Goal: Task Accomplishment & Management: Complete application form

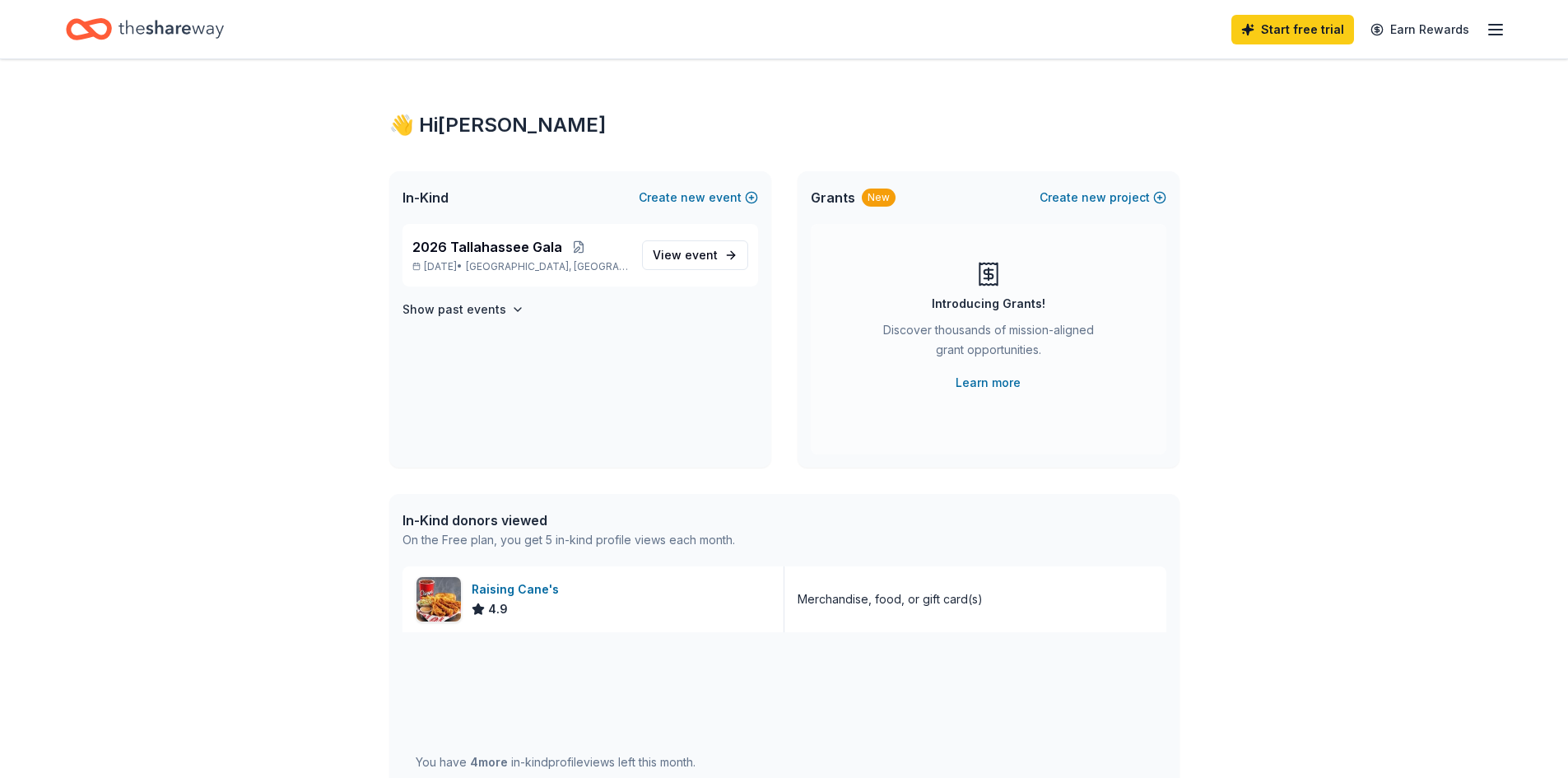
click at [1492, 30] on line "button" at bounding box center [1496, 30] width 13 height 0
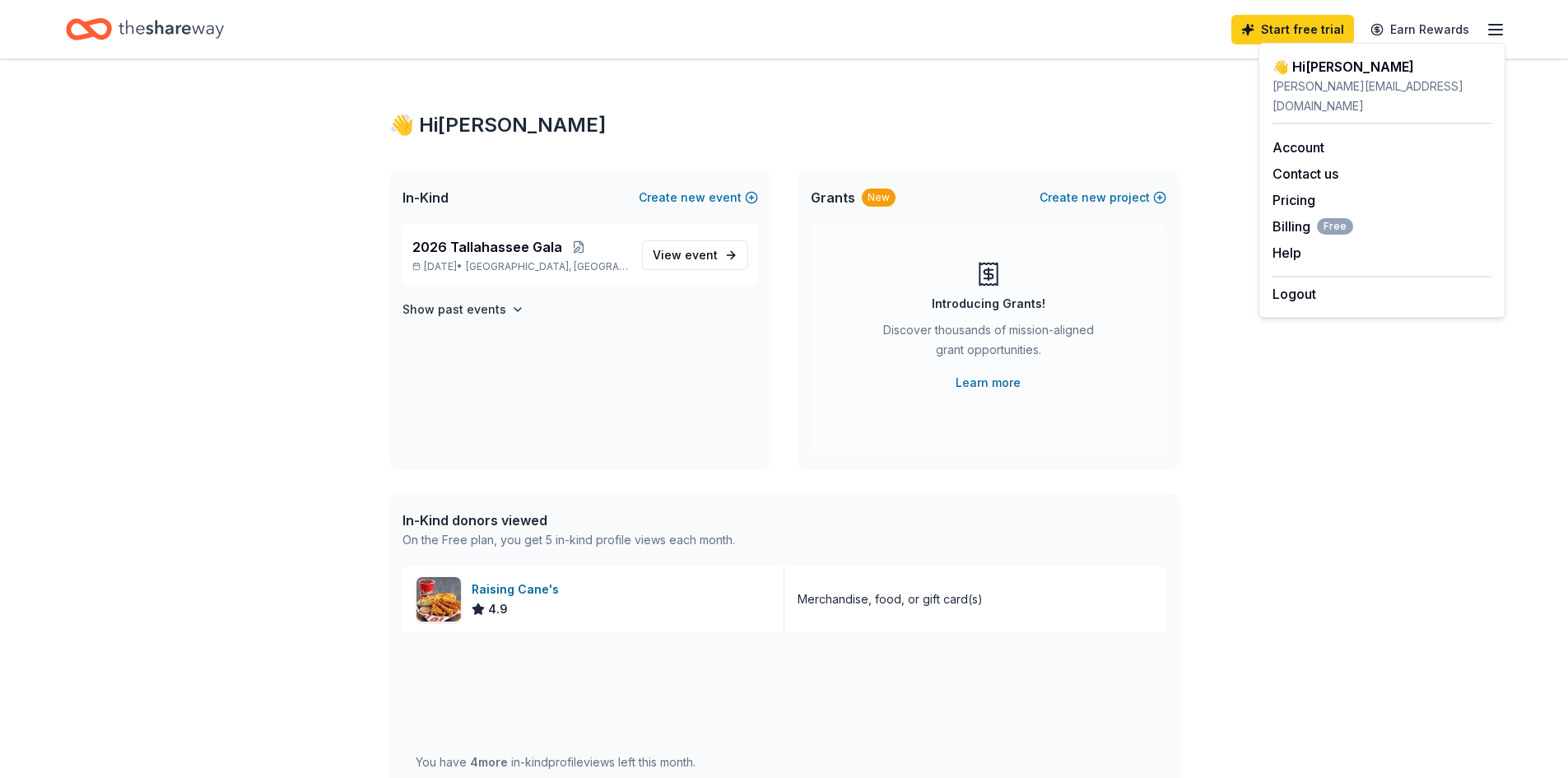
click at [1542, 112] on div "👋 Hi Stephanie In-Kind Create new event 2026 Tallahassee Gala Feb 07, 2026 • Ta…" at bounding box center [784, 634] width 1568 height 1150
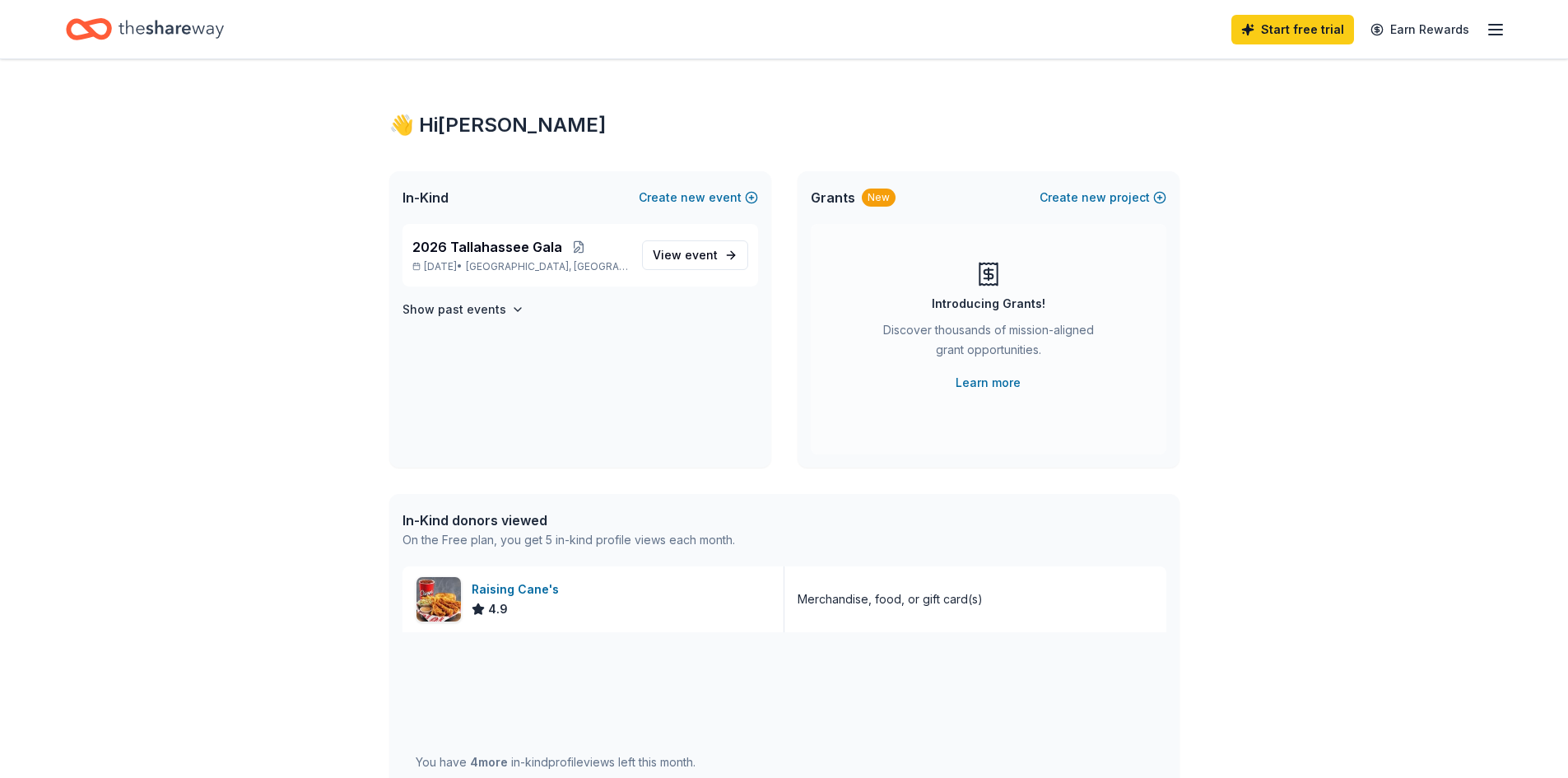
click at [117, 27] on div "Home" at bounding box center [145, 29] width 158 height 39
click at [91, 29] on icon "Home" at bounding box center [96, 29] width 26 height 17
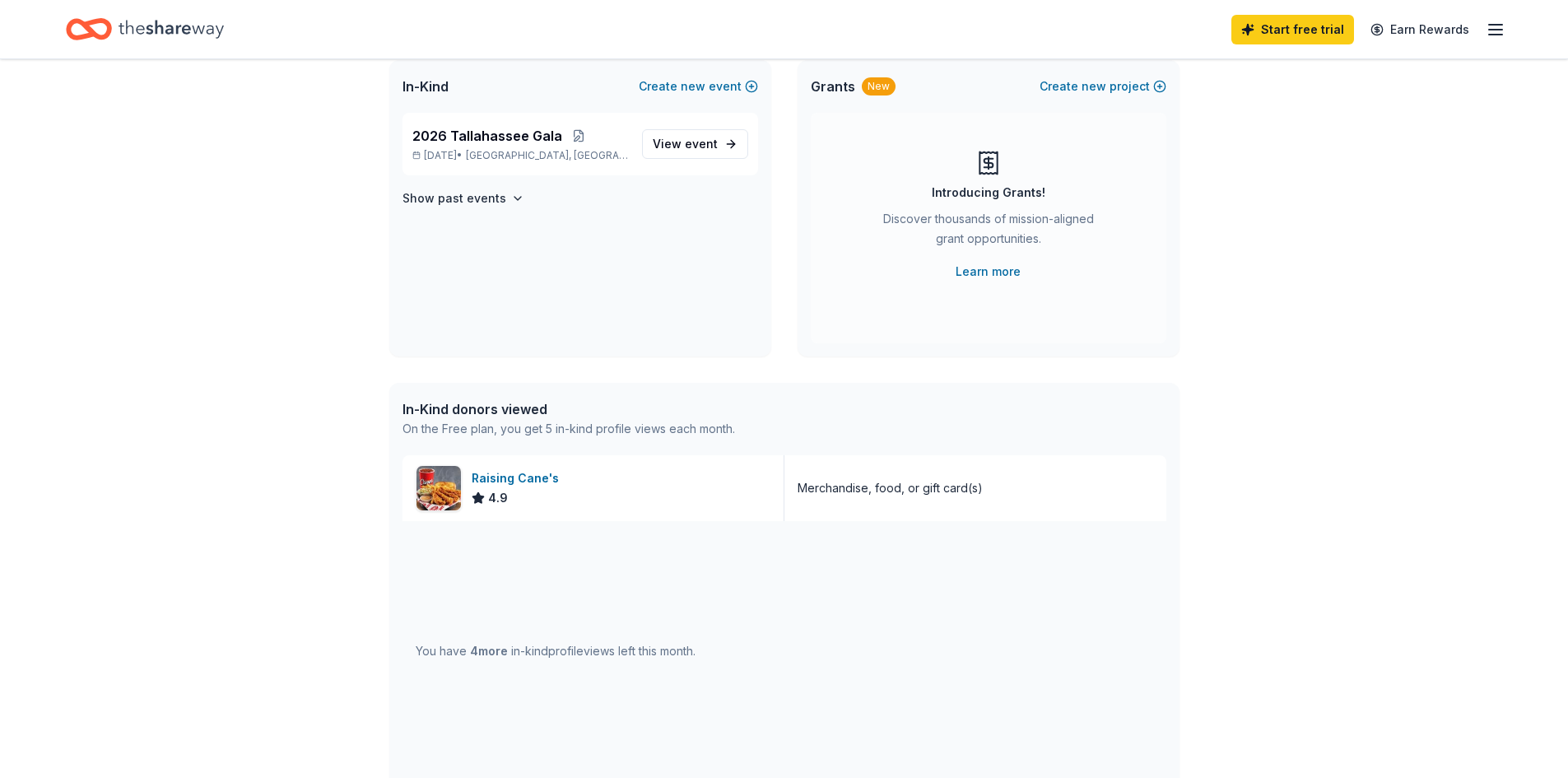
scroll to position [82, 0]
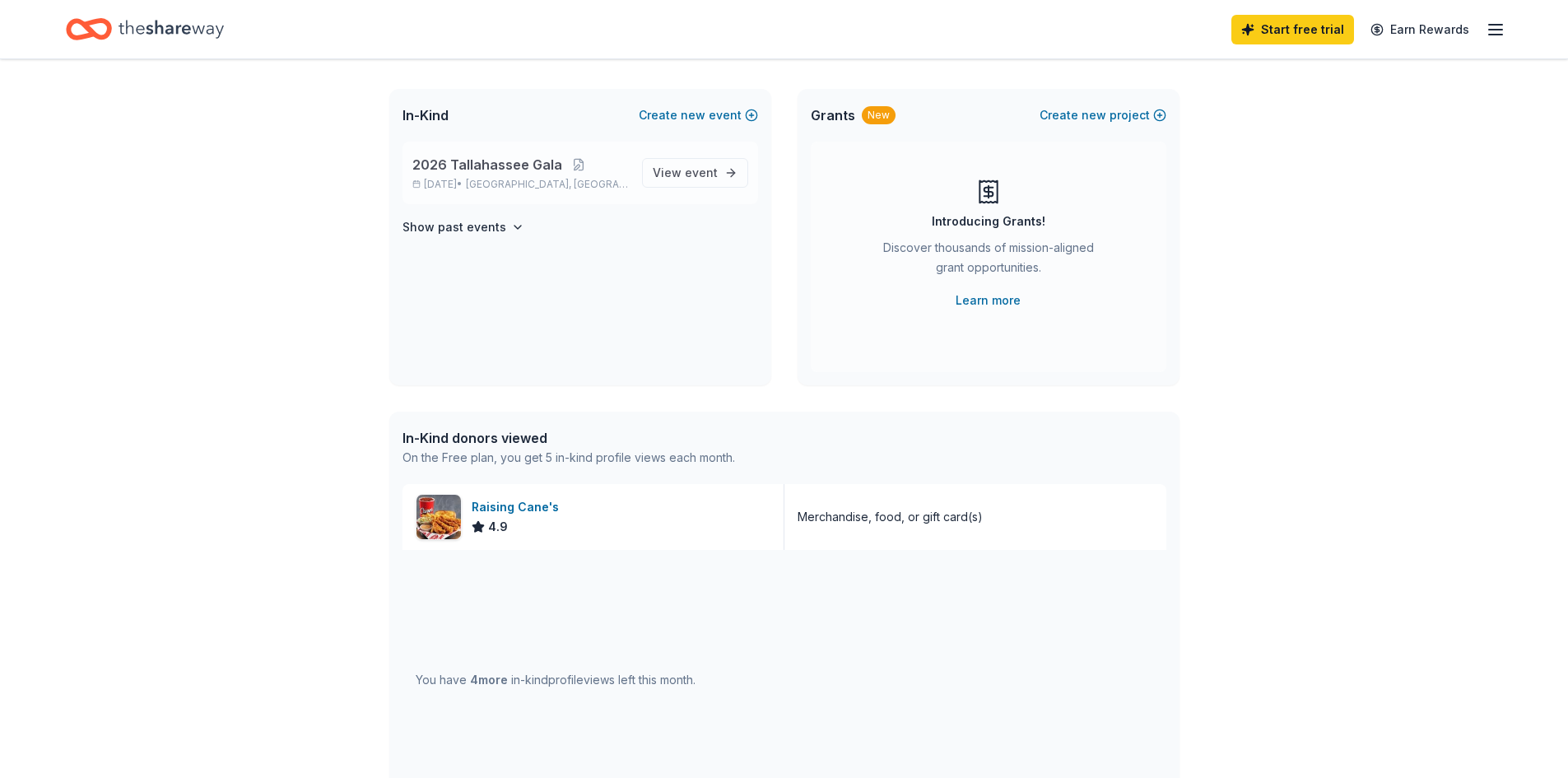
click at [488, 172] on span "2026 Tallahassee Gala" at bounding box center [487, 165] width 150 height 20
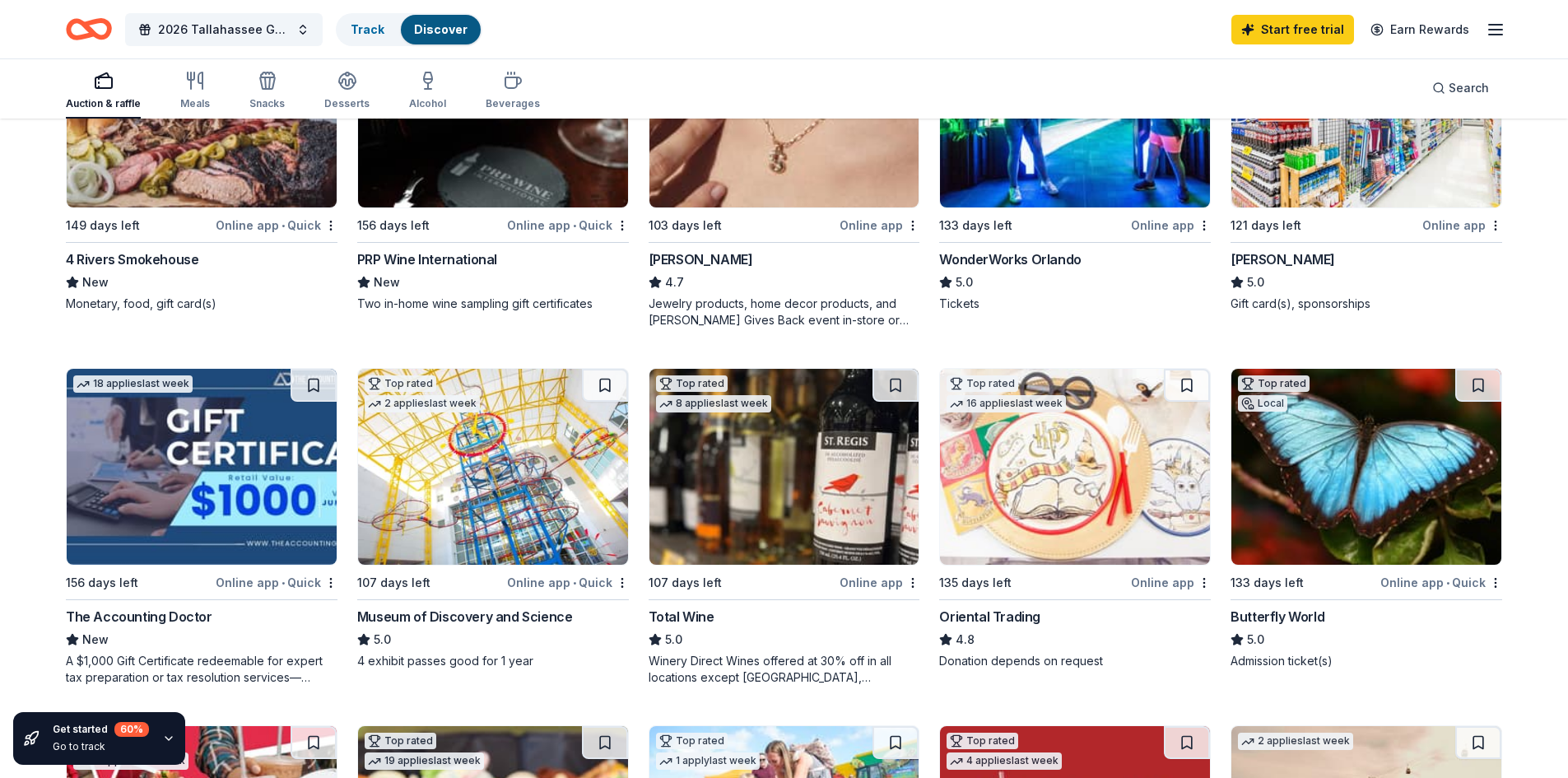
scroll to position [329, 0]
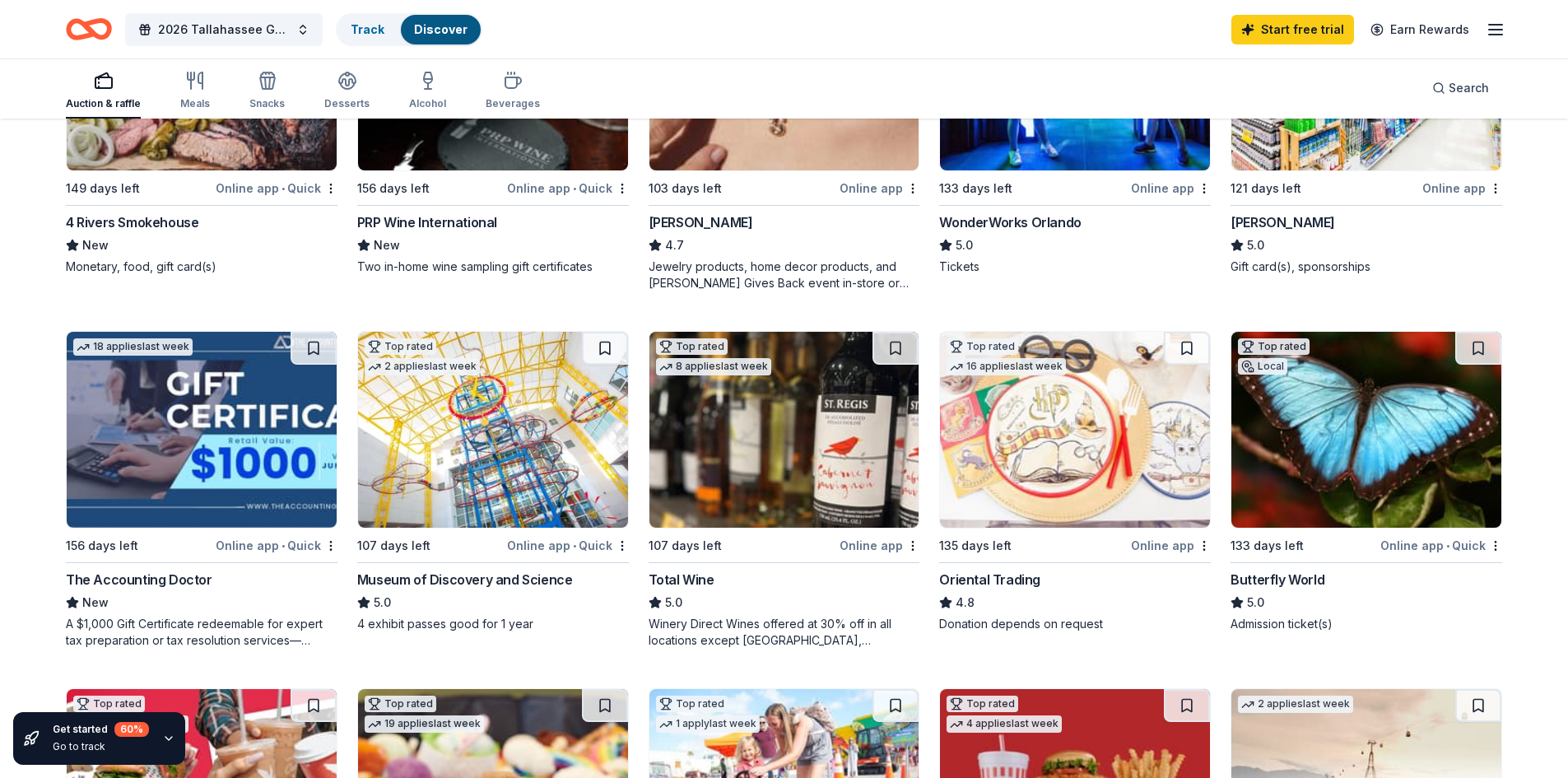
click at [864, 549] on div "Online app" at bounding box center [880, 545] width 80 height 21
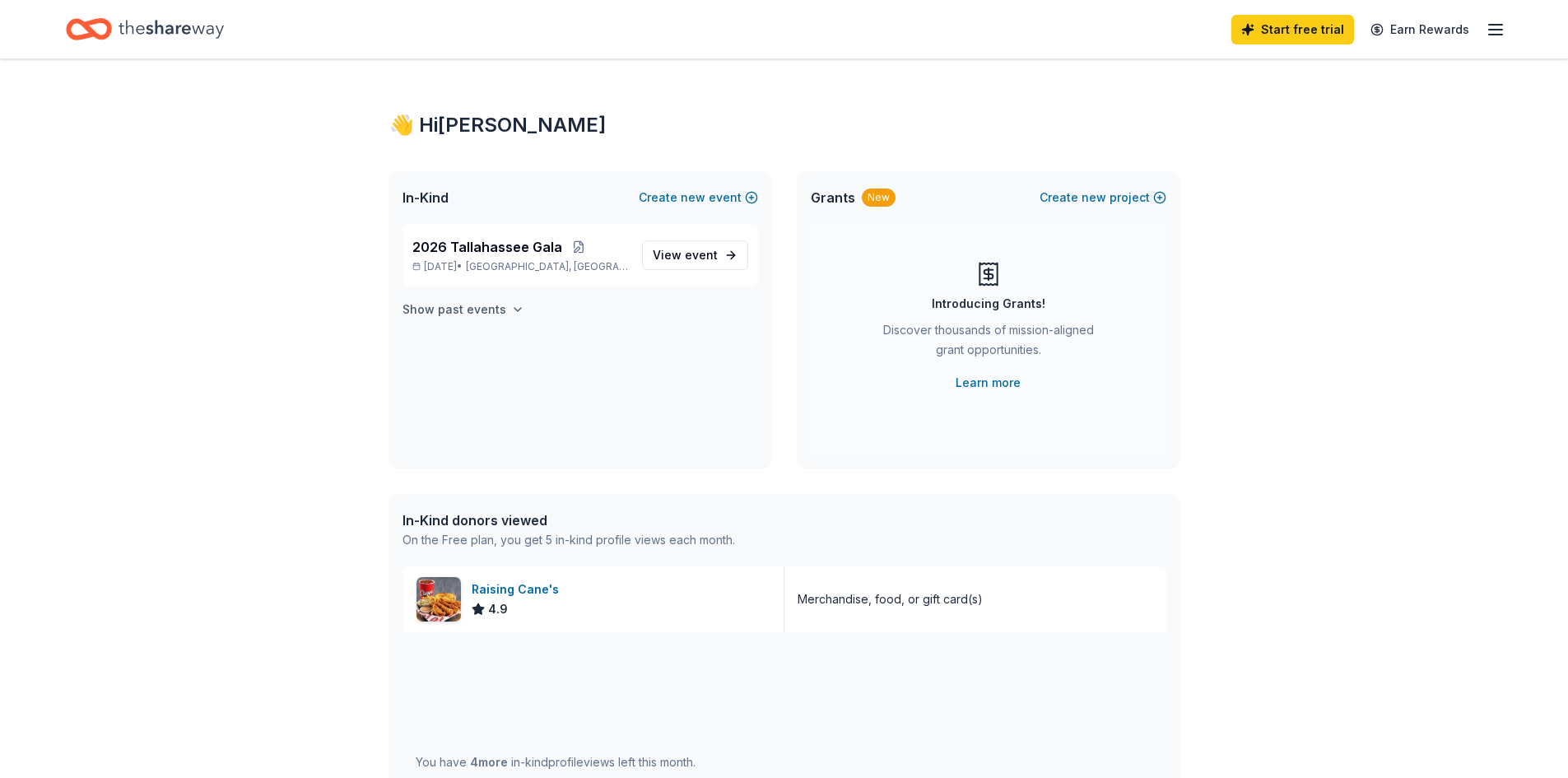
click at [445, 312] on h4 "Show past events" at bounding box center [454, 310] width 103 height 20
click at [685, 432] on span "event" at bounding box center [702, 432] width 33 height 14
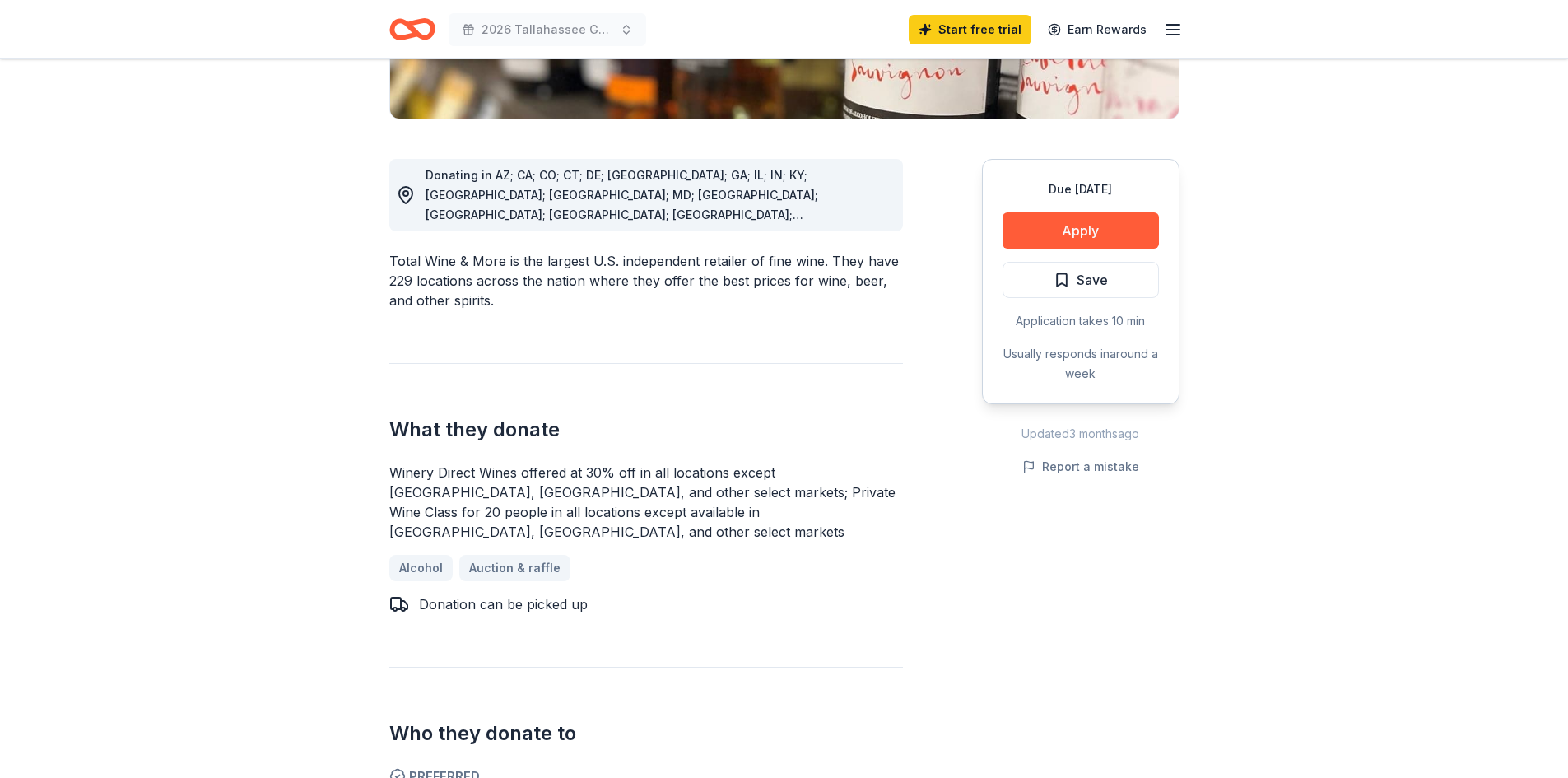
scroll to position [247, 0]
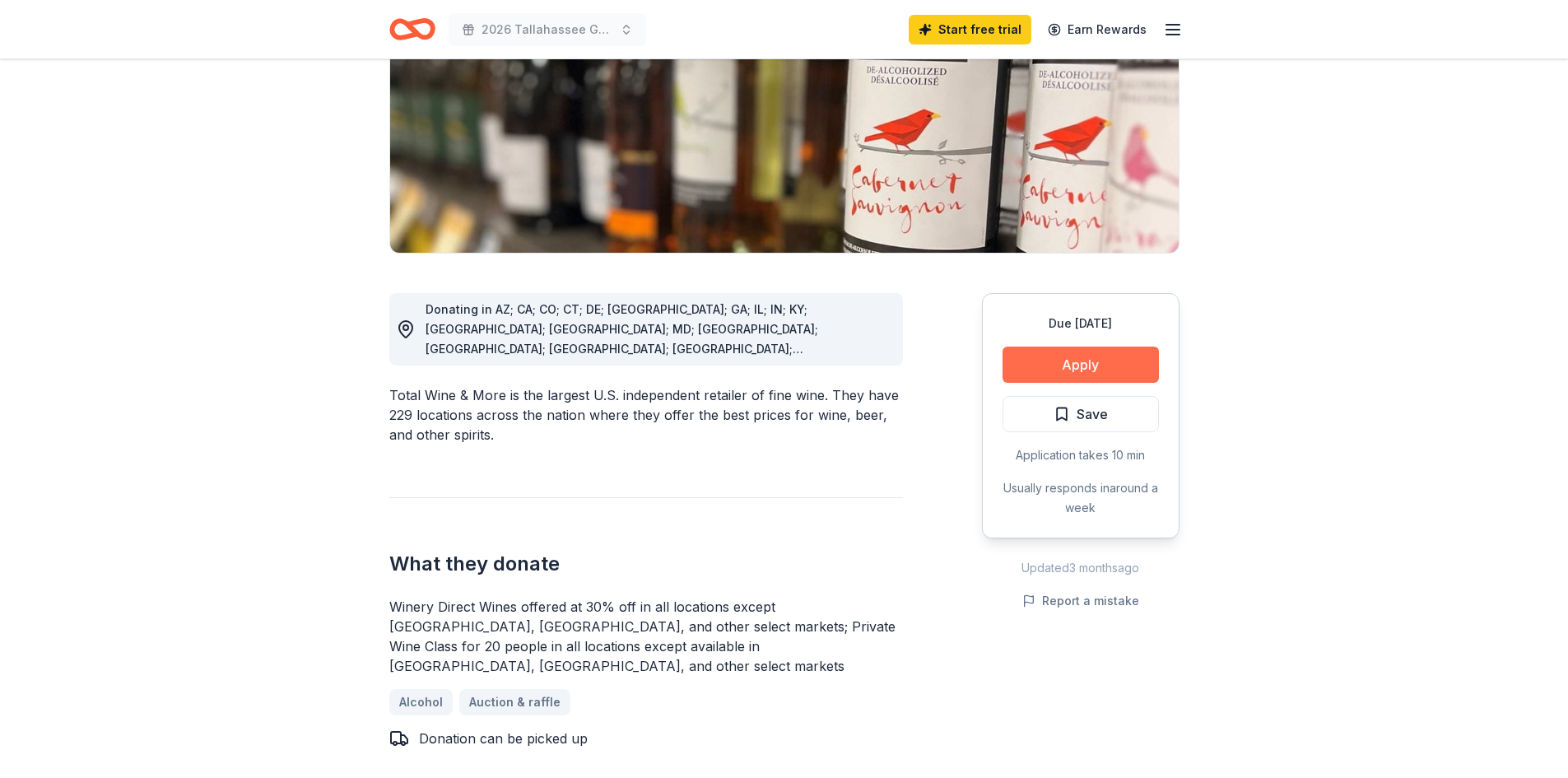
click at [1117, 364] on button "Apply" at bounding box center [1081, 365] width 156 height 36
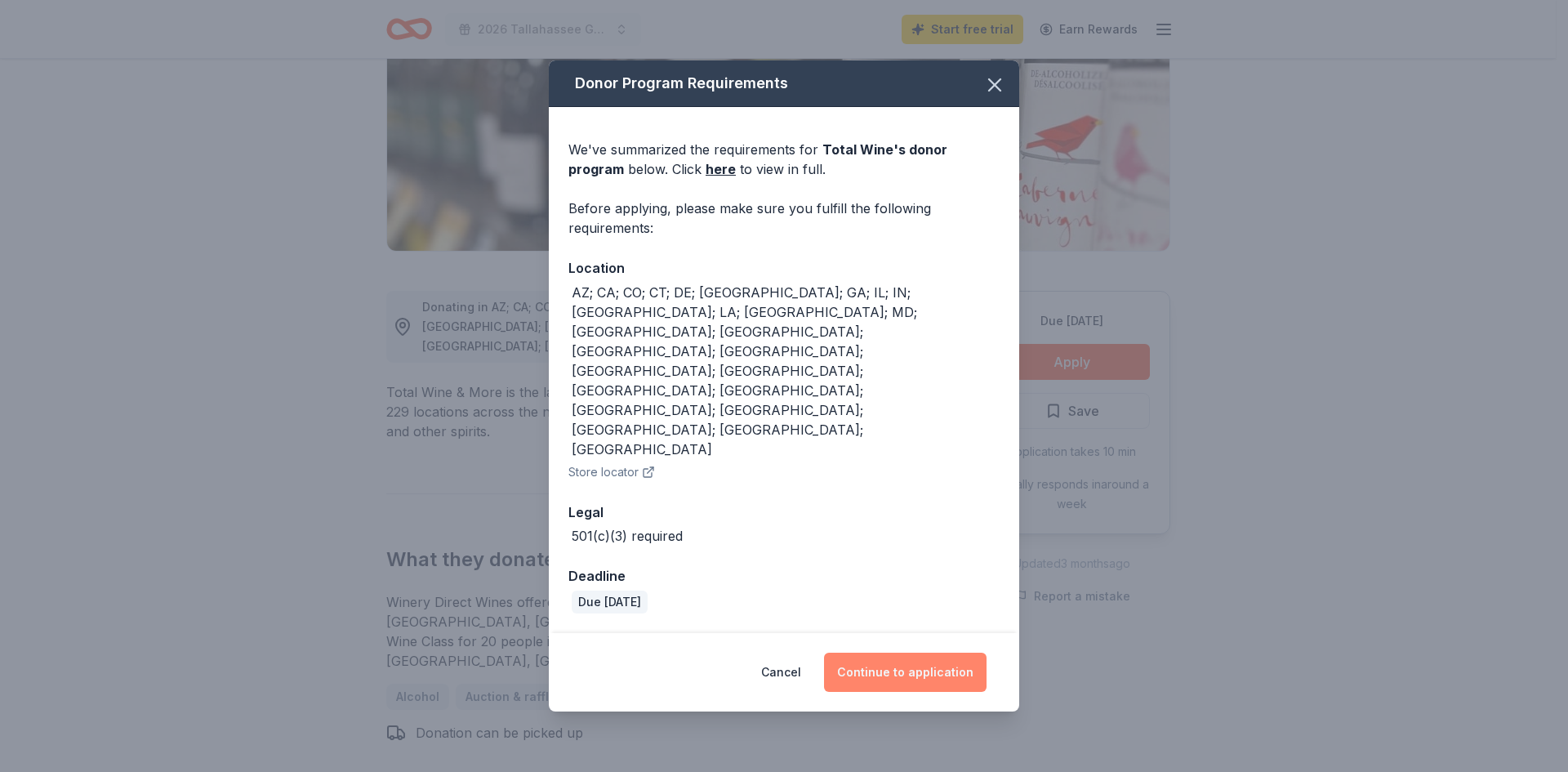
click at [898, 653] on button "Continue to application" at bounding box center [905, 673] width 163 height 39
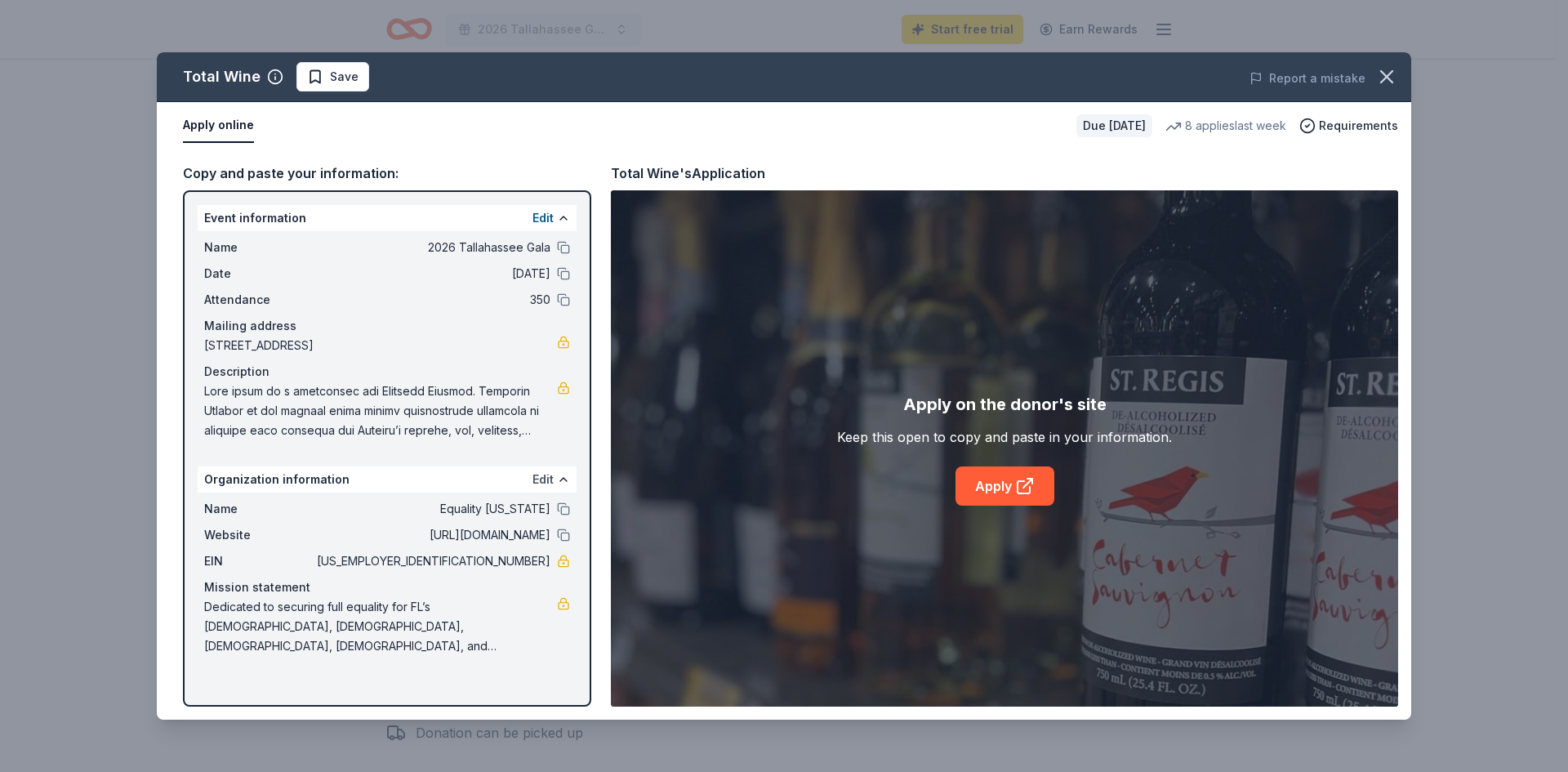
click at [539, 484] on button "Edit" at bounding box center [543, 480] width 21 height 20
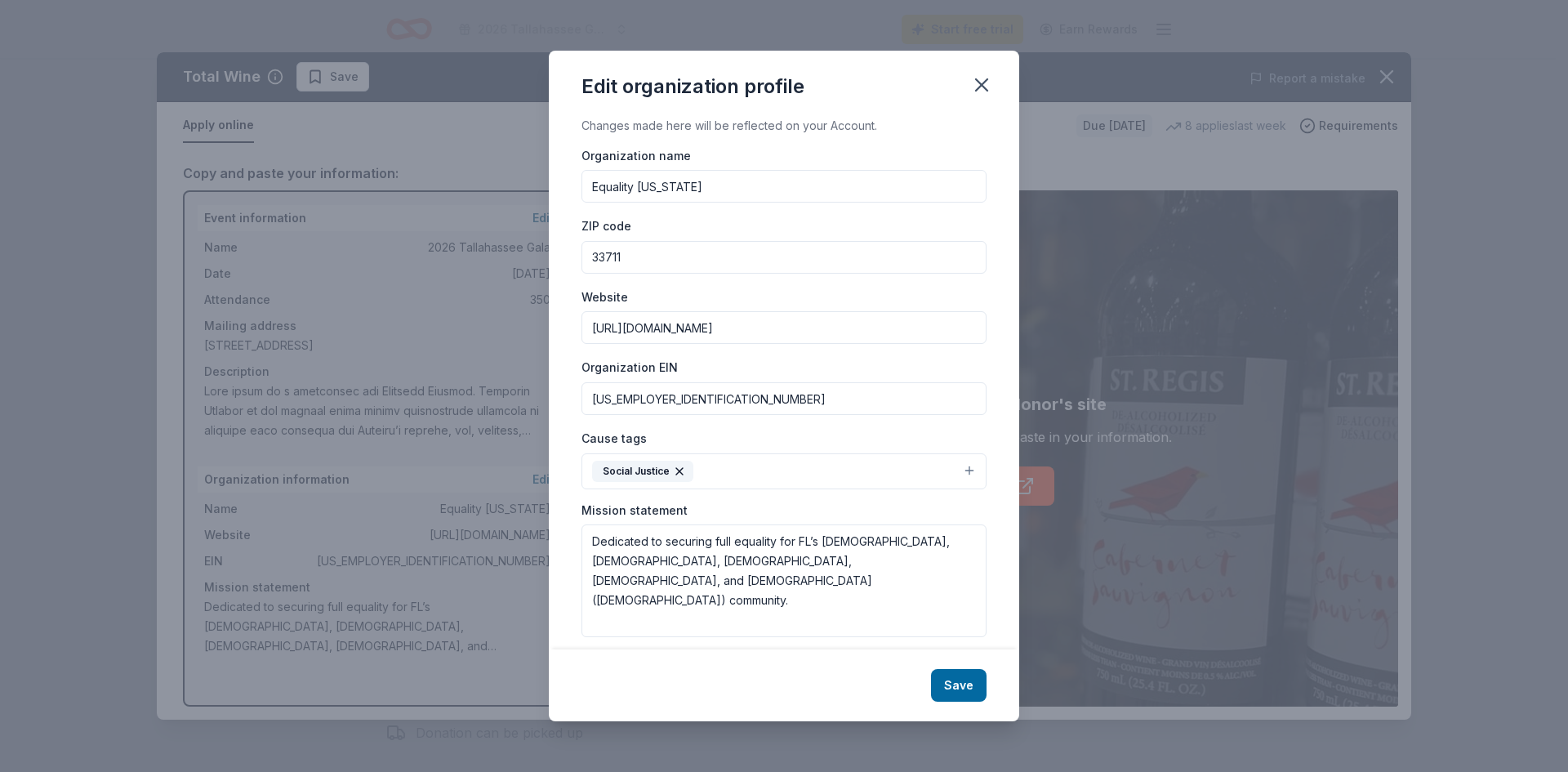
click at [764, 322] on input "http://www.eqfl.org" at bounding box center [783, 328] width 405 height 33
type input "http://www.eqfl.org/TallahasseeGala"
click at [950, 681] on button "Save" at bounding box center [959, 686] width 56 height 33
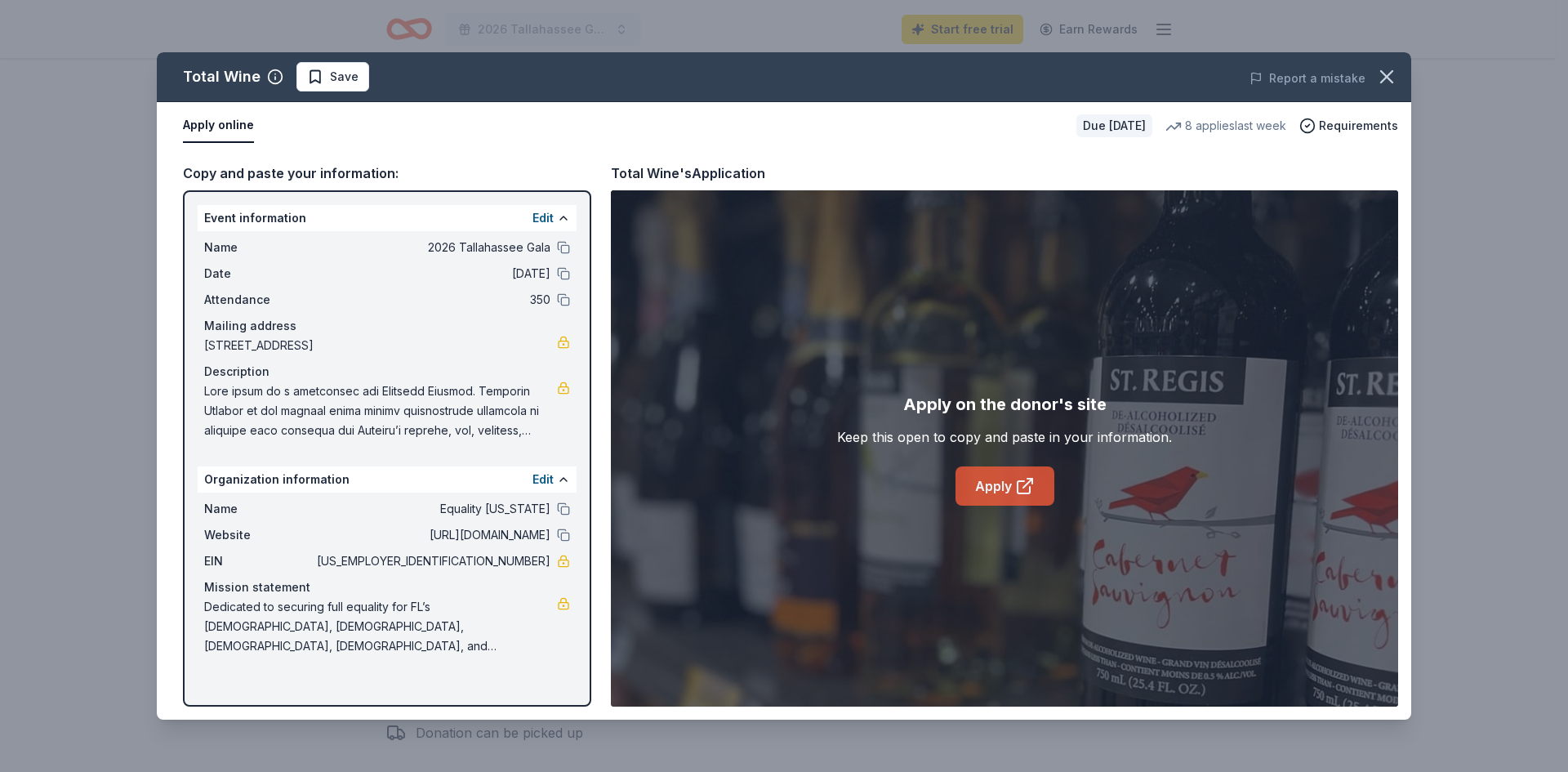
click at [995, 485] on link "Apply" at bounding box center [1005, 486] width 99 height 39
click at [320, 76] on span "Save" at bounding box center [332, 77] width 52 height 20
click at [1389, 70] on icon "button" at bounding box center [1387, 77] width 23 height 23
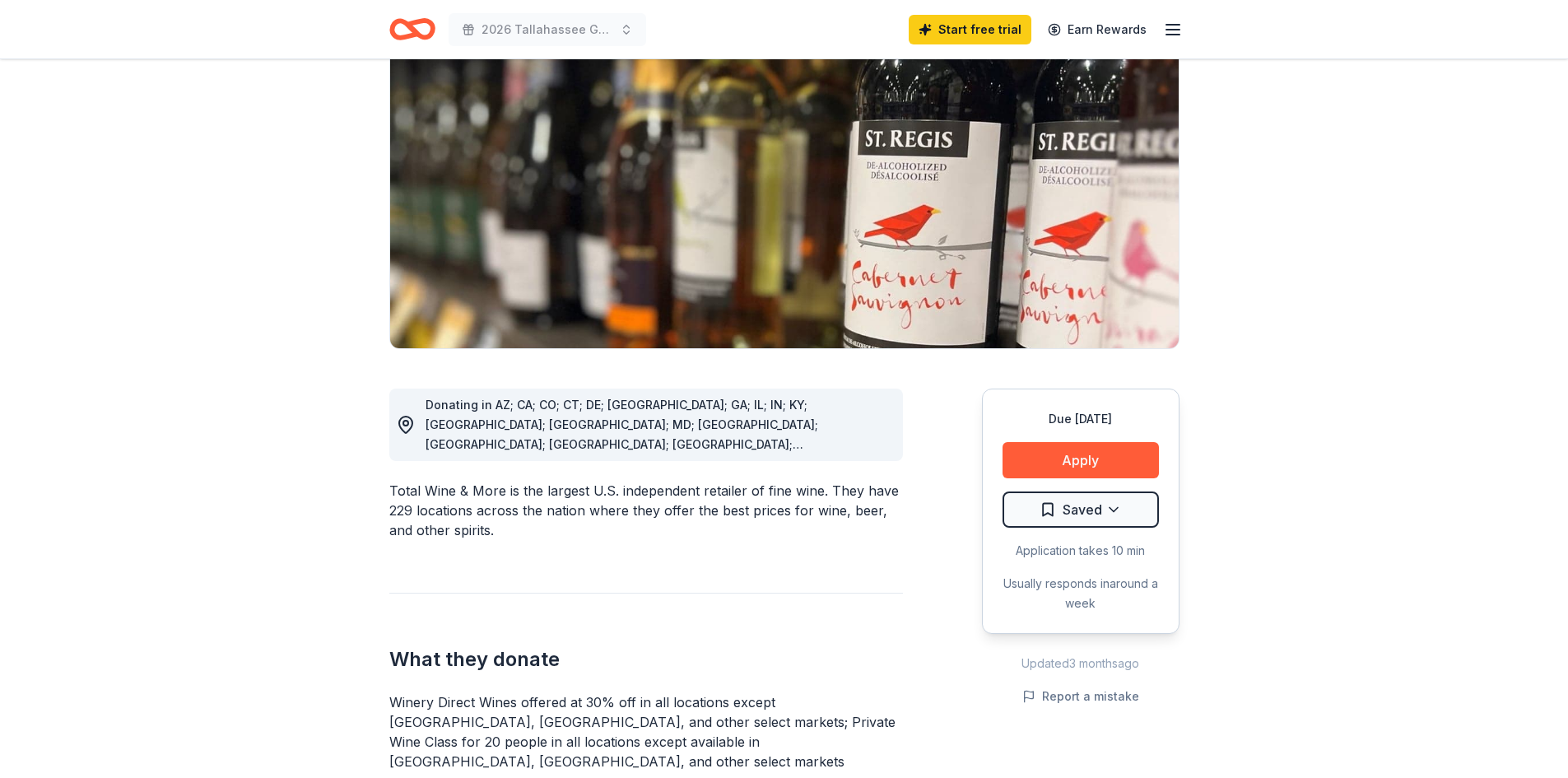
scroll to position [0, 0]
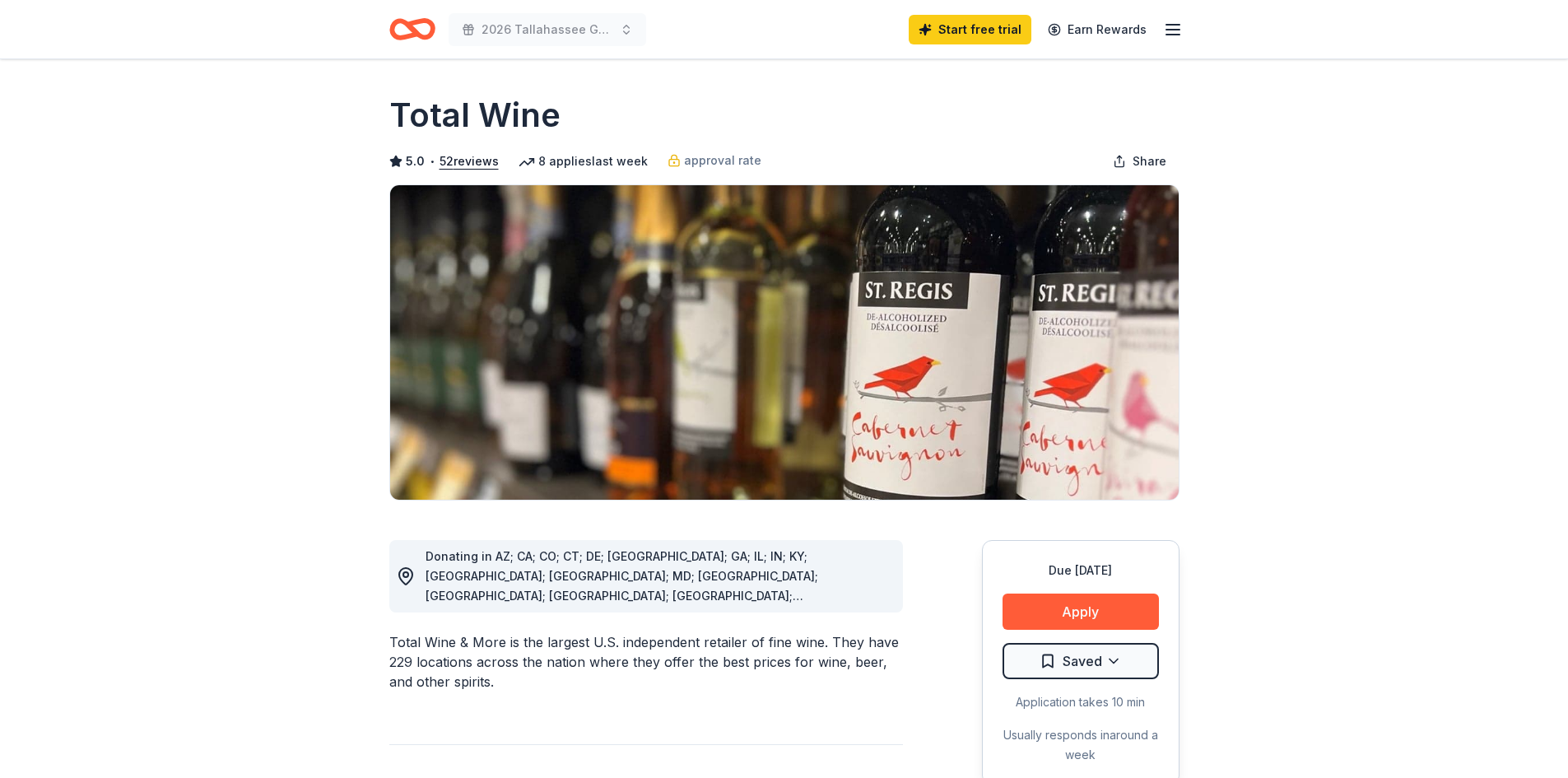
click at [410, 28] on icon "Home" at bounding box center [420, 29] width 26 height 17
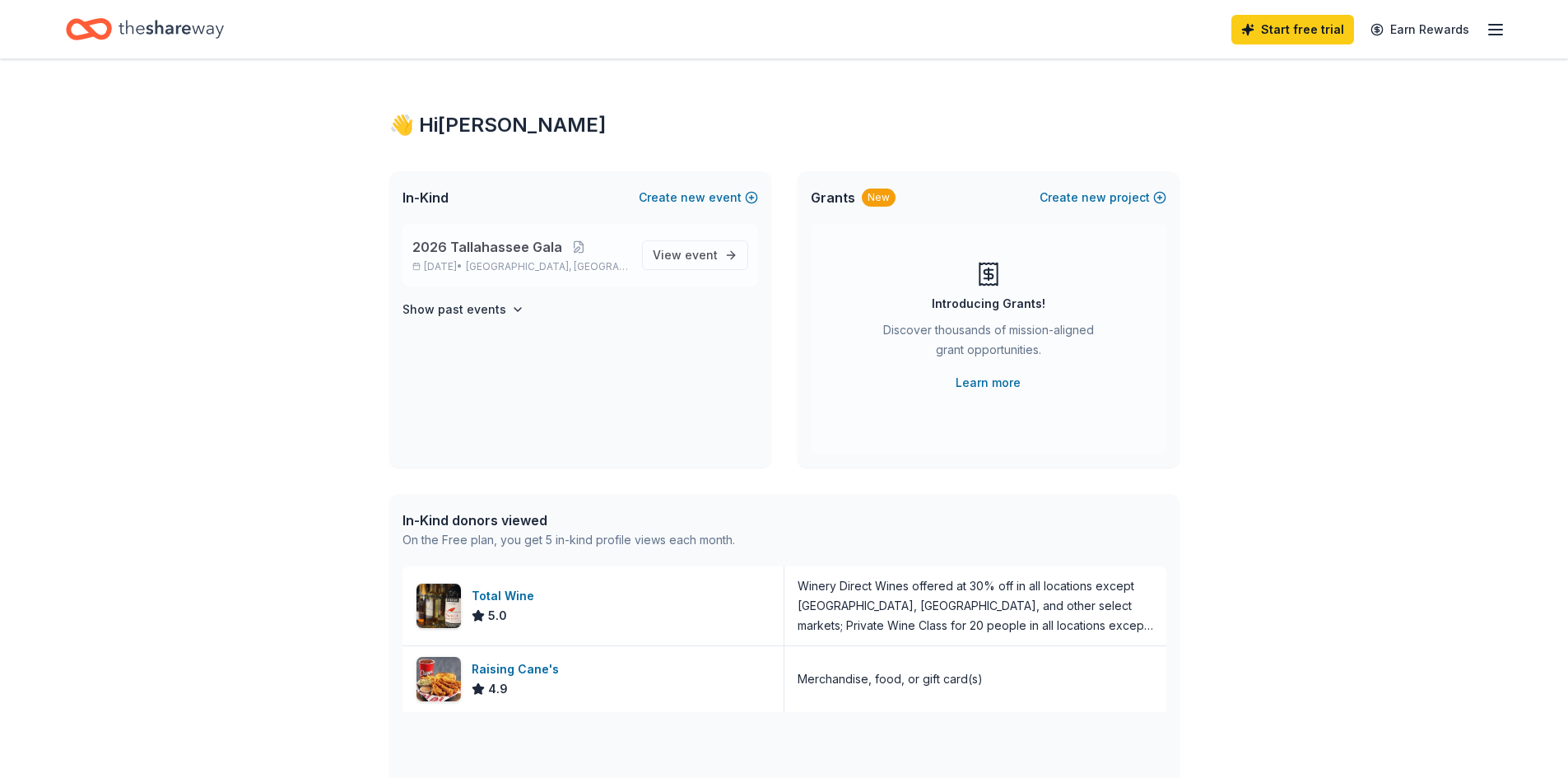
click at [490, 250] on span "2026 Tallahassee Gala" at bounding box center [487, 247] width 150 height 20
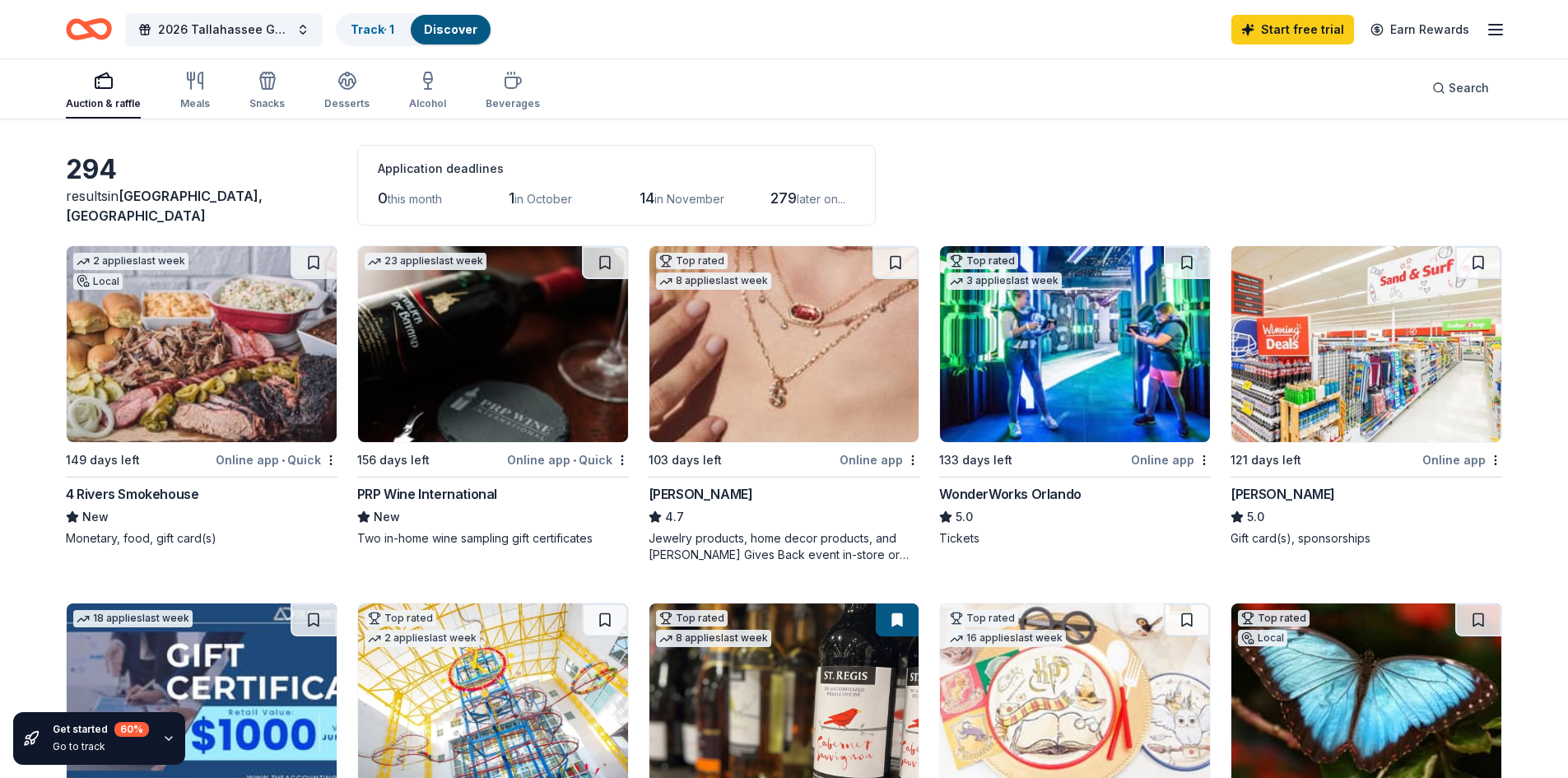
scroll to position [82, 0]
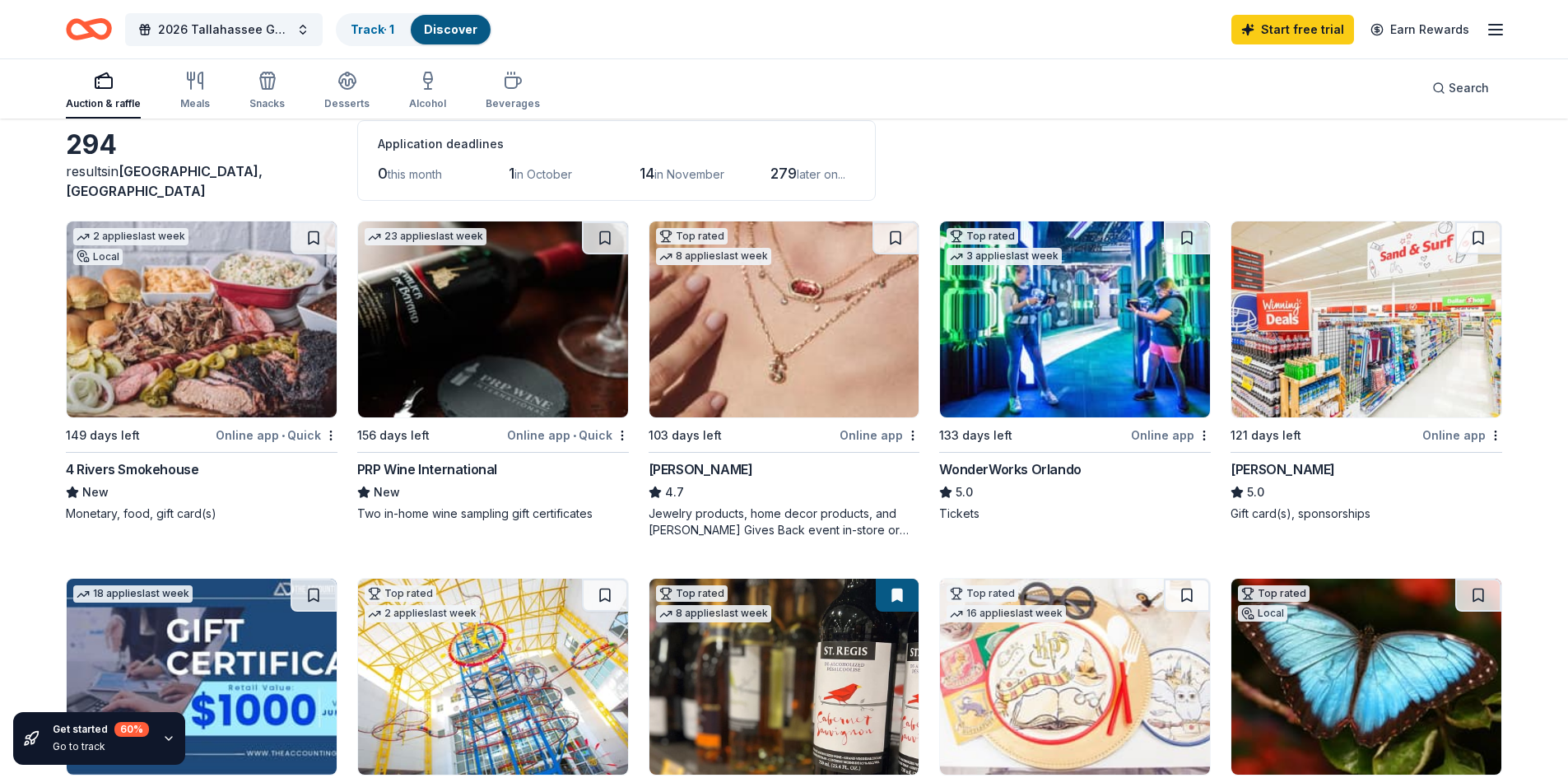
click at [545, 435] on div "Online app • Quick" at bounding box center [568, 435] width 122 height 21
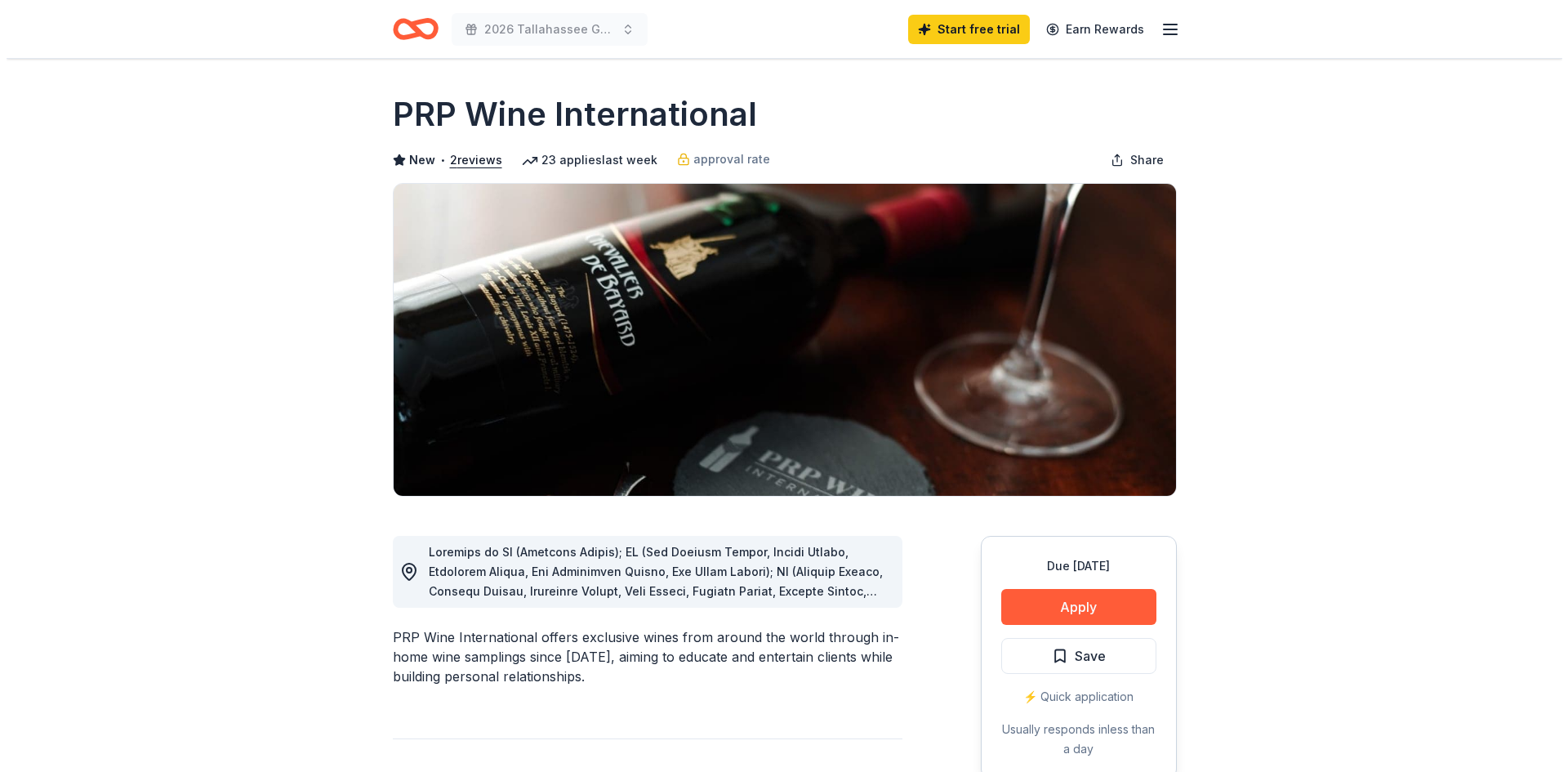
scroll to position [81, 0]
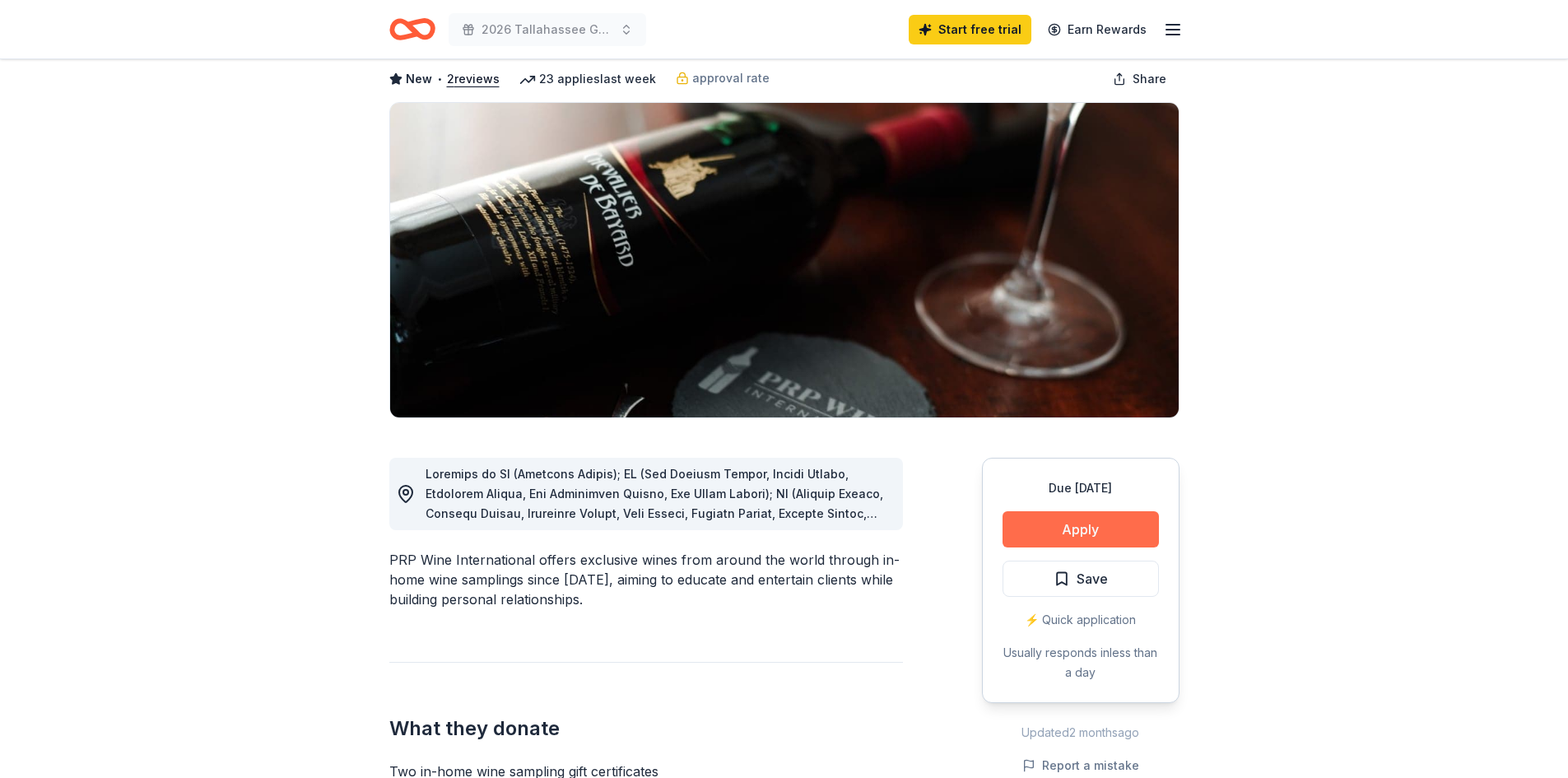
click at [1063, 531] on button "Apply" at bounding box center [1081, 530] width 156 height 36
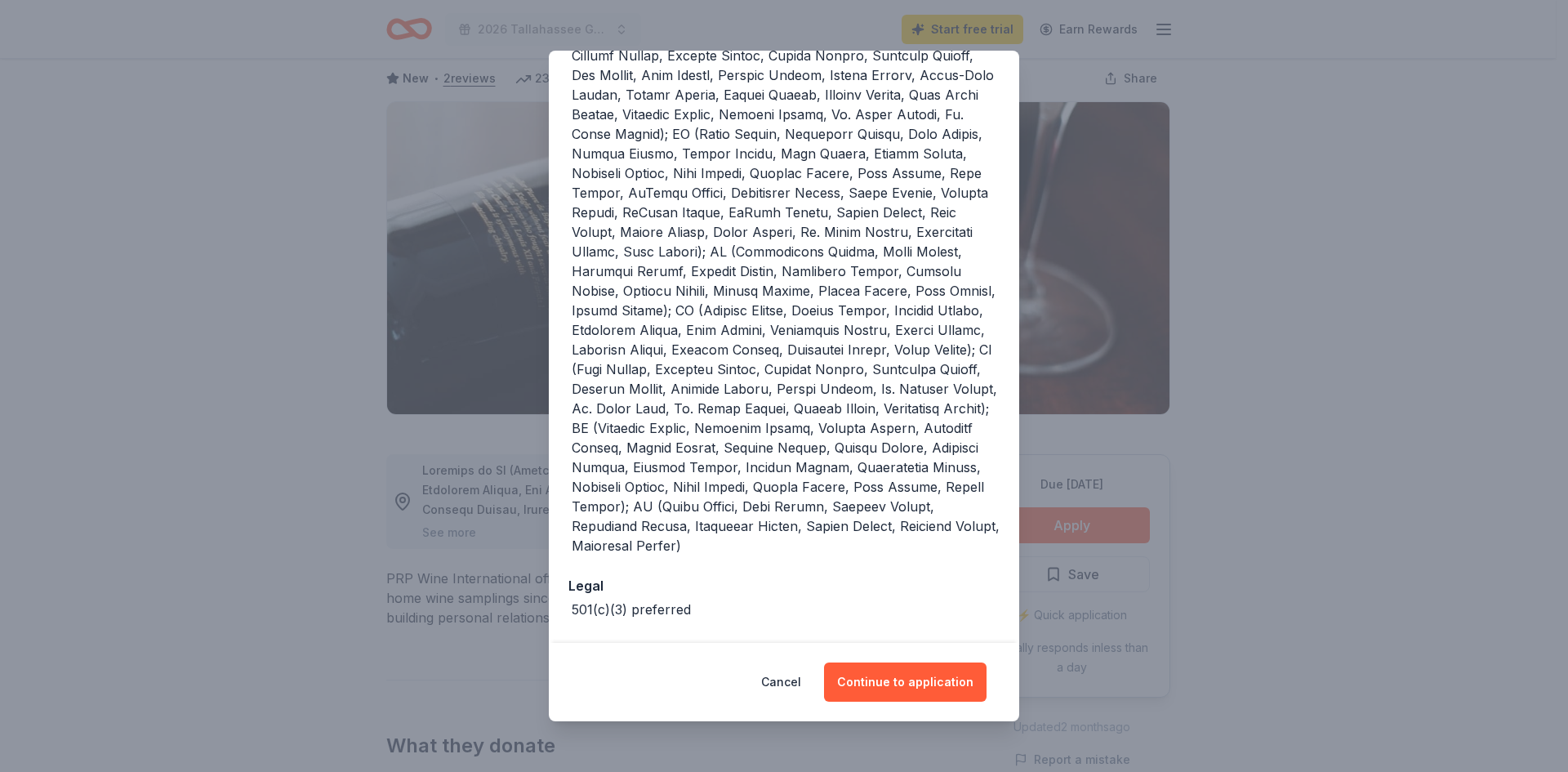
scroll to position [287, 0]
click at [918, 683] on button "Continue to application" at bounding box center [905, 682] width 163 height 39
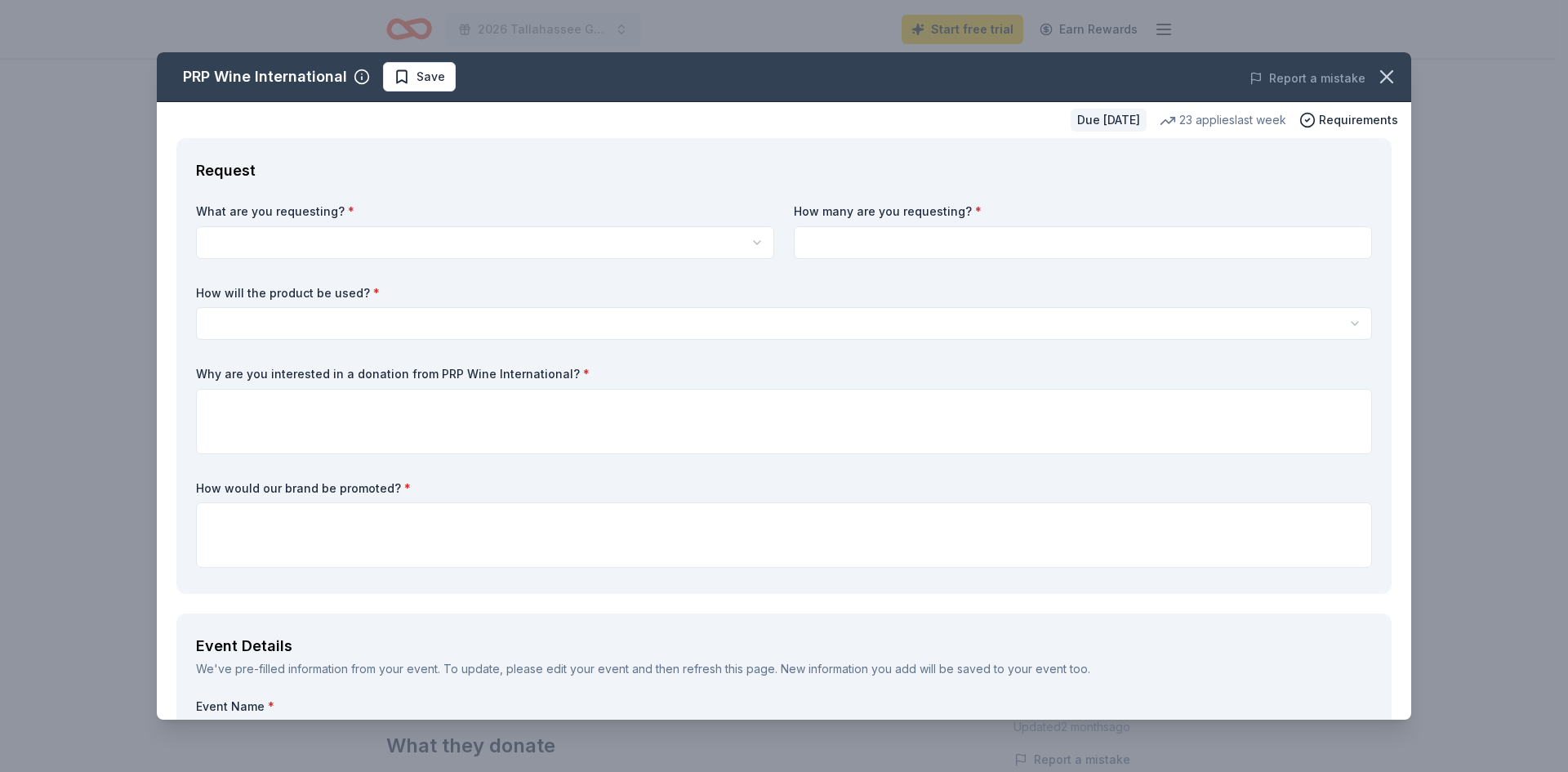
scroll to position [0, 0]
click at [753, 242] on html "2026 Tallahassee Gala Start free trial Earn Rewards Due in 156 days Share PRP W…" at bounding box center [784, 386] width 1568 height 772
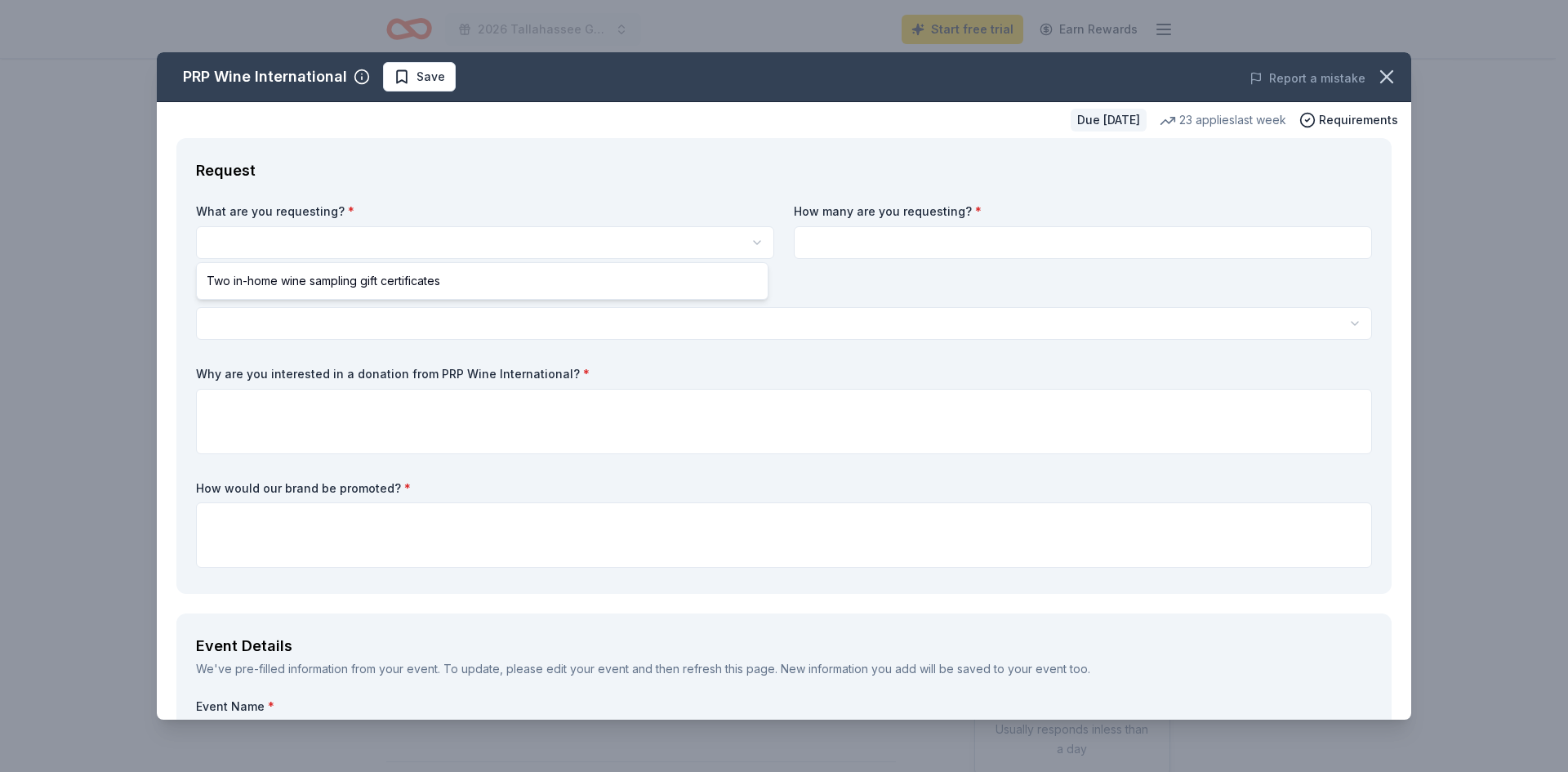
select select "Two in-home wine sampling gift certificates"
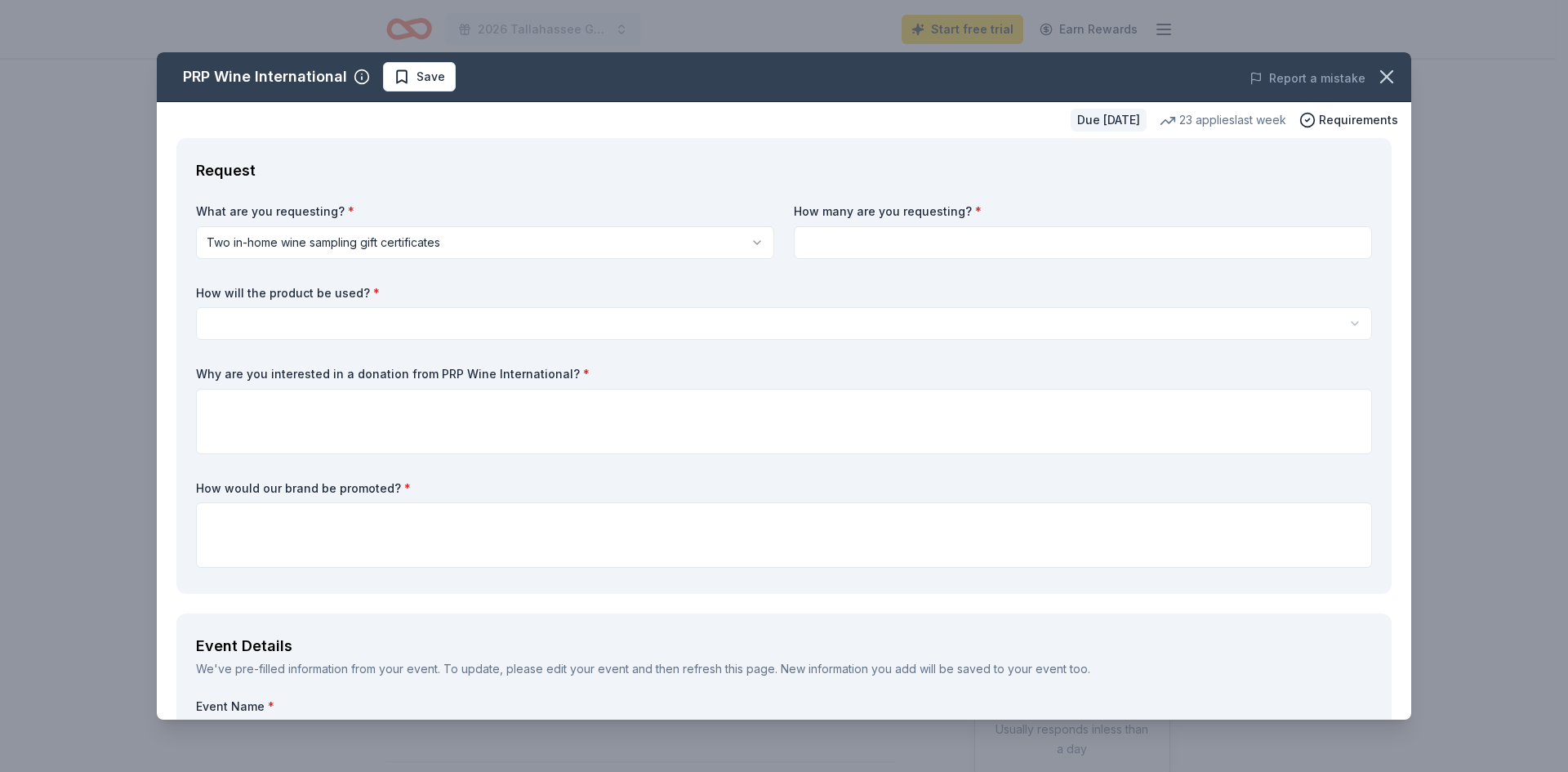
click at [876, 241] on input at bounding box center [1083, 243] width 578 height 33
type input "2"
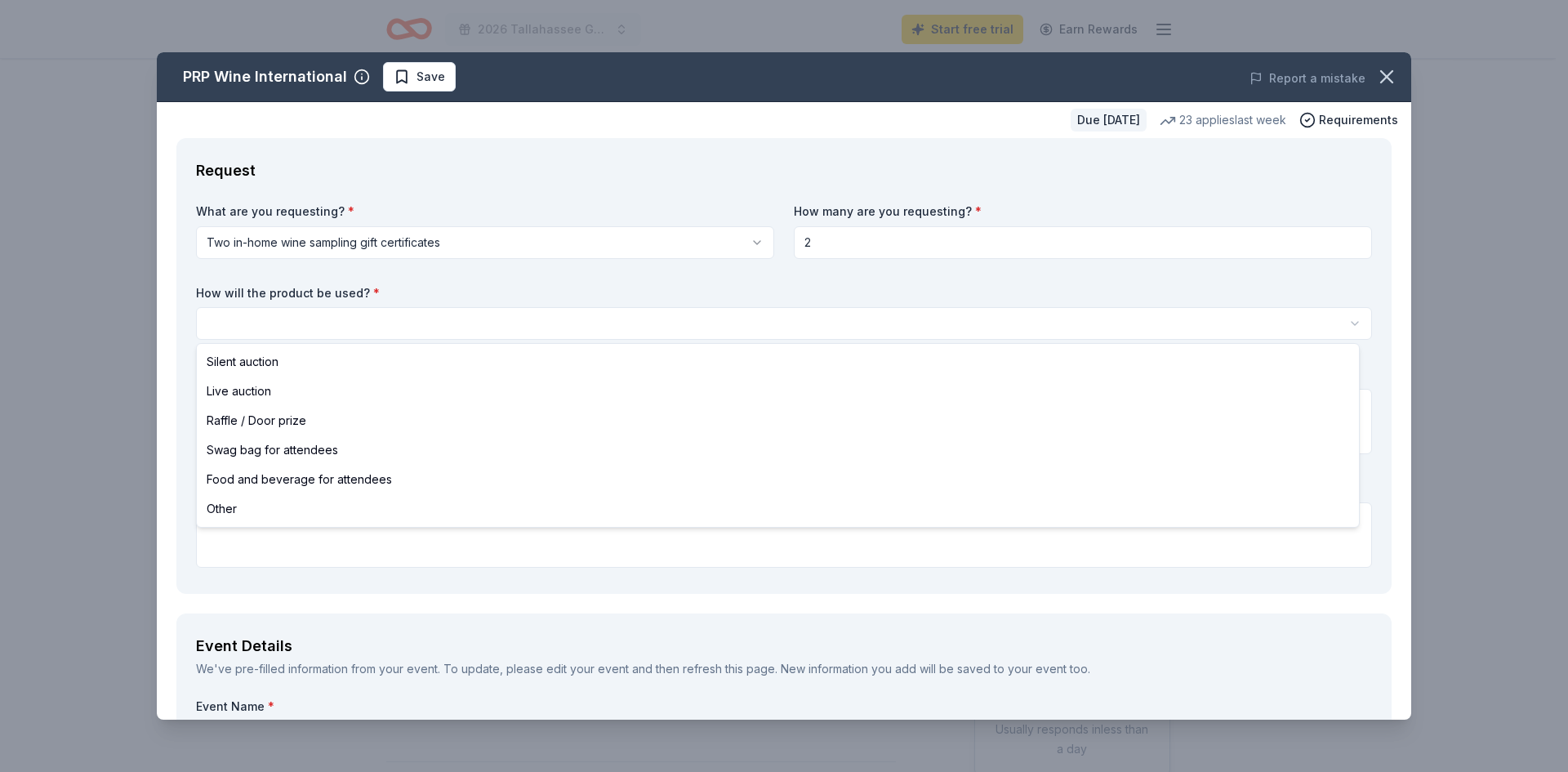
click at [1344, 323] on html "2026 Tallahassee Gala Start free trial Earn Rewards Due in 156 days Share PRP W…" at bounding box center [784, 386] width 1568 height 772
select select "silentAuction"
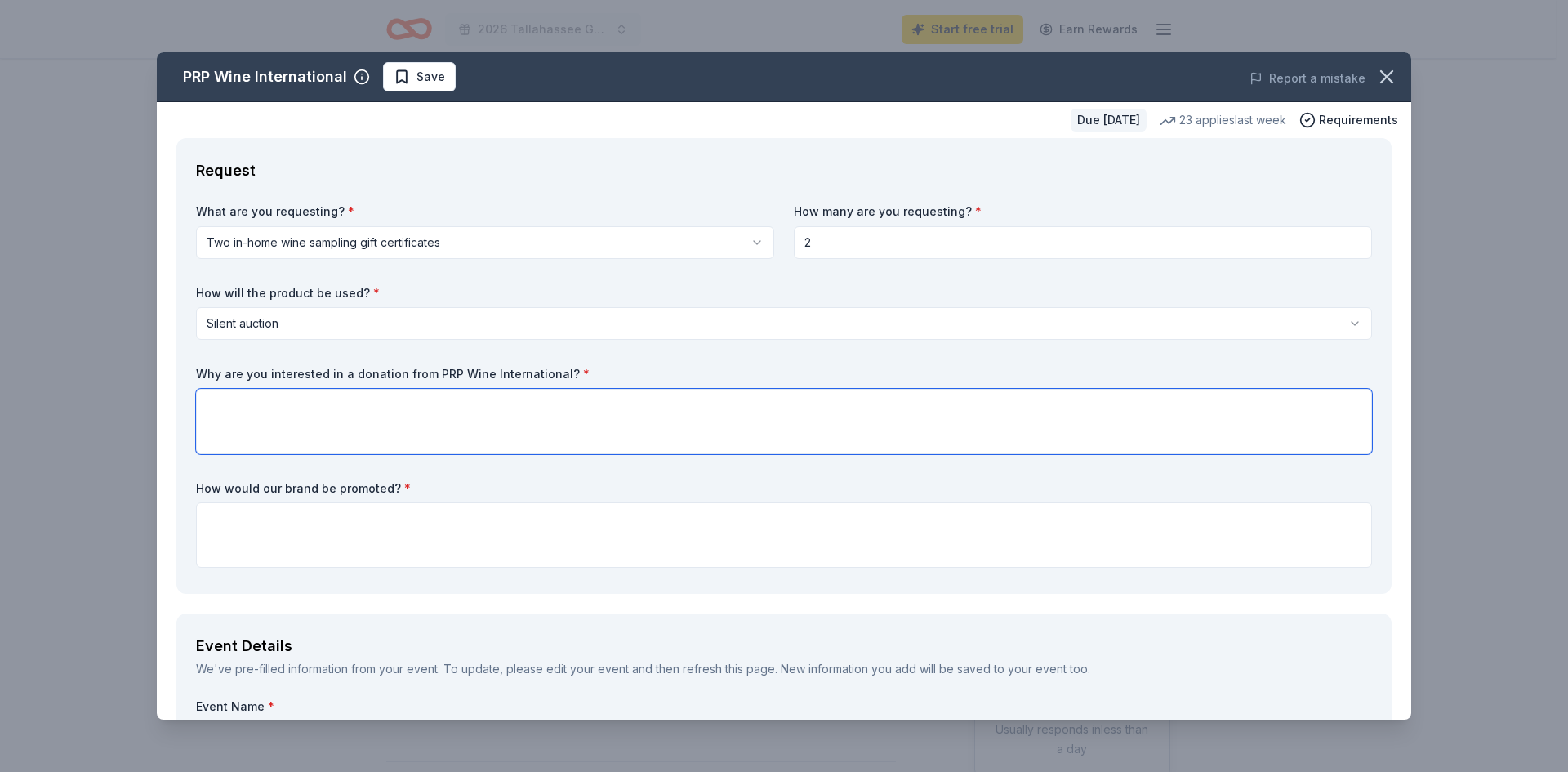
click at [257, 400] on textarea at bounding box center [784, 422] width 1176 height 66
type textarea "Many of our donor and event attendees are wine enthusiasts. I know that they wo…"
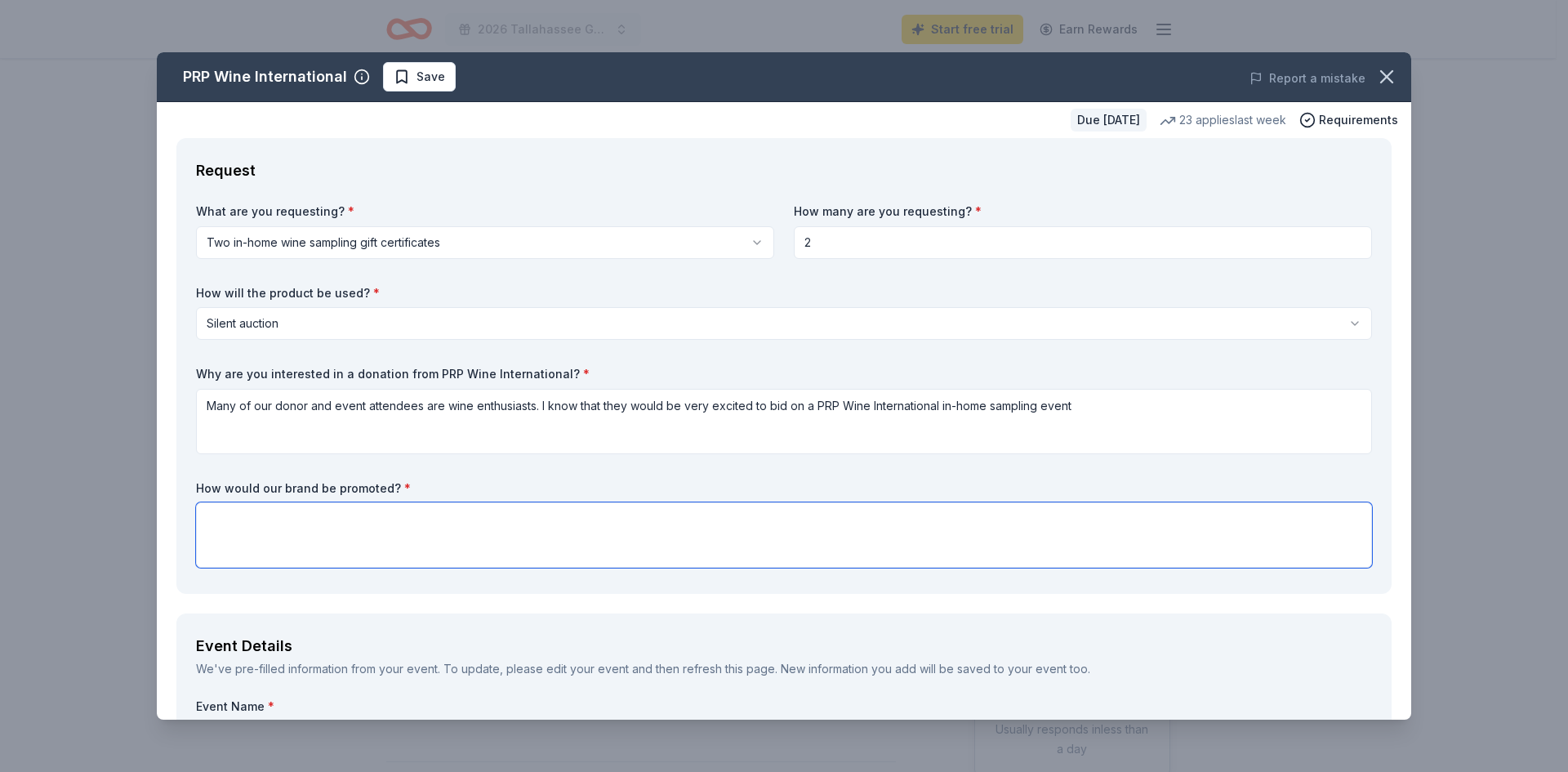
click at [246, 515] on textarea at bounding box center [784, 535] width 1176 height 66
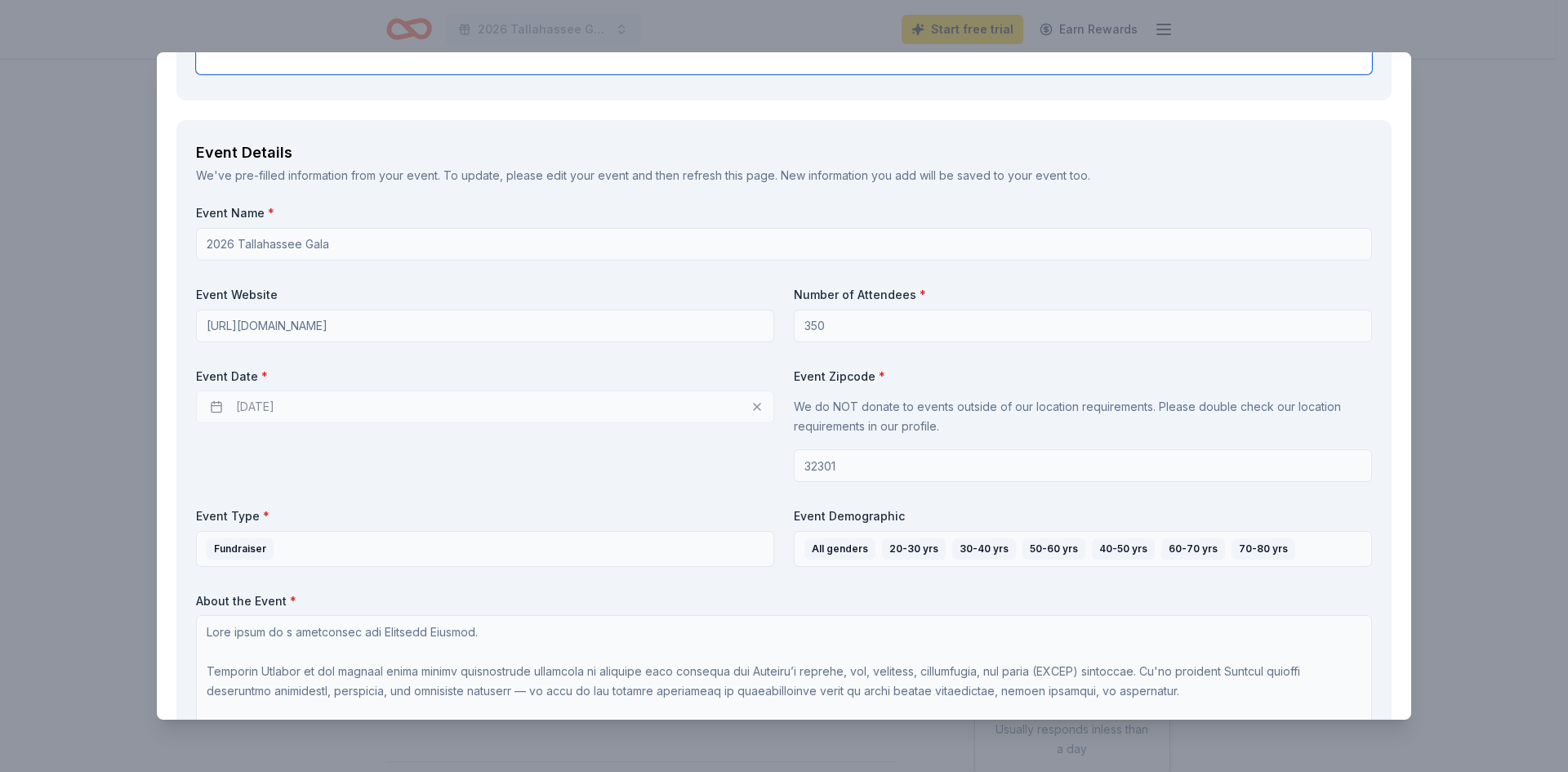
scroll to position [572, 0]
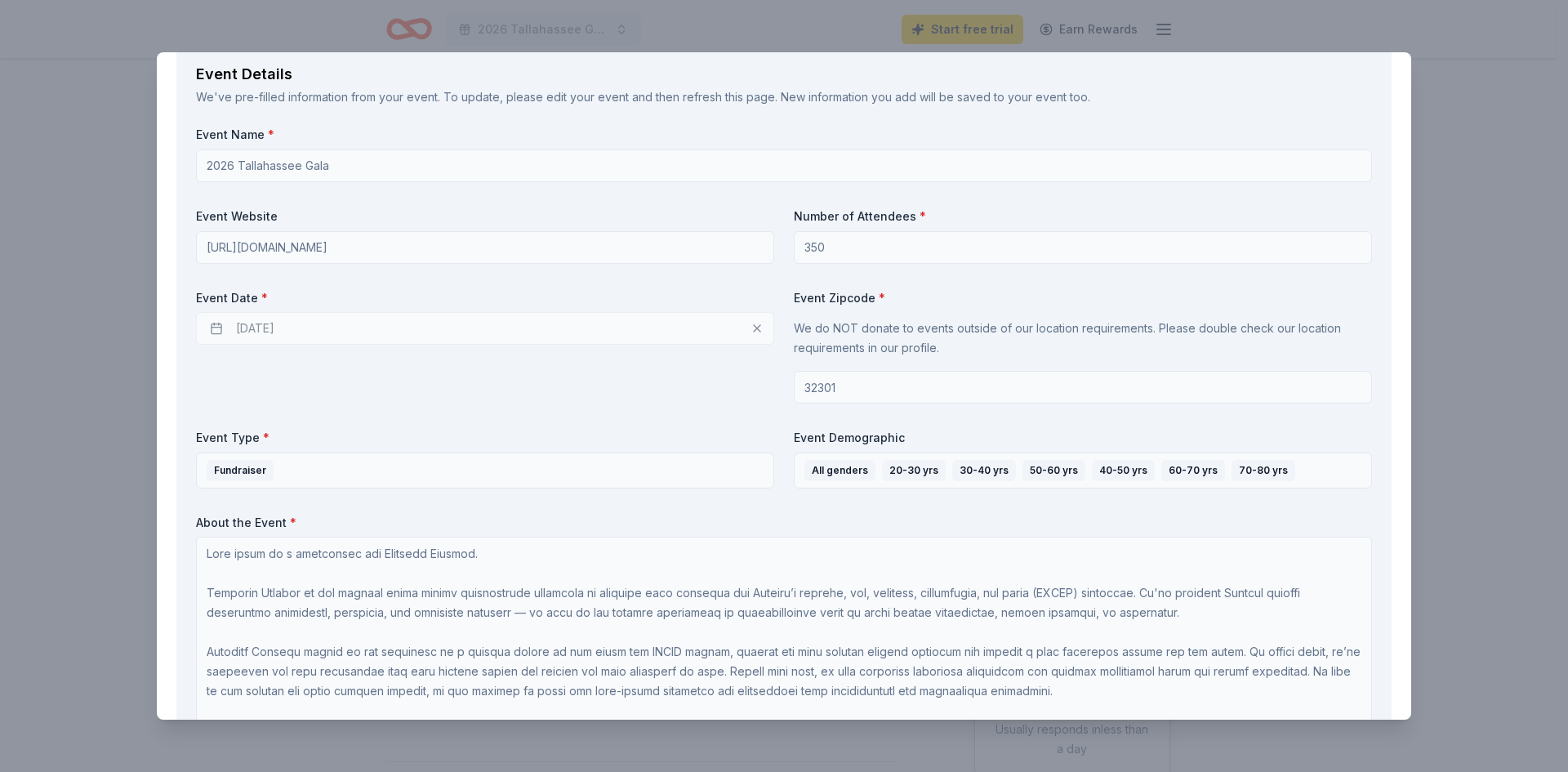
type textarea "Electronic marketing via our Silent Auction software (GiveSmart); the 2026 Tall…"
click at [220, 329] on div "02/06/2026" at bounding box center [485, 329] width 578 height 33
click at [324, 335] on div "02/06/2026" at bounding box center [485, 329] width 578 height 33
click at [269, 328] on div "02/06/2026" at bounding box center [485, 329] width 578 height 33
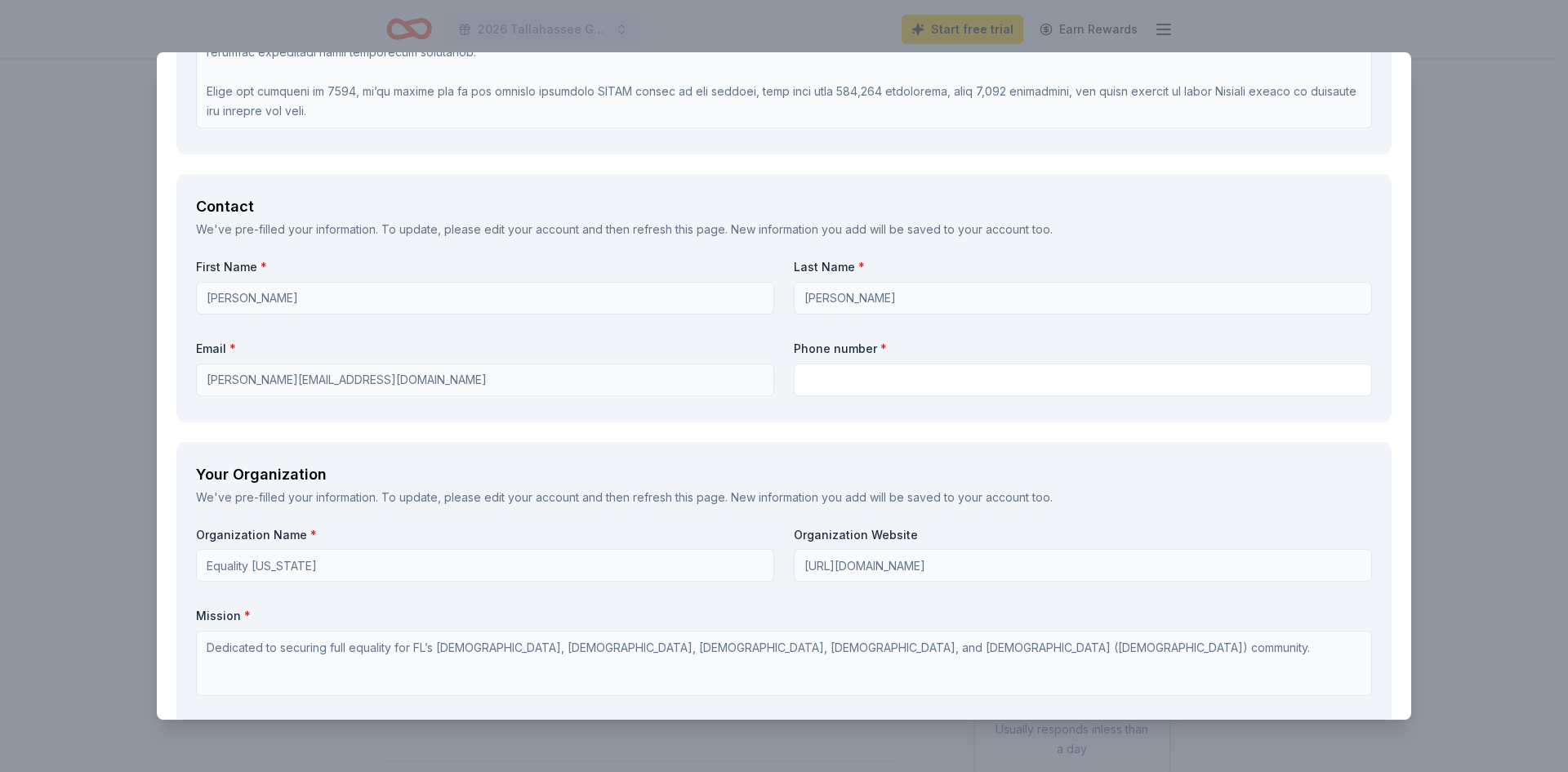
scroll to position [1389, 0]
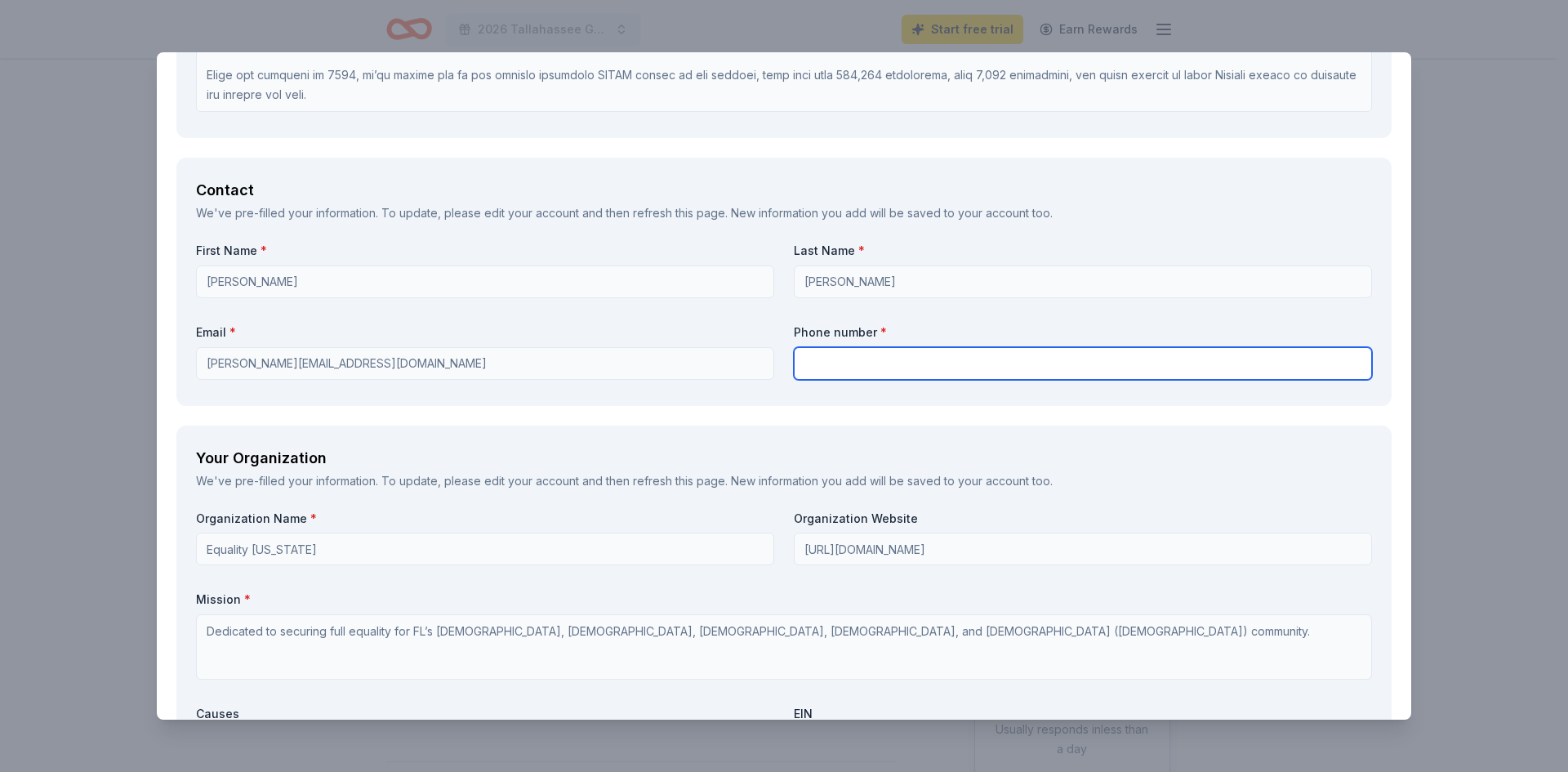
click at [896, 367] on input "text" at bounding box center [1083, 364] width 578 height 33
type input "8509801259"
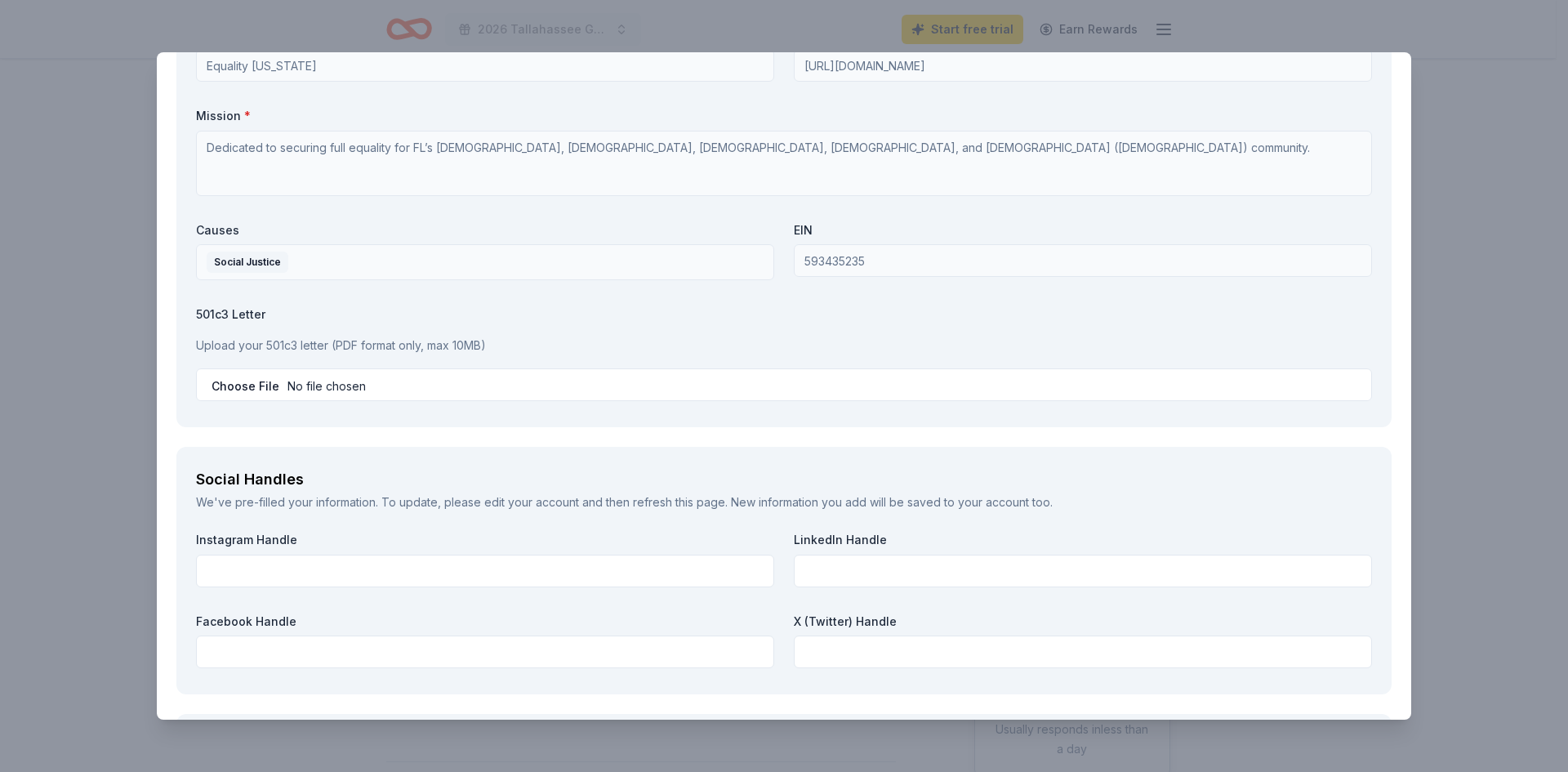
scroll to position [1879, 0]
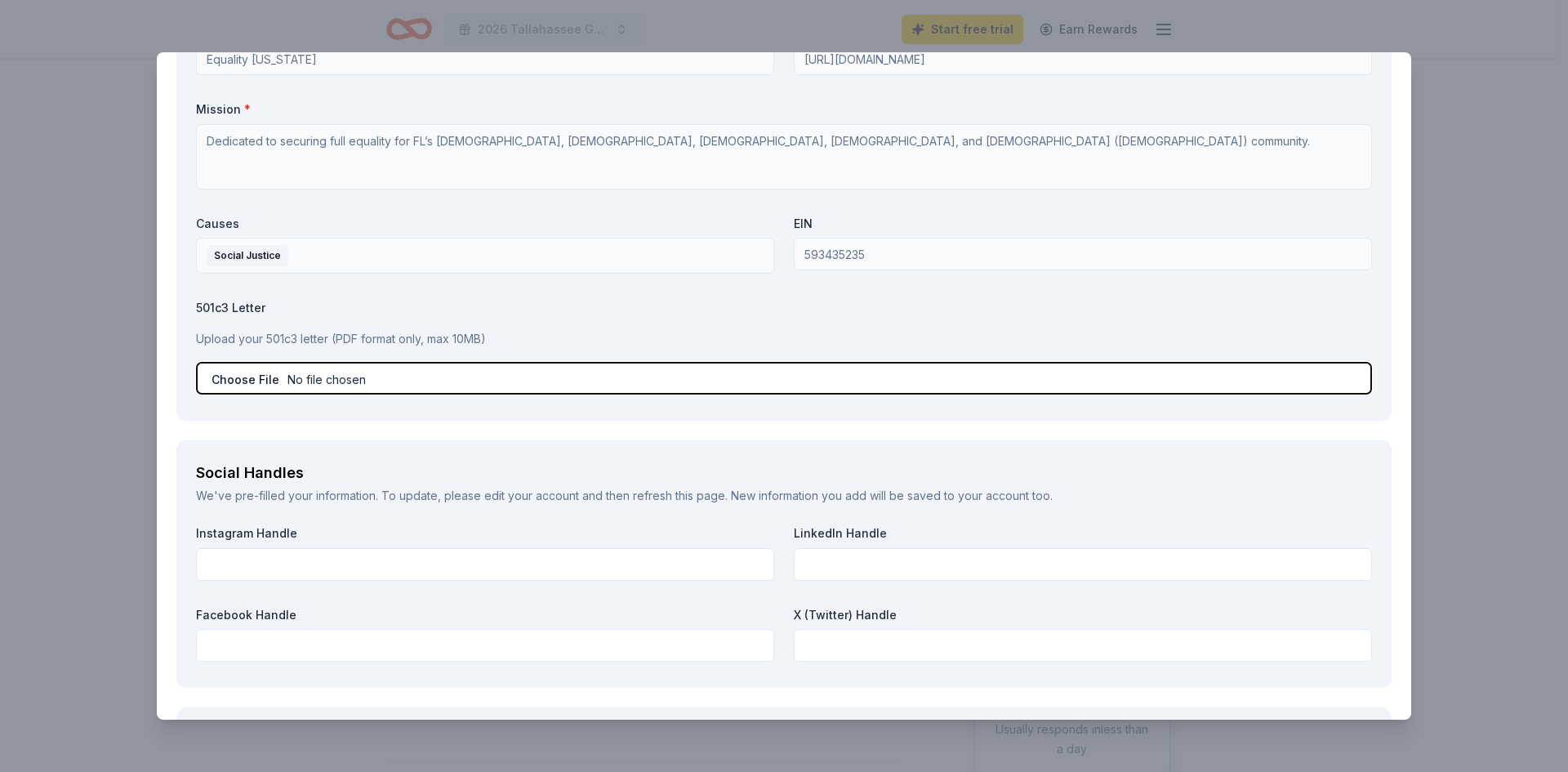
click at [404, 382] on input "file" at bounding box center [784, 379] width 1176 height 33
type input "C:\fakepath\Equality Florida IRS Determination Letter.pdf"
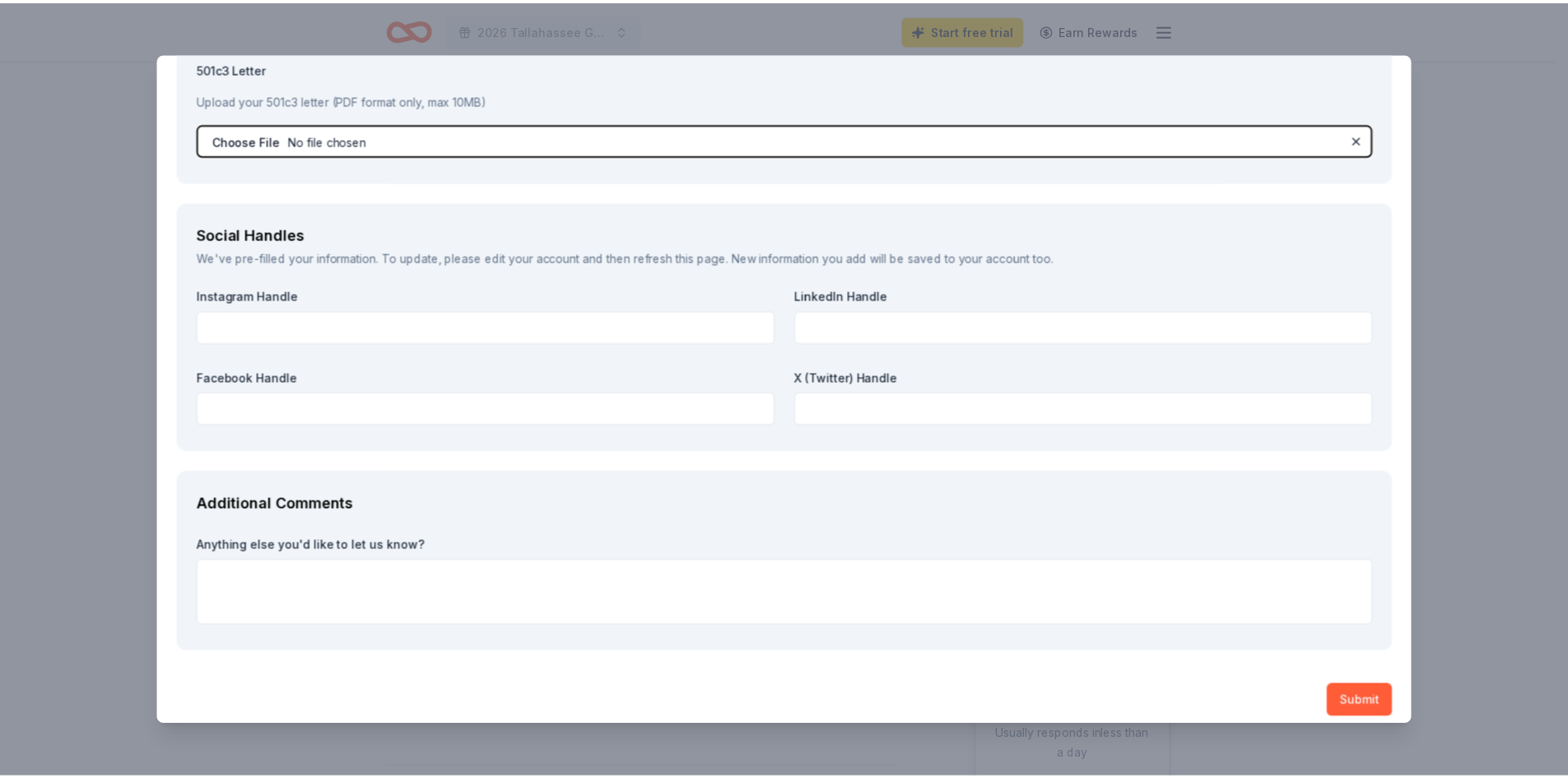
scroll to position [2141, 0]
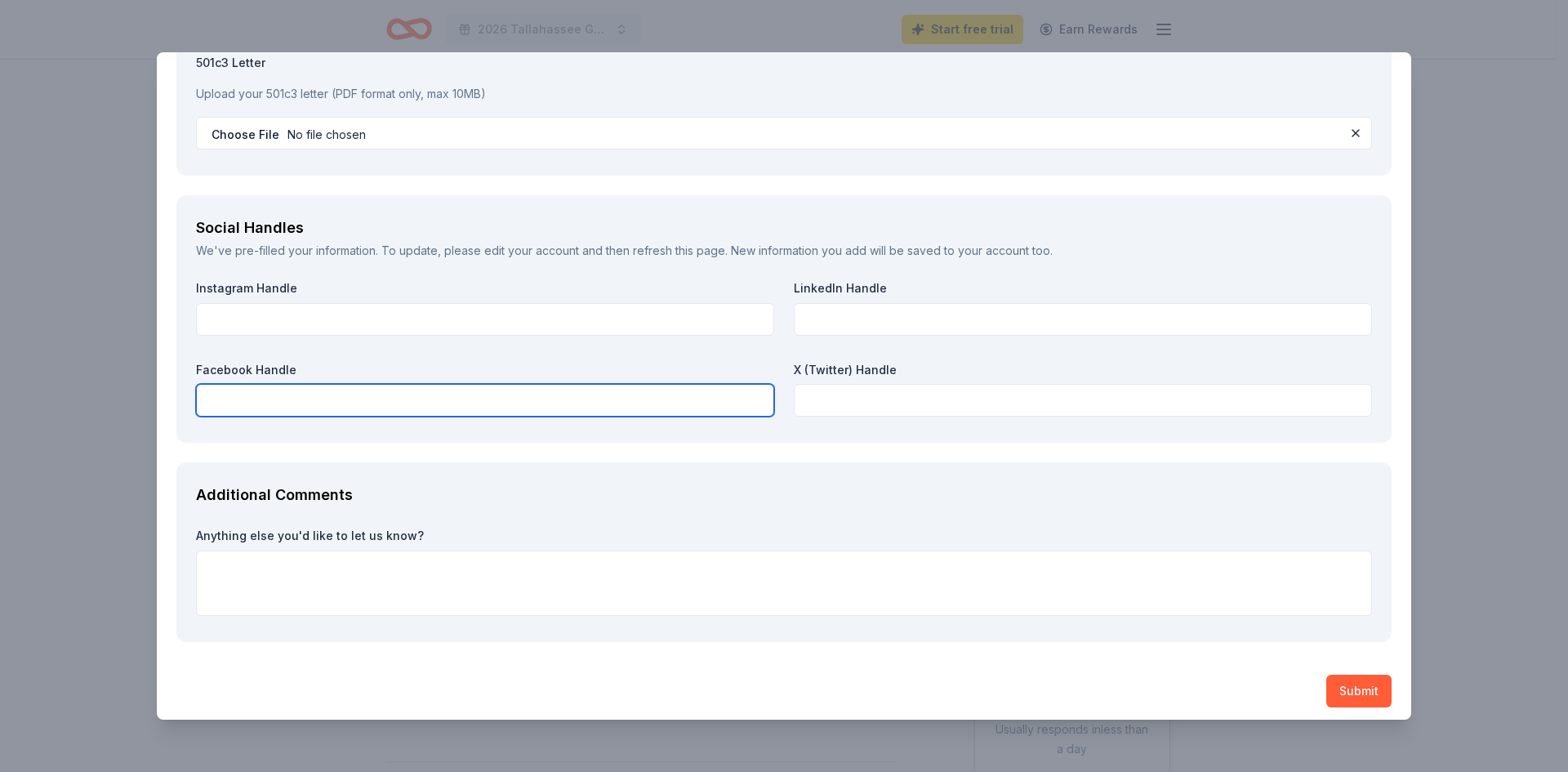
click at [219, 403] on input "text" at bounding box center [485, 401] width 578 height 33
paste input "https://www.facebook.com/equalityfl"
type input "https://www.facebook.com/equalityfl"
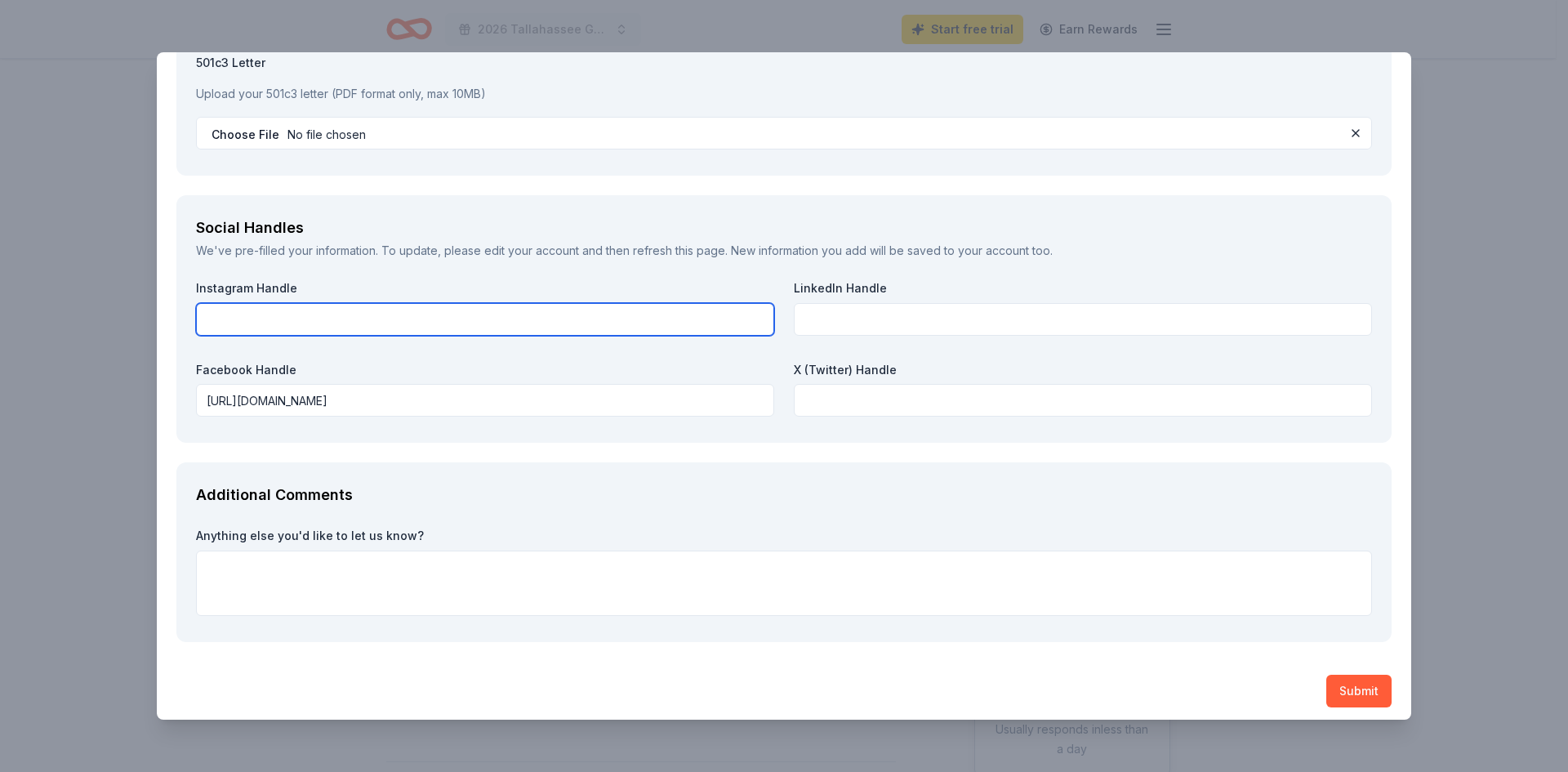
click at [245, 317] on input "text" at bounding box center [485, 319] width 578 height 33
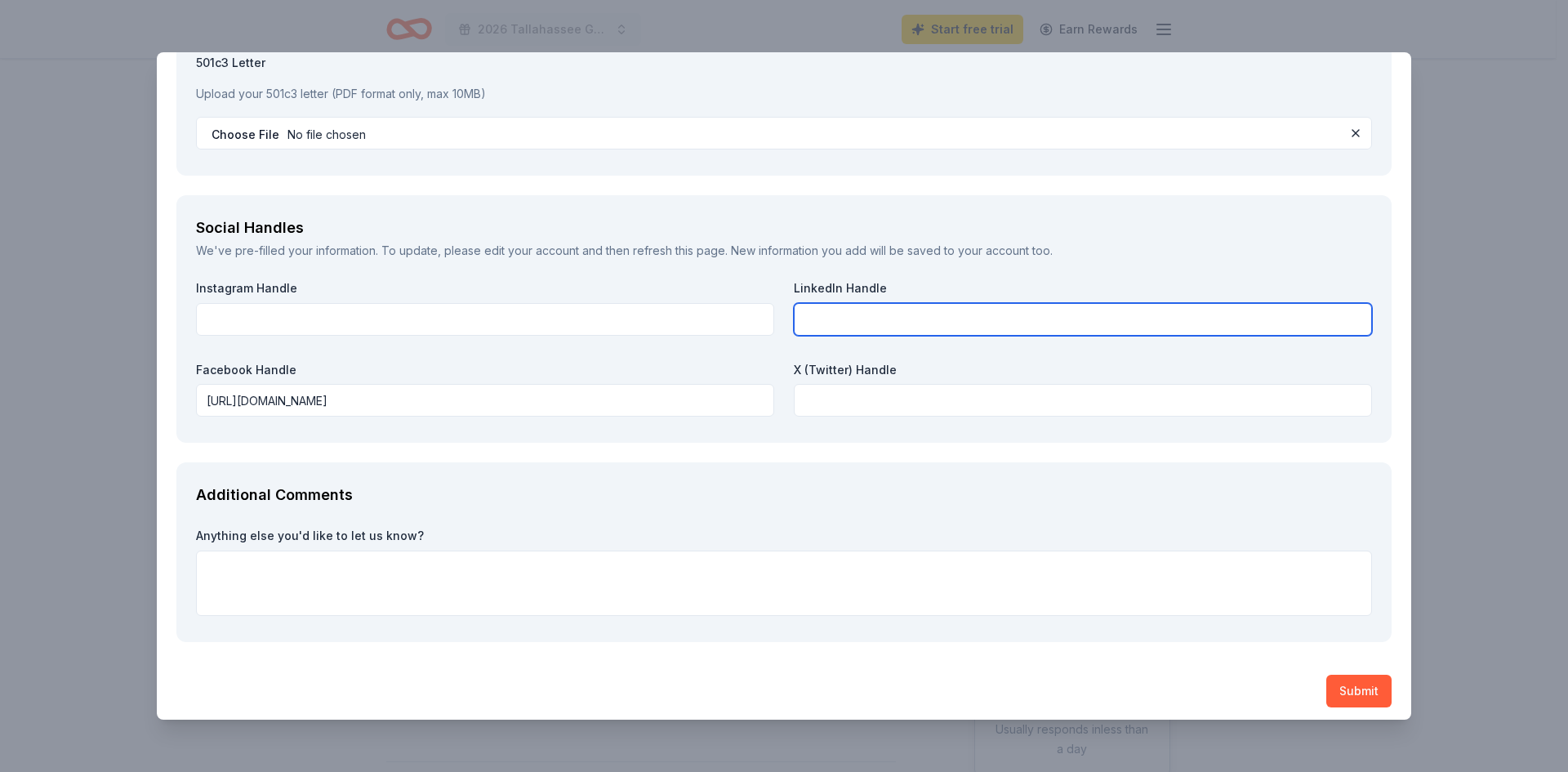
click at [842, 316] on input "text" at bounding box center [1083, 319] width 578 height 33
paste input "https://www.linkedin.com/company/equality-florida/"
type input "https://www.linkedin.com/company/equality-florida/"
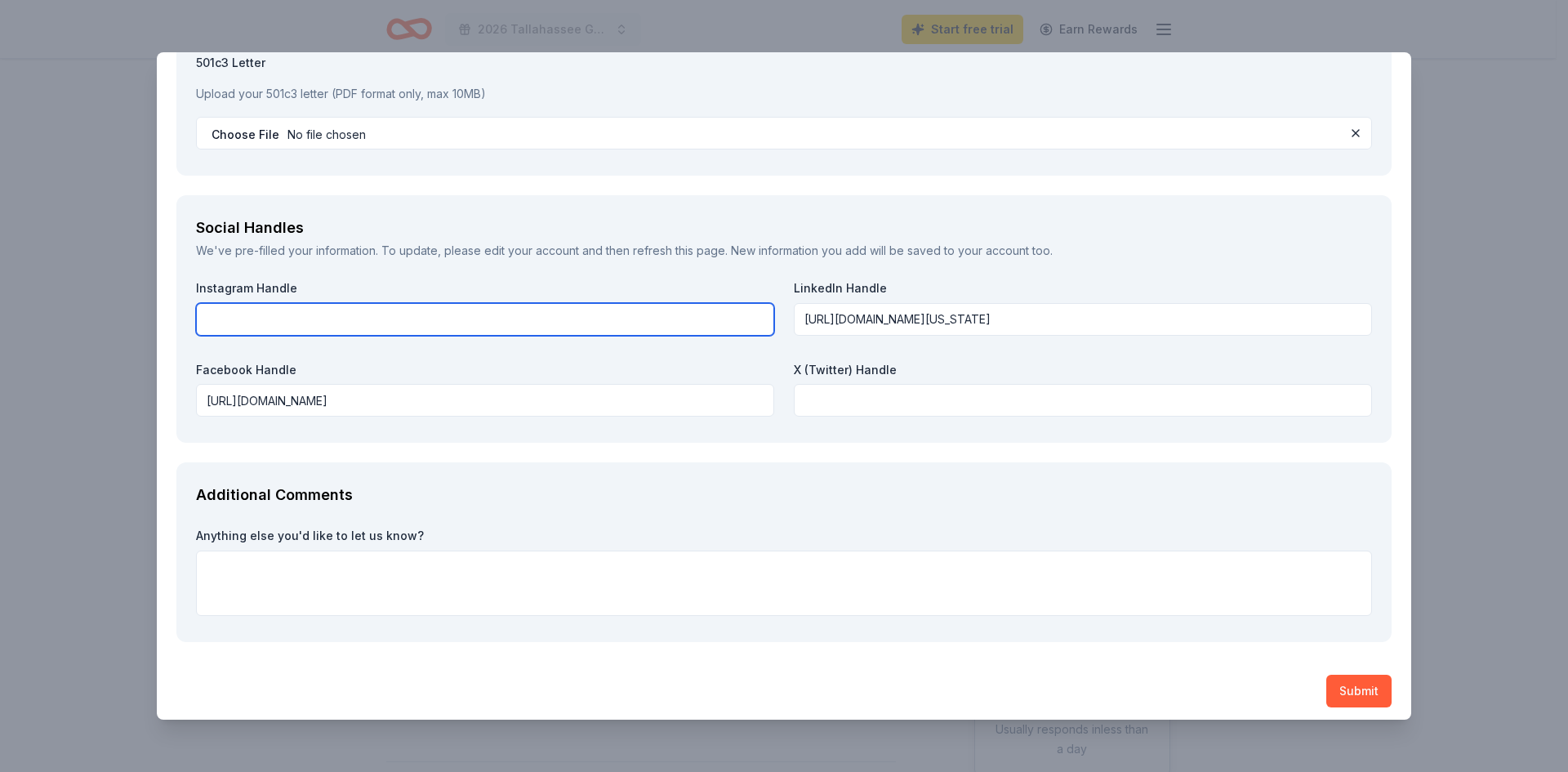
click at [273, 318] on input "text" at bounding box center [485, 319] width 578 height 33
type input "equalityfl"
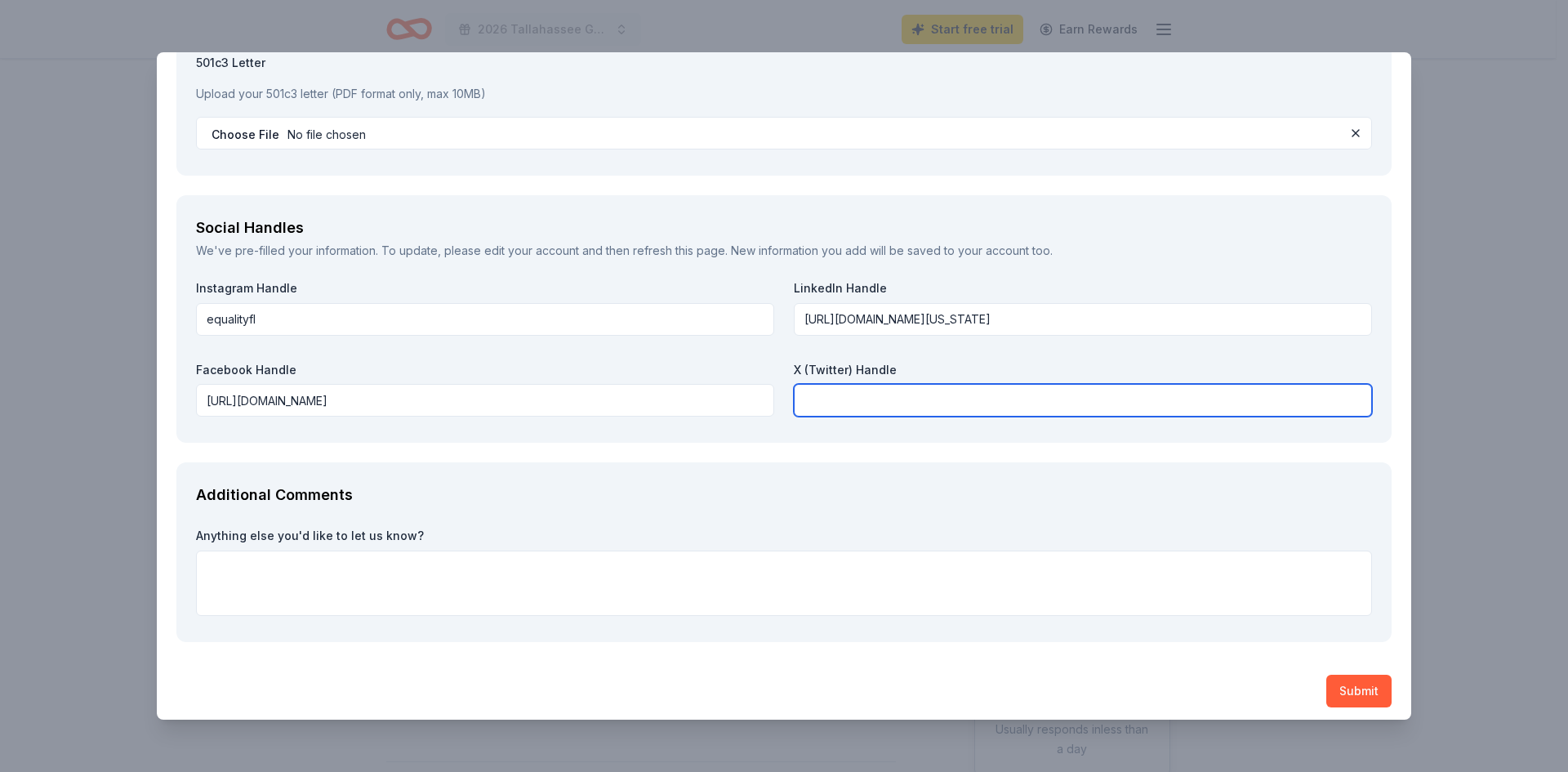
click at [816, 400] on input "text" at bounding box center [1083, 401] width 578 height 33
type input "Blue Sky -- @equalityfl.bsky.social"
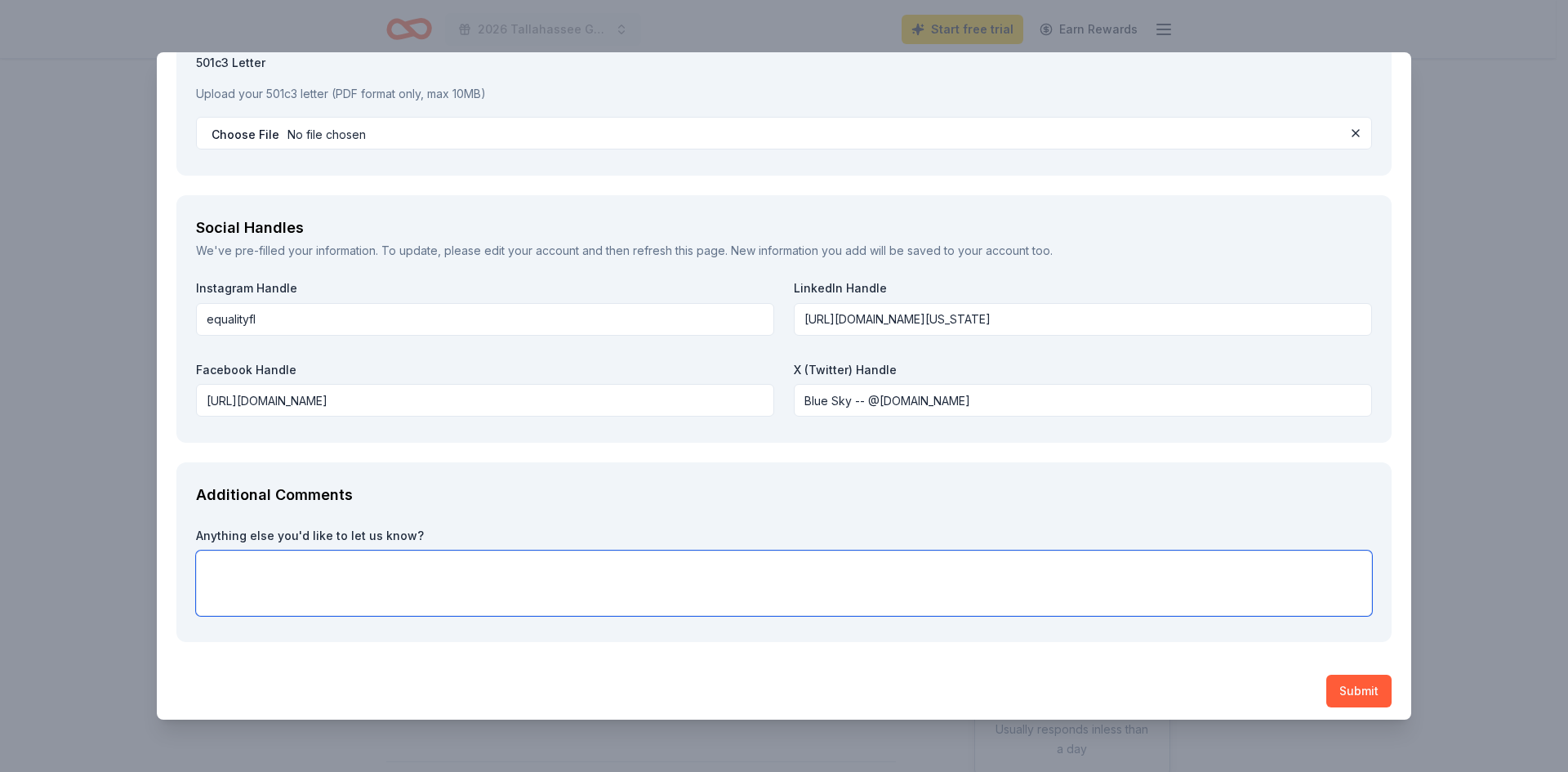
click at [529, 571] on textarea at bounding box center [784, 584] width 1176 height 66
type textarea "We would be SO appreciative of your participation!"
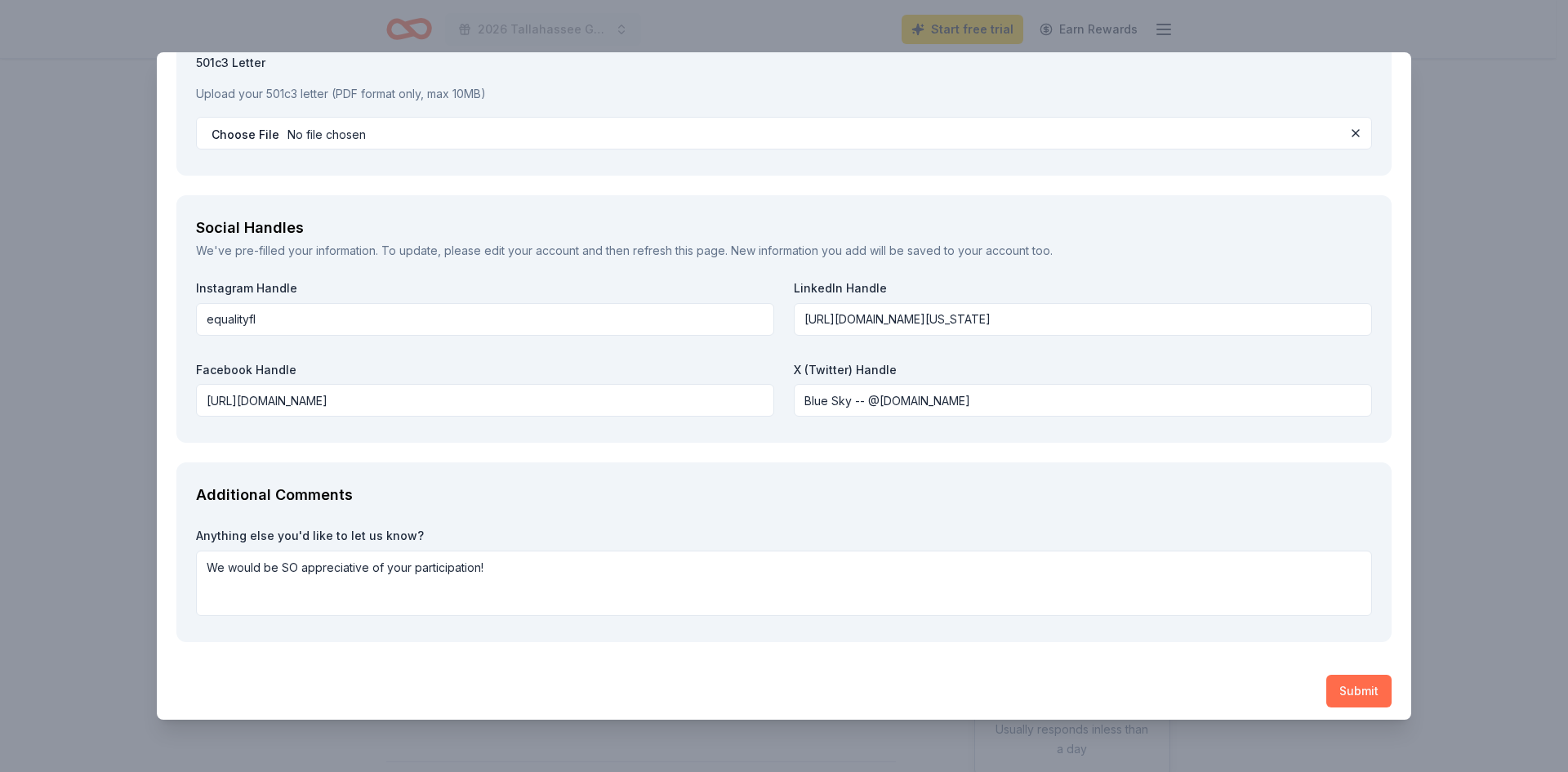
click at [1341, 693] on button "Submit" at bounding box center [1359, 692] width 66 height 33
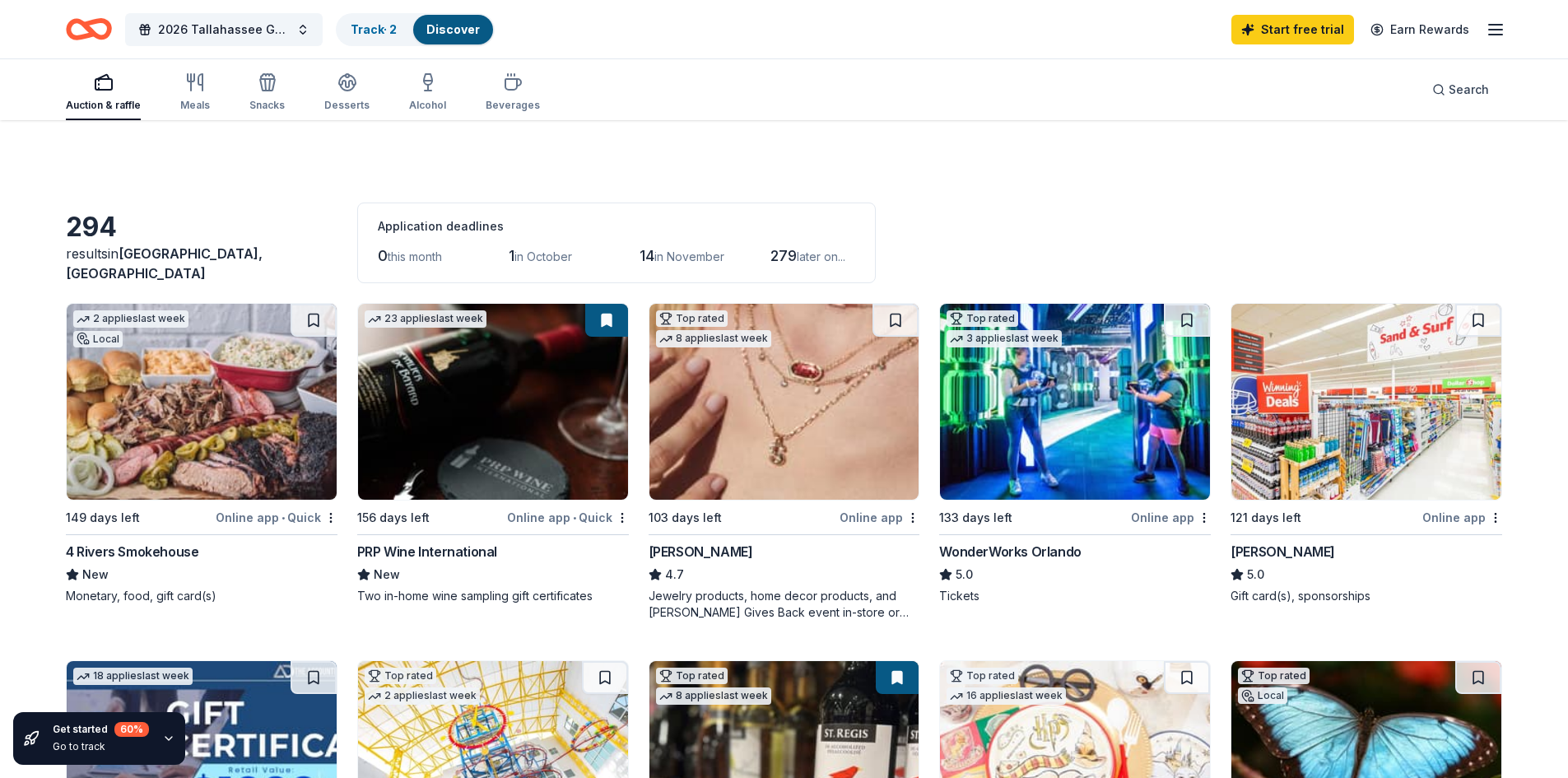
scroll to position [329, 0]
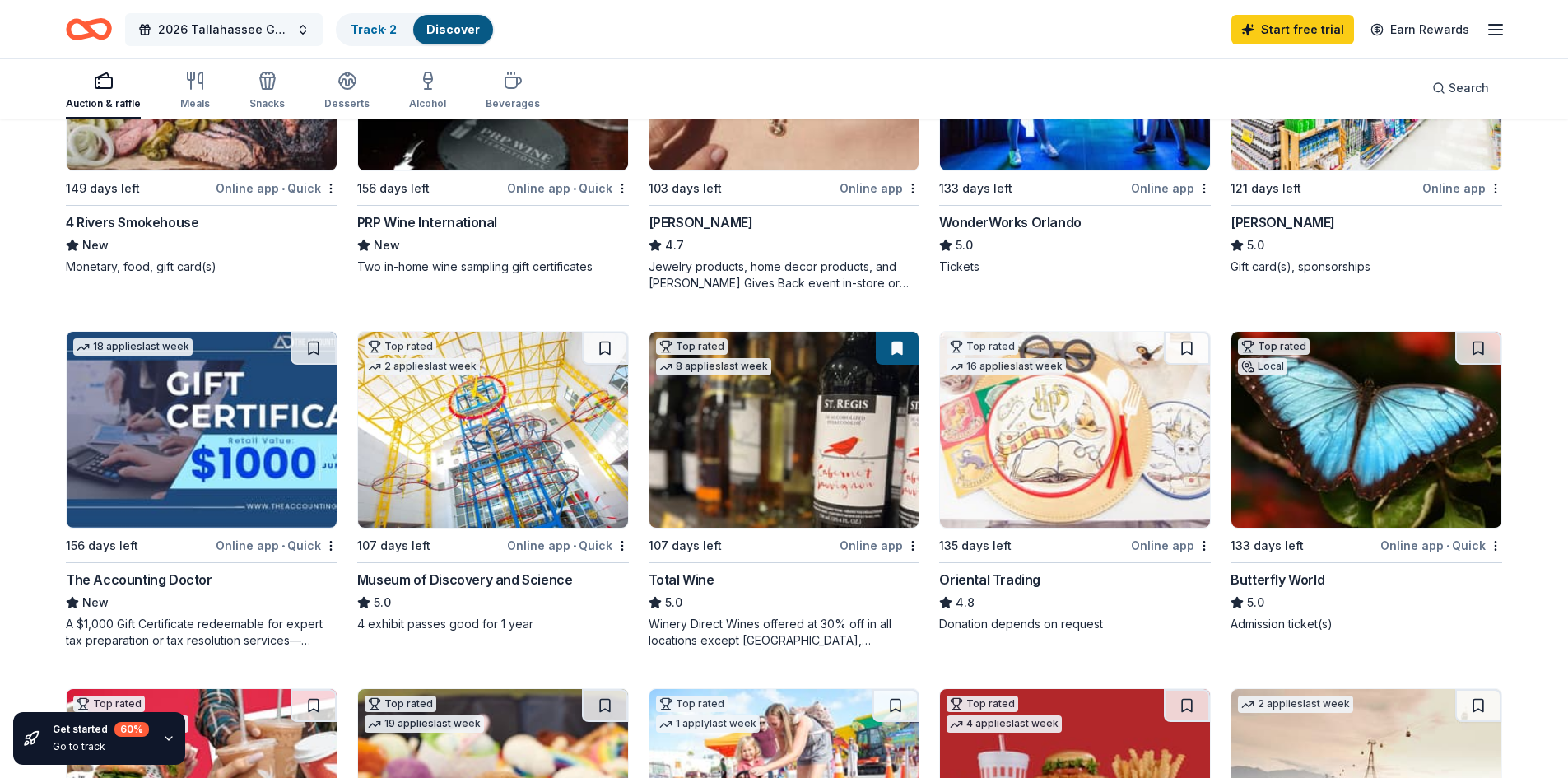
click at [199, 33] on span "2026 Tallahassee Gala" at bounding box center [223, 30] width 132 height 20
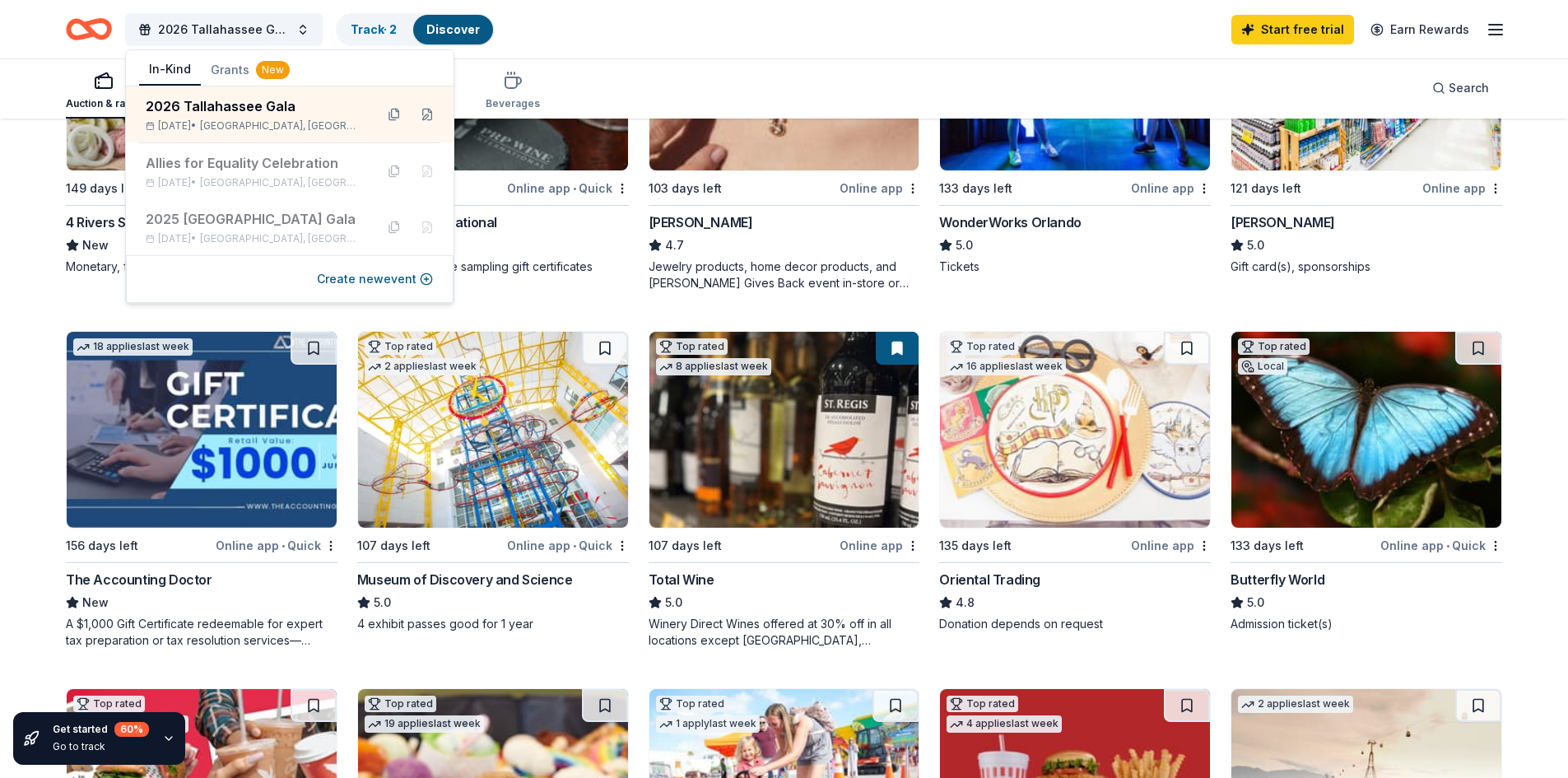
click at [47, 35] on div "2026 Tallahassee Gala Track · 2 Discover Start free trial Earn Rewards" at bounding box center [784, 29] width 1568 height 59
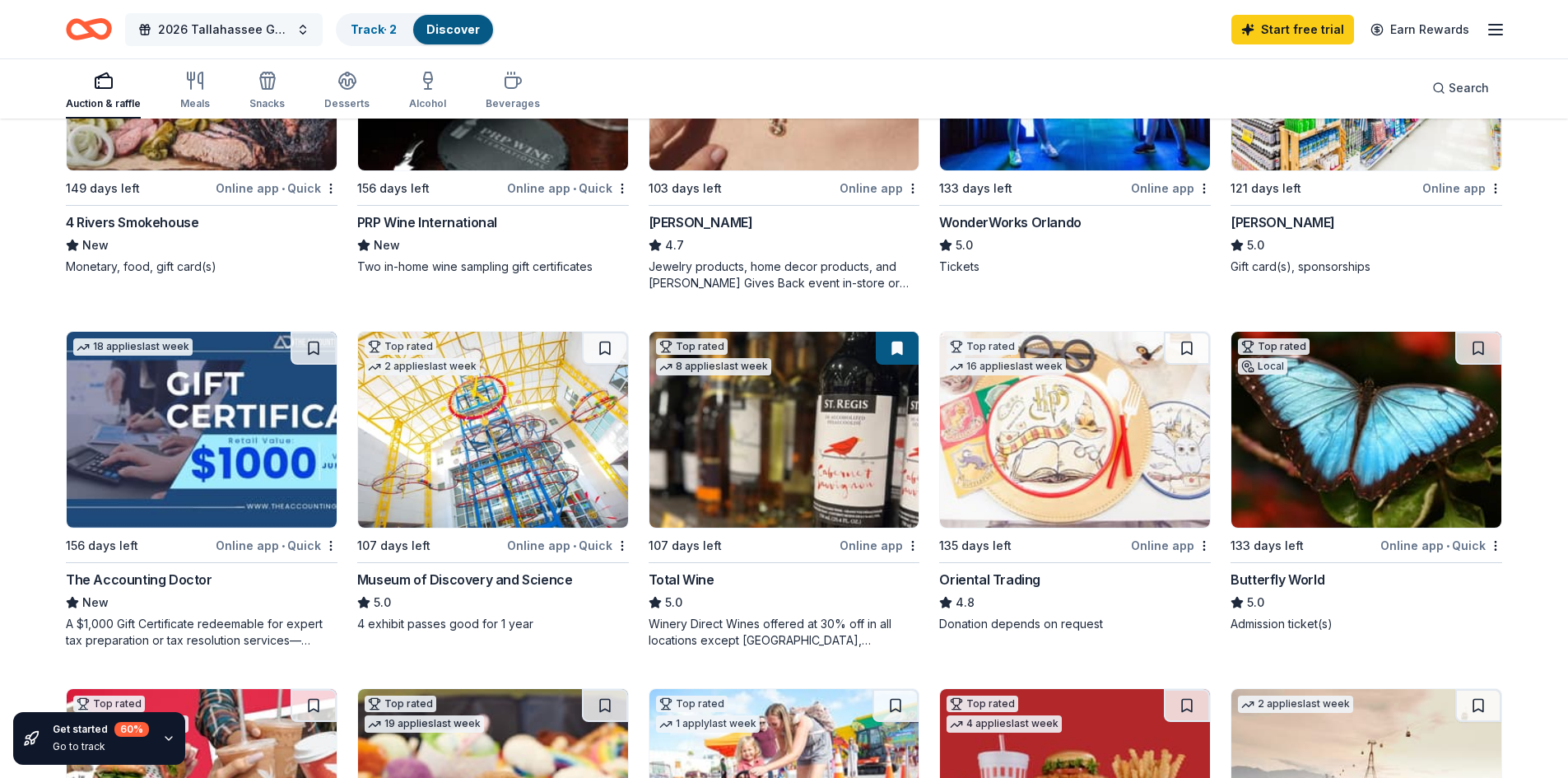
click at [247, 26] on span "2026 Tallahassee Gala" at bounding box center [223, 30] width 132 height 20
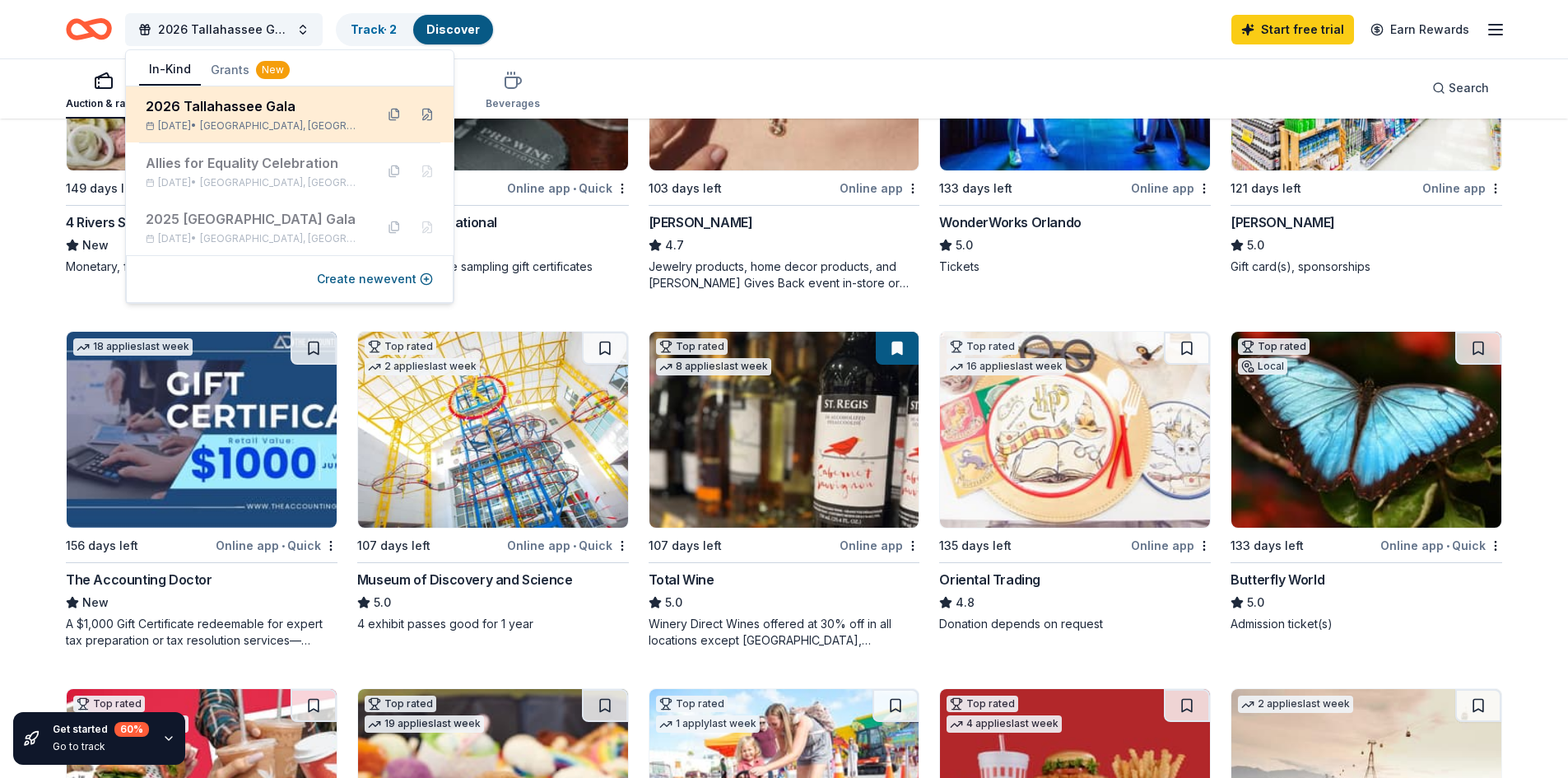
click at [226, 126] on div "[DATE] • [GEOGRAPHIC_DATA], [GEOGRAPHIC_DATA]" at bounding box center [253, 126] width 216 height 13
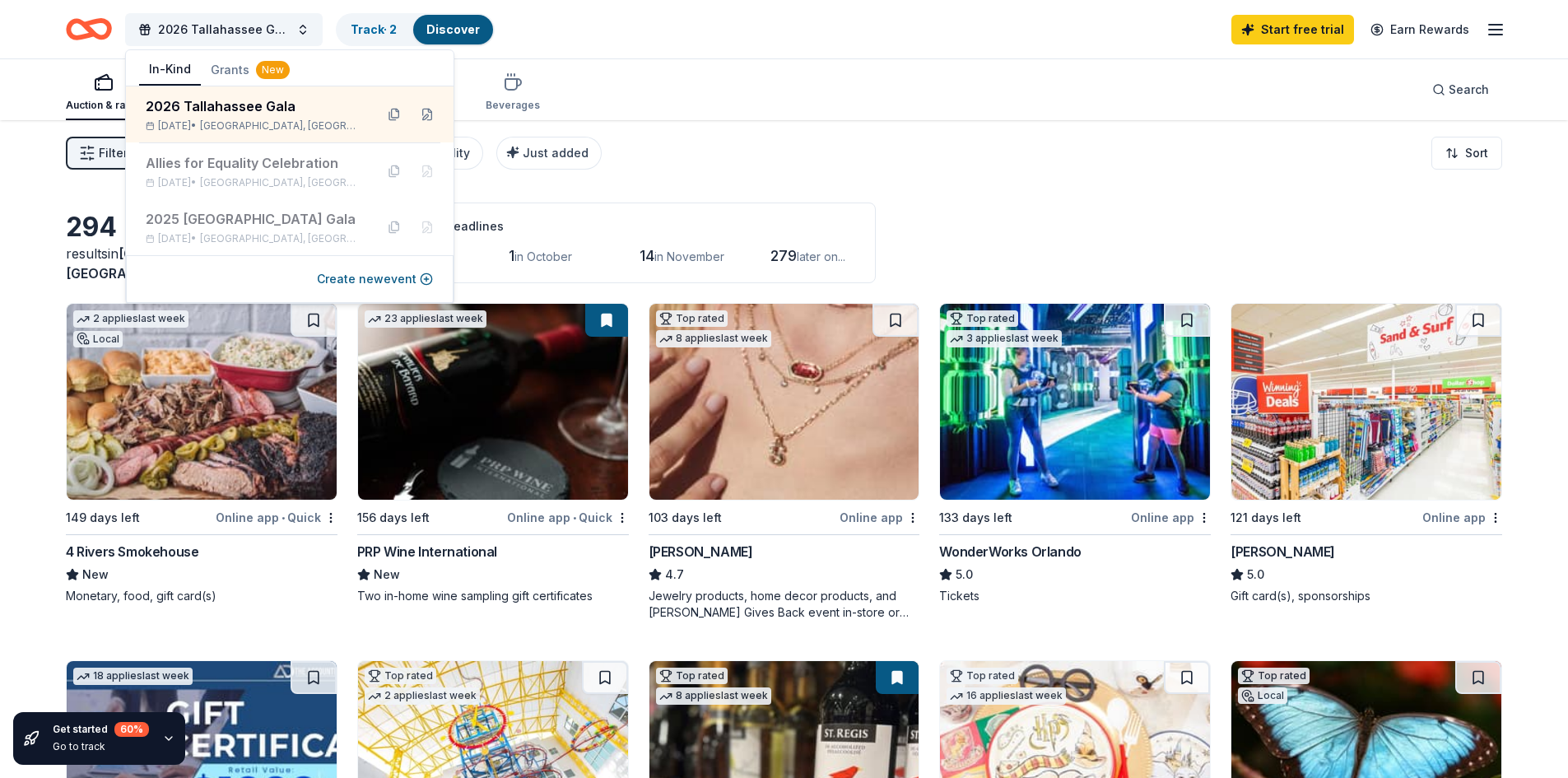
click at [96, 31] on icon "Home" at bounding box center [89, 29] width 46 height 39
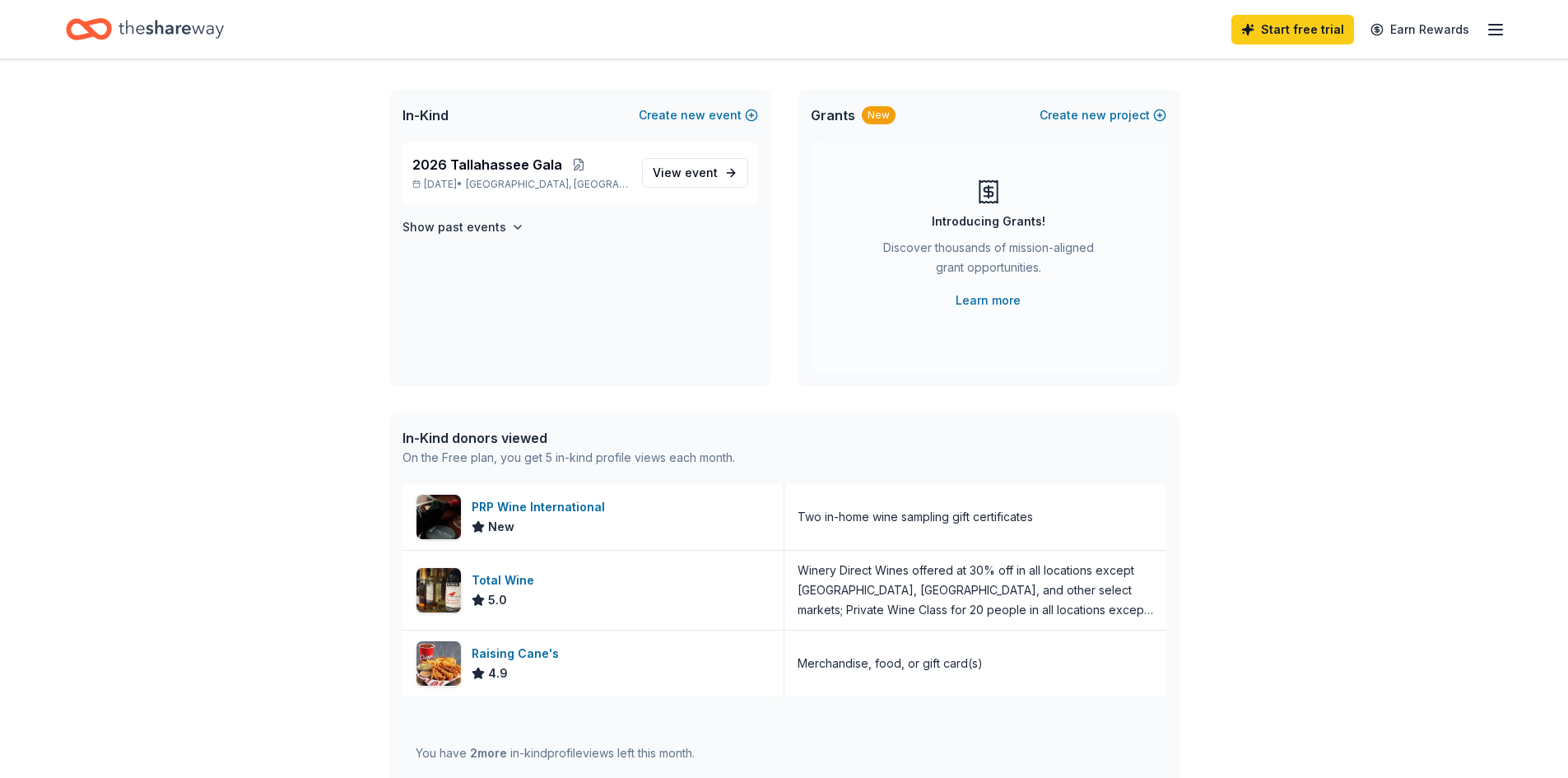
scroll to position [165, 0]
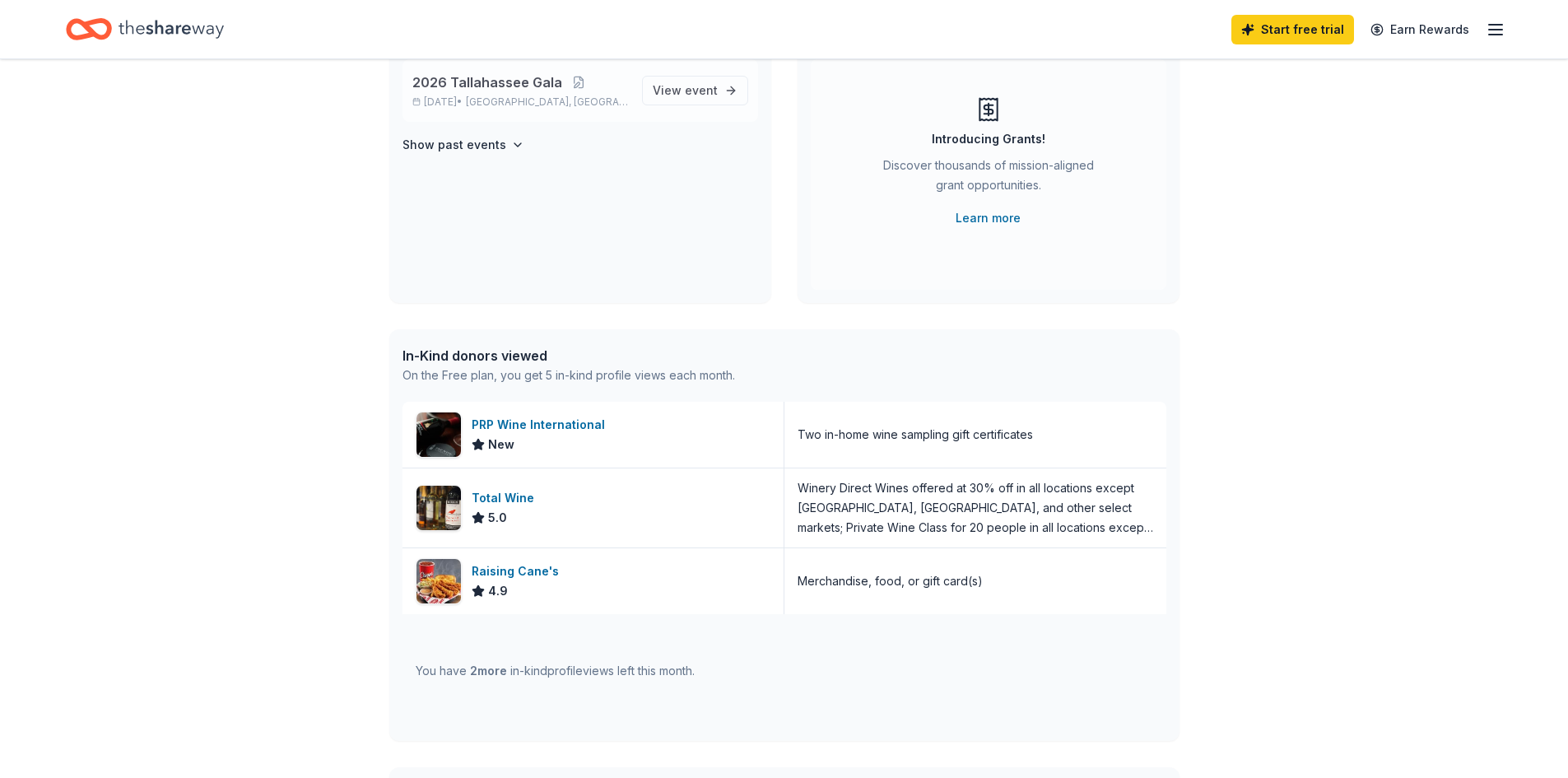
click at [492, 88] on span "2026 Tallahassee Gala" at bounding box center [487, 83] width 150 height 20
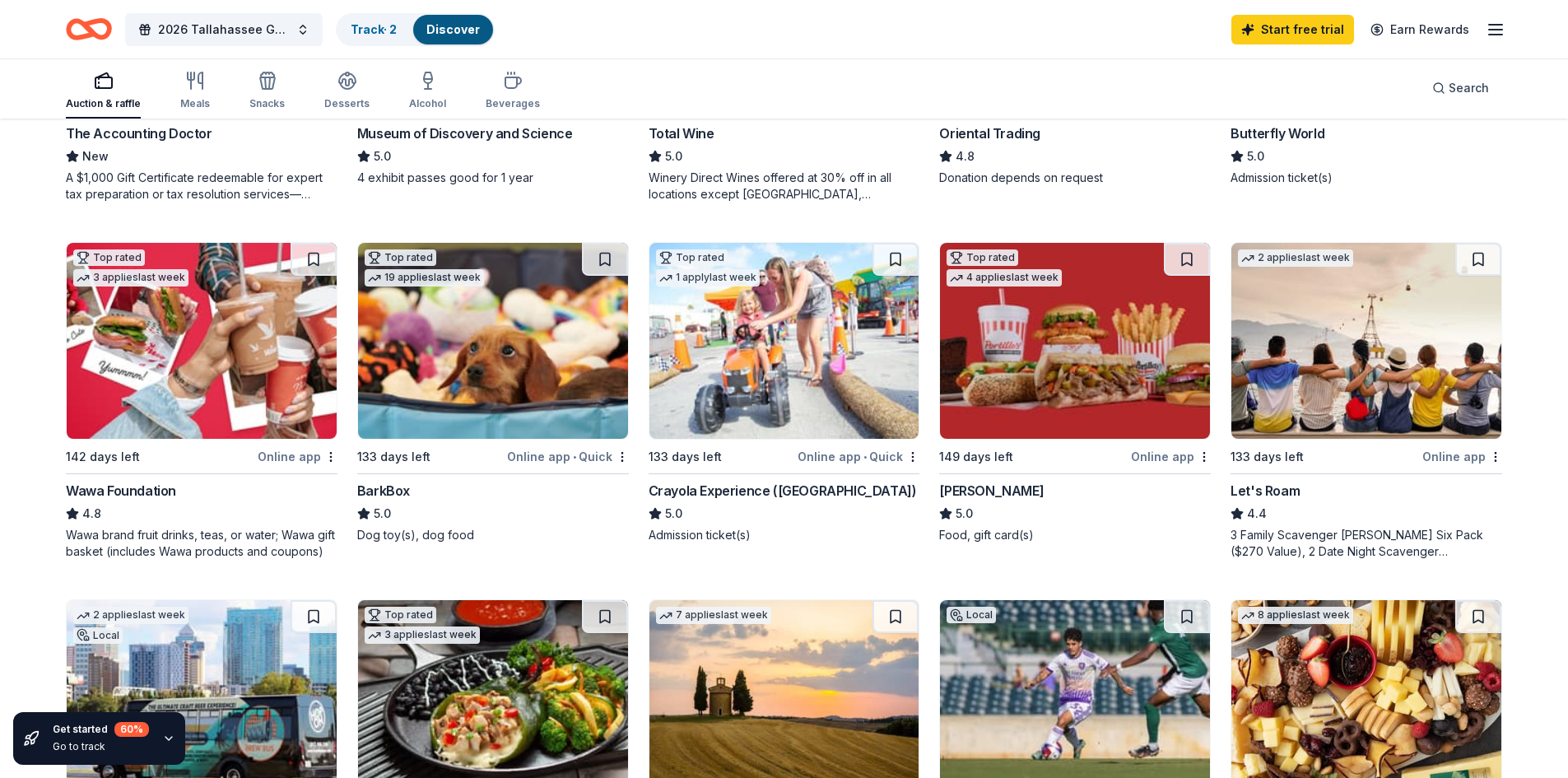
scroll to position [824, 0]
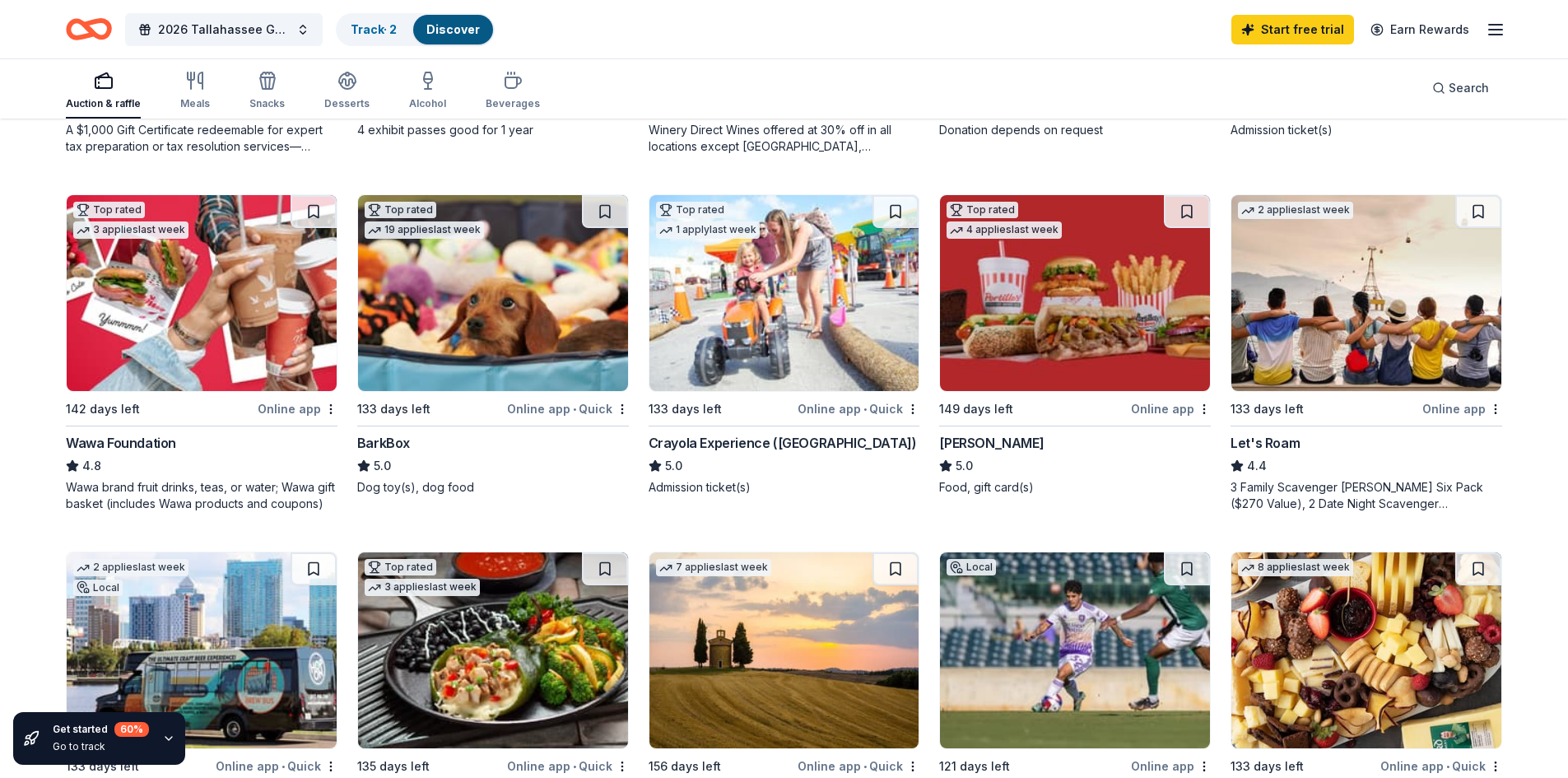
click at [295, 411] on div "Online app" at bounding box center [297, 409] width 80 height 21
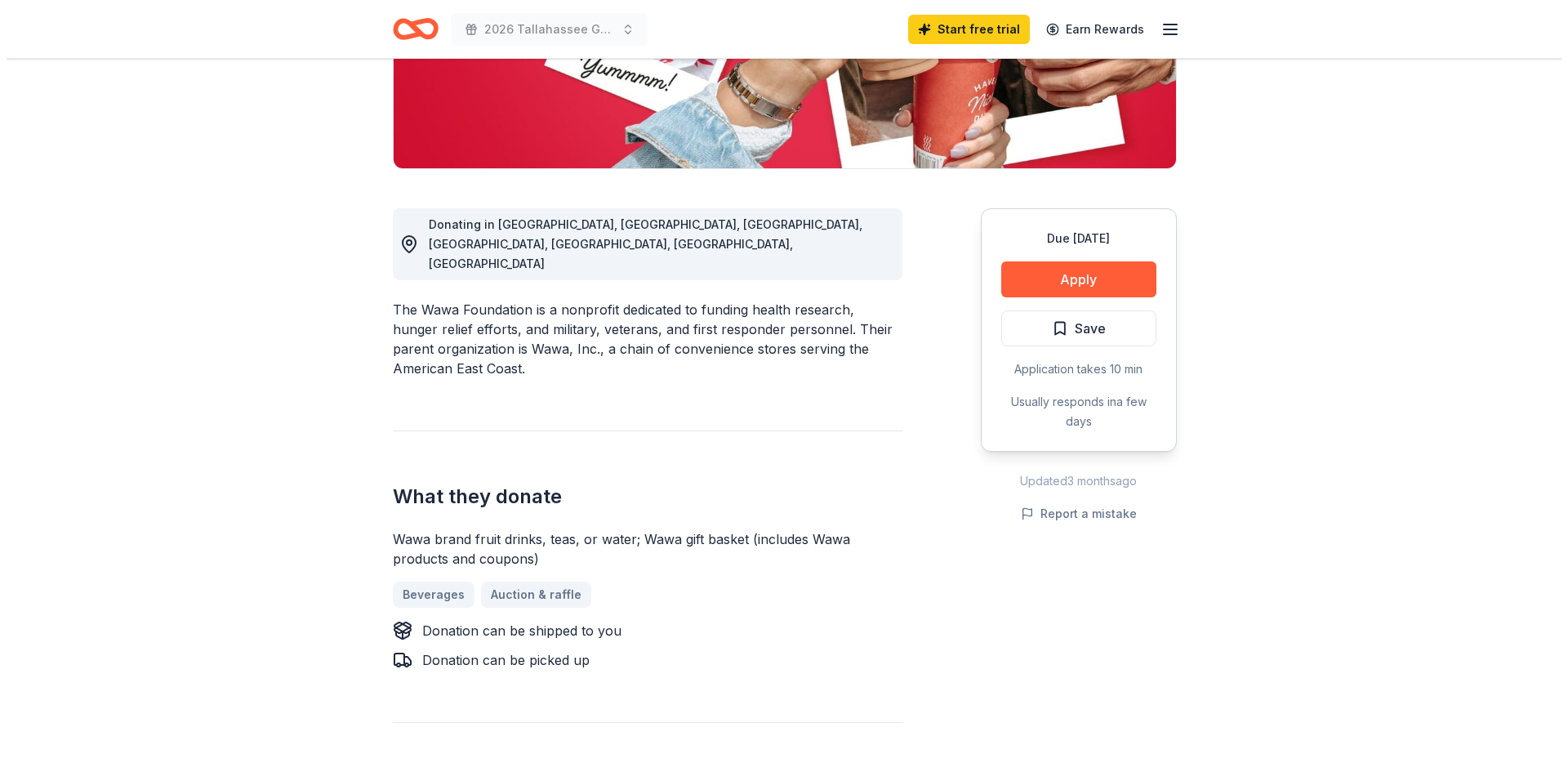
scroll to position [327, 0]
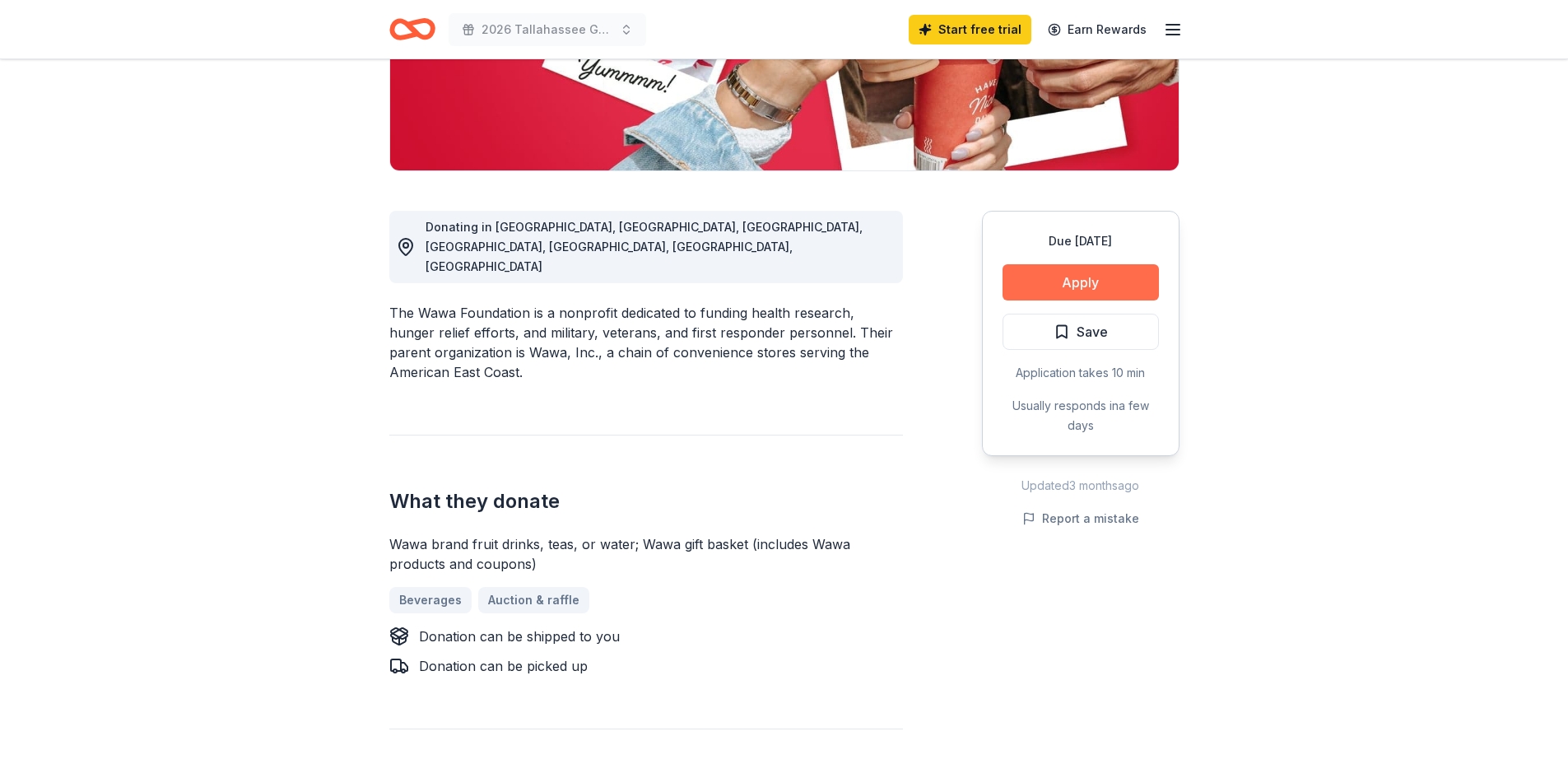
click at [1019, 285] on button "Apply" at bounding box center [1081, 282] width 156 height 36
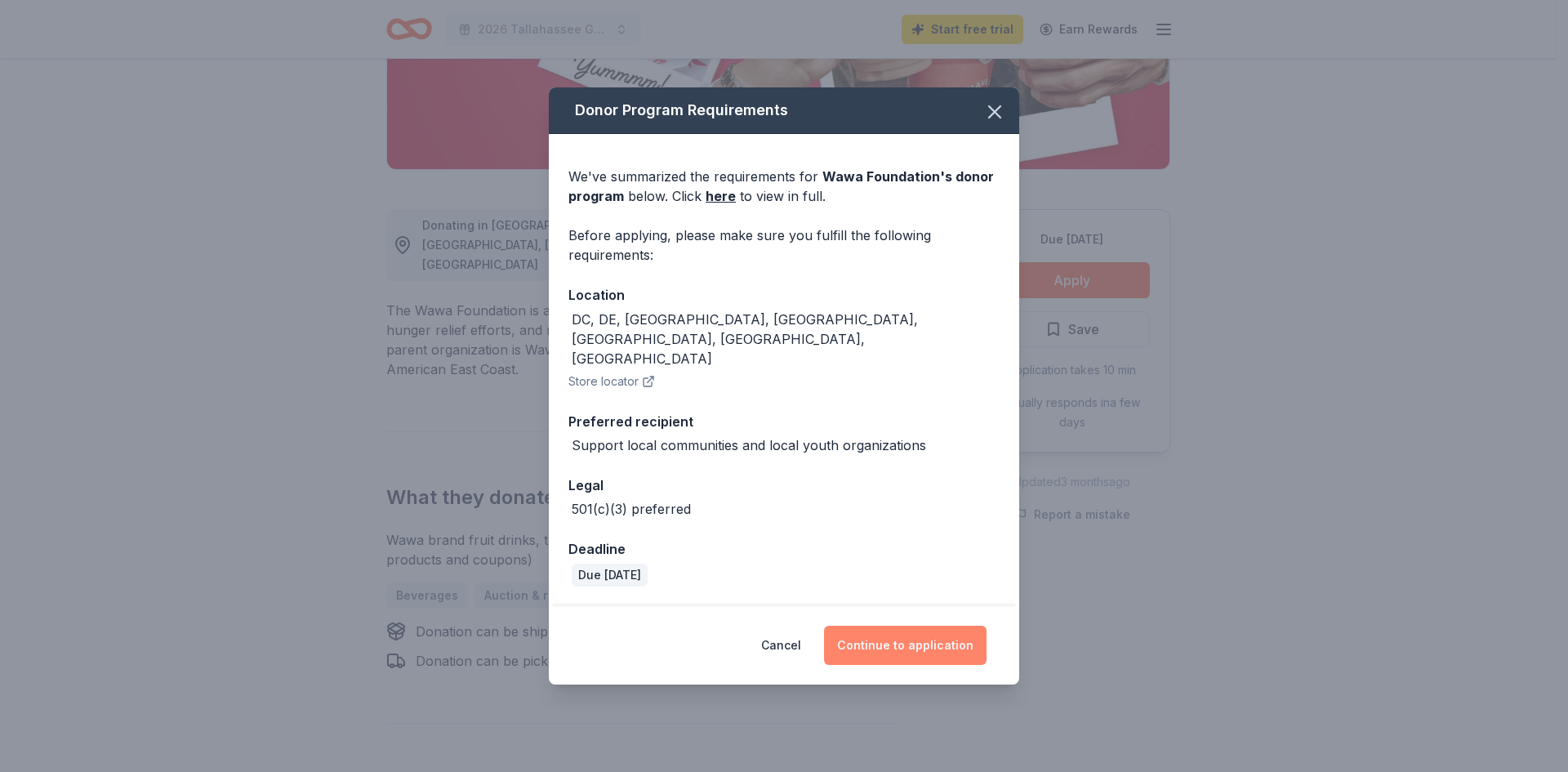
click at [864, 626] on button "Continue to application" at bounding box center [905, 646] width 163 height 39
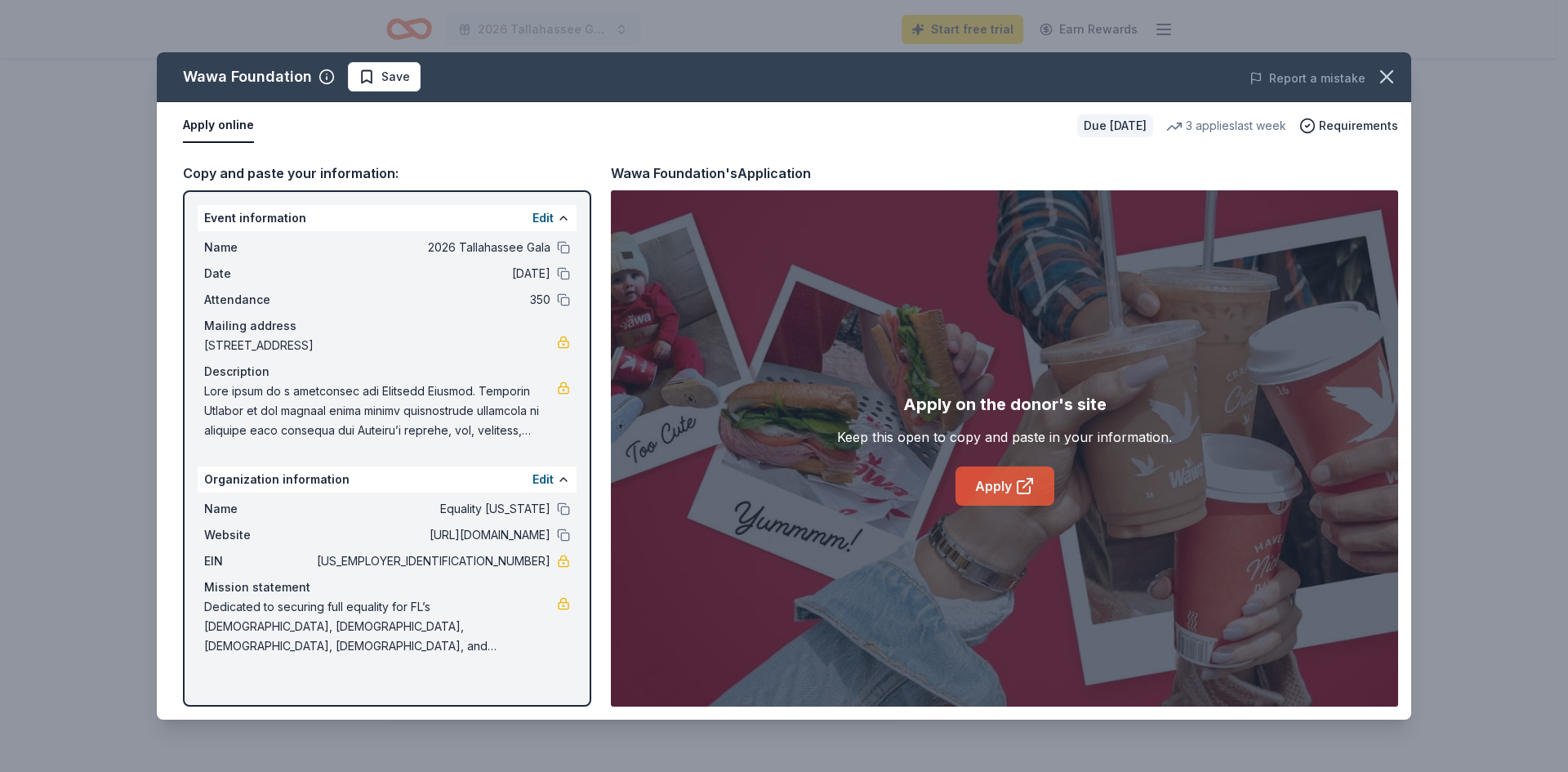
click at [1001, 490] on link "Apply" at bounding box center [1005, 486] width 99 height 39
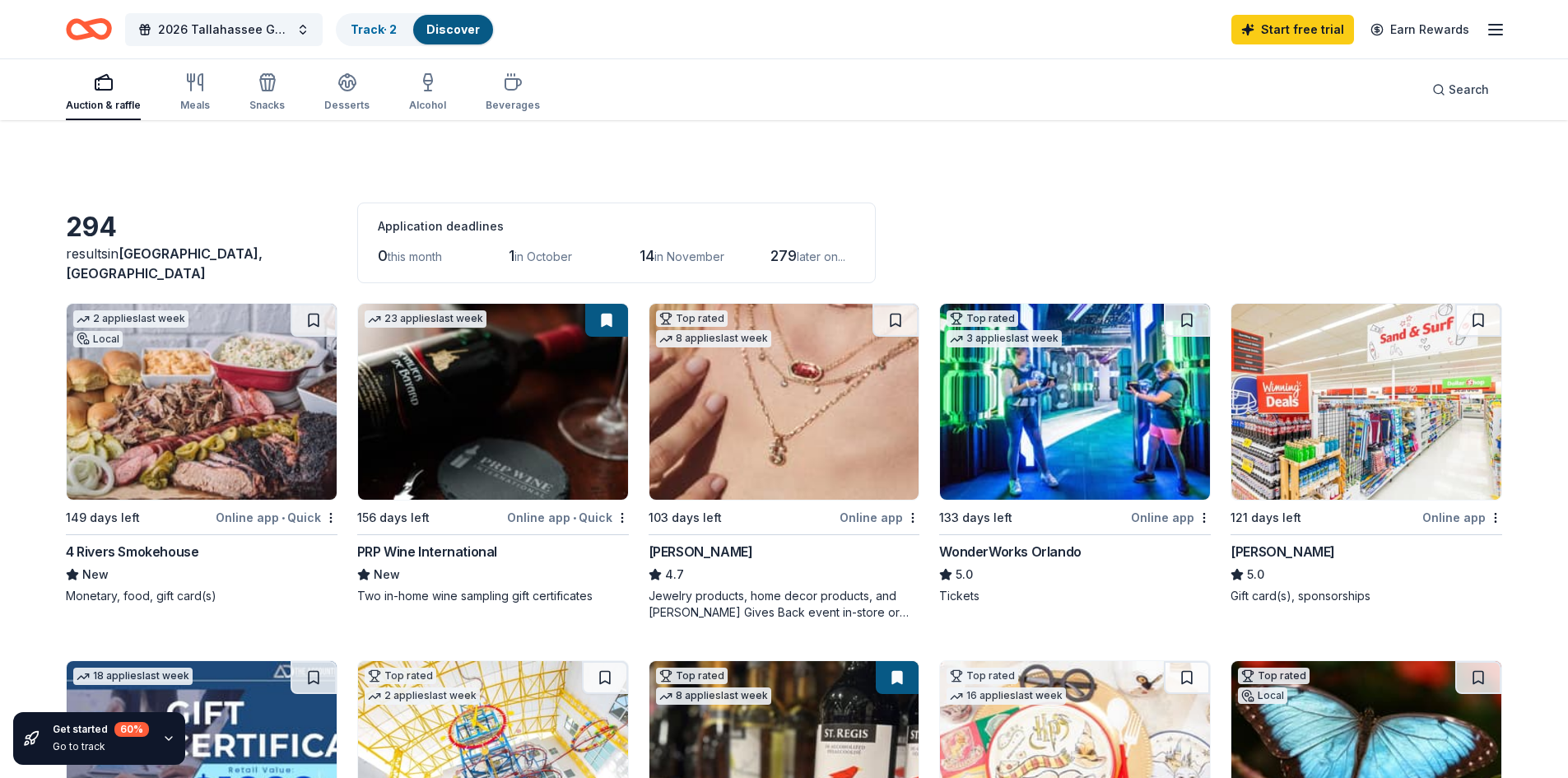
scroll to position [82, 0]
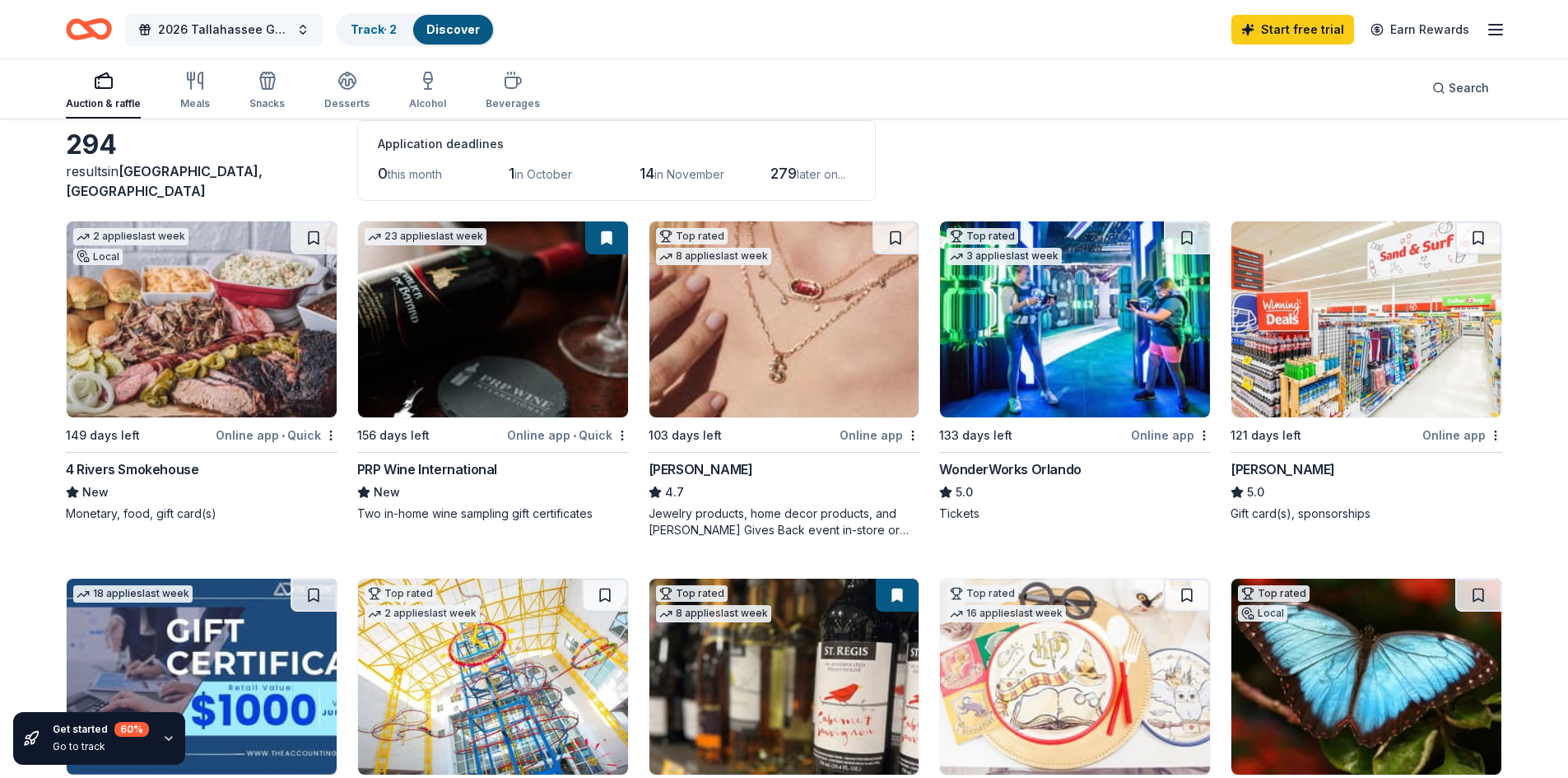
click at [232, 33] on span "2026 Tallahassee Gala" at bounding box center [223, 30] width 132 height 20
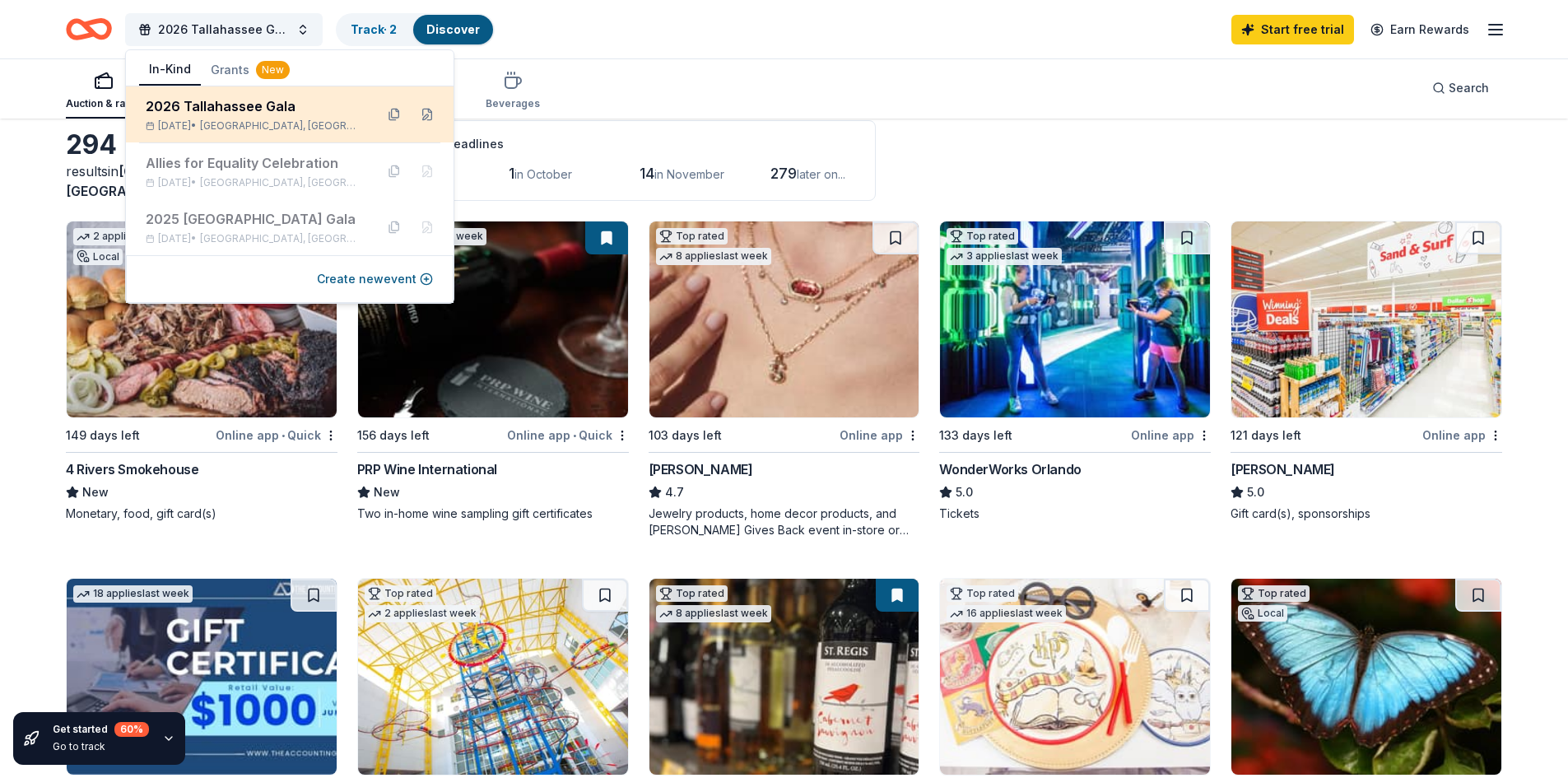
click at [225, 122] on div "[DATE] • [GEOGRAPHIC_DATA], [GEOGRAPHIC_DATA]" at bounding box center [253, 126] width 216 height 13
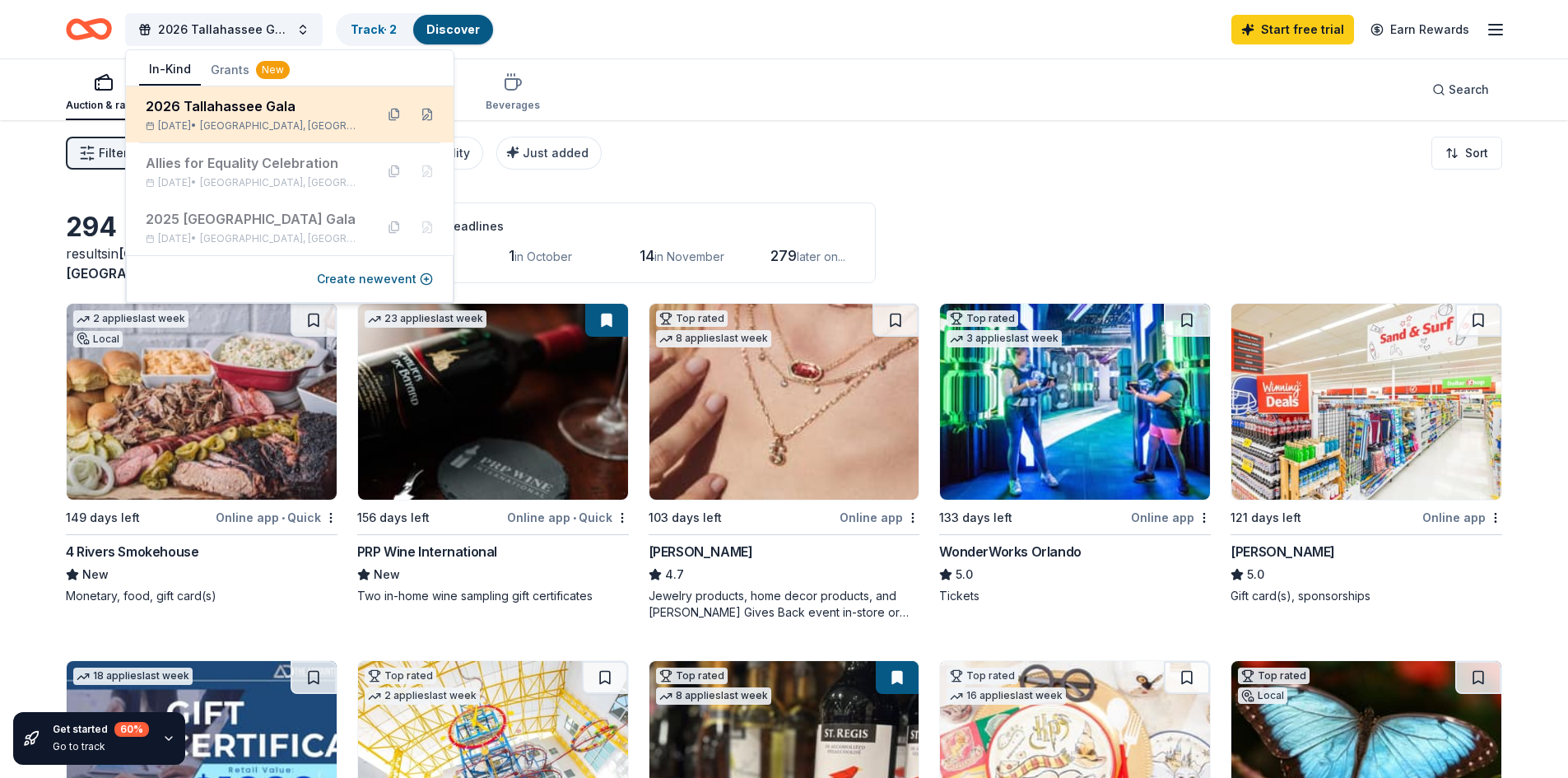
click at [224, 102] on div "2026 Tallahassee Gala" at bounding box center [253, 106] width 216 height 20
click at [284, 113] on div "2026 Tallahassee Gala" at bounding box center [253, 106] width 216 height 20
click at [264, 112] on div "2026 Tallahassee Gala" at bounding box center [253, 106] width 216 height 20
